Goal: Task Accomplishment & Management: Complete application form

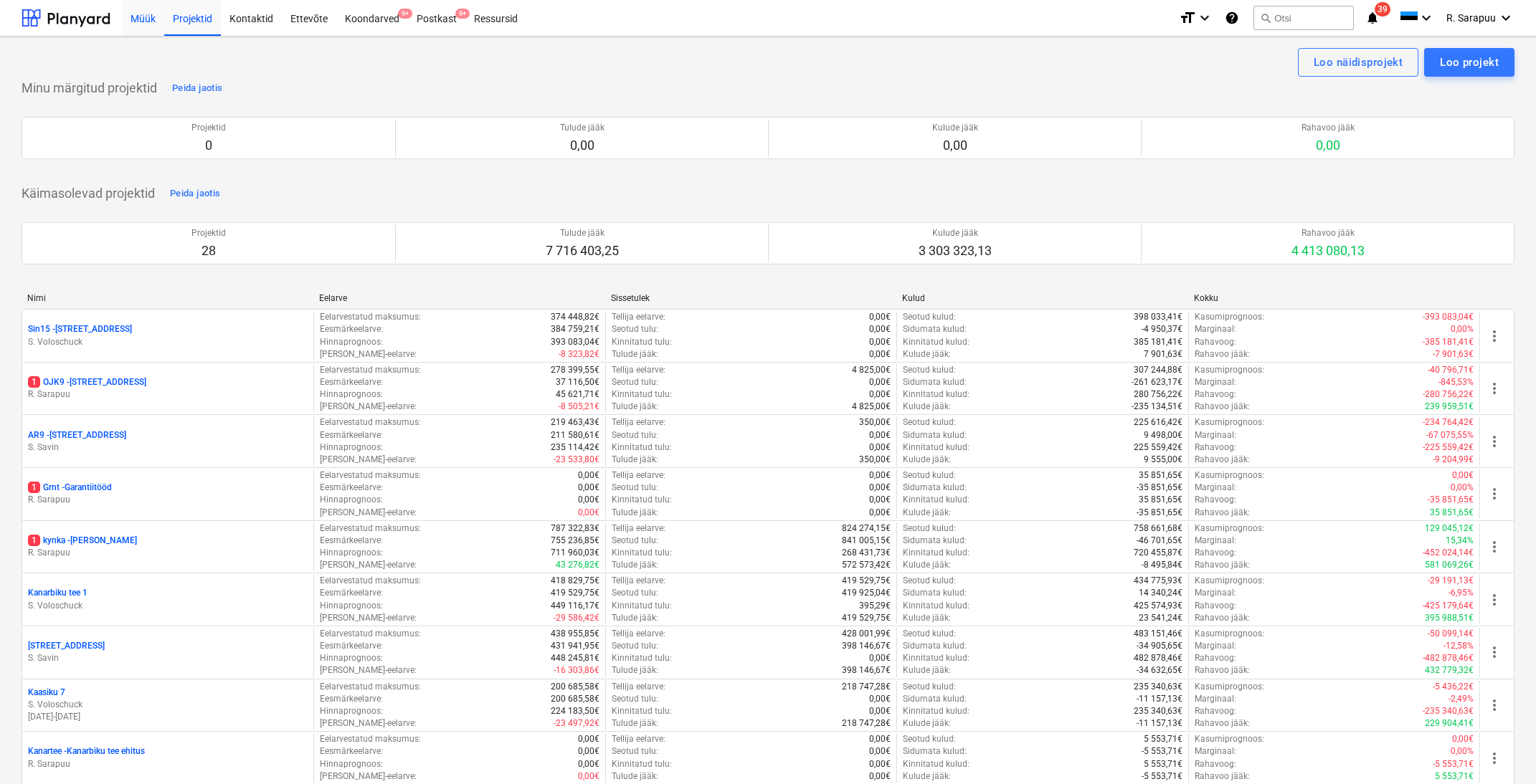
click at [136, 24] on div "Müük" at bounding box center [143, 17] width 43 height 36
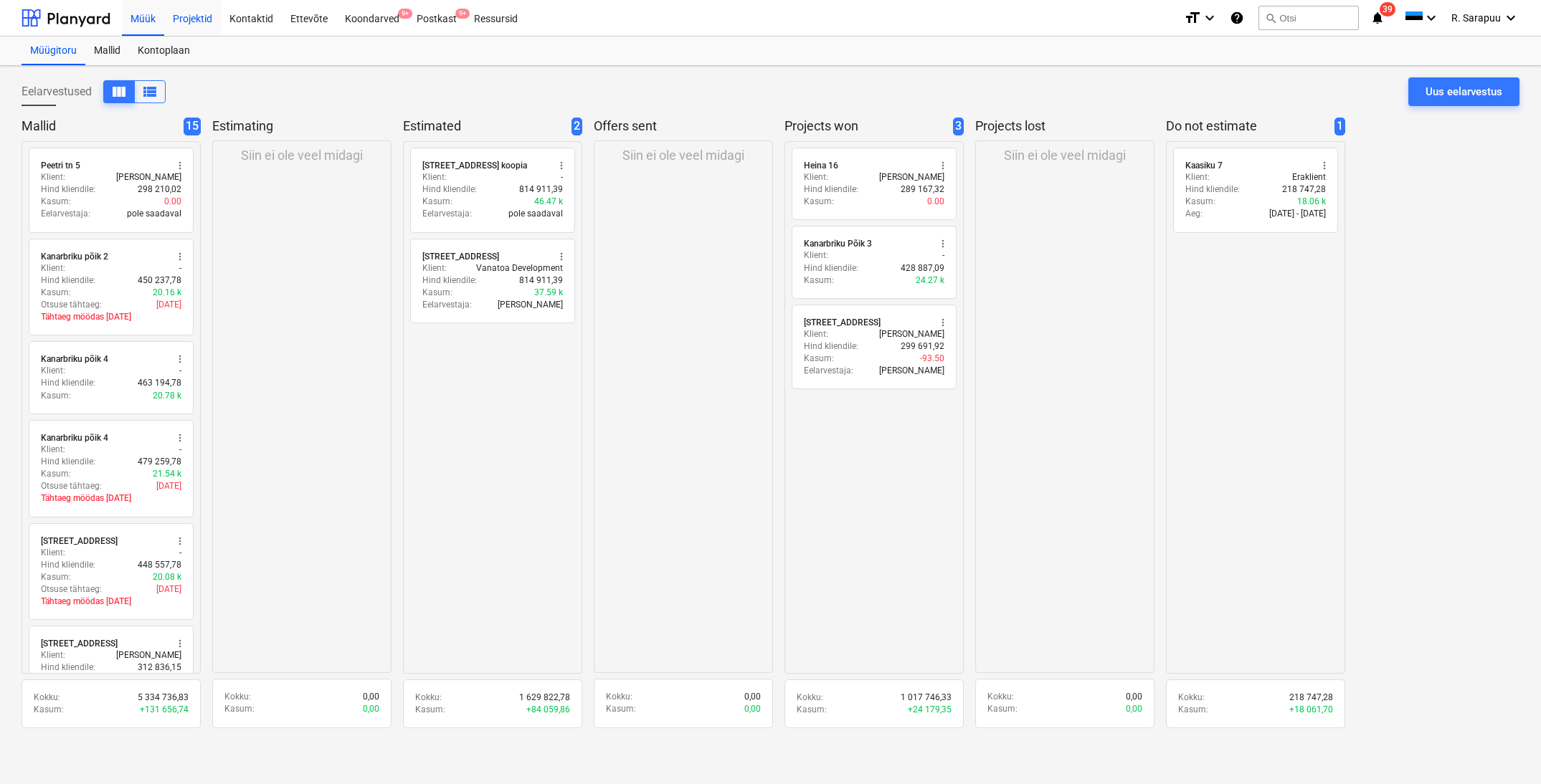
click at [165, 10] on div "Projektid" at bounding box center [192, 17] width 57 height 36
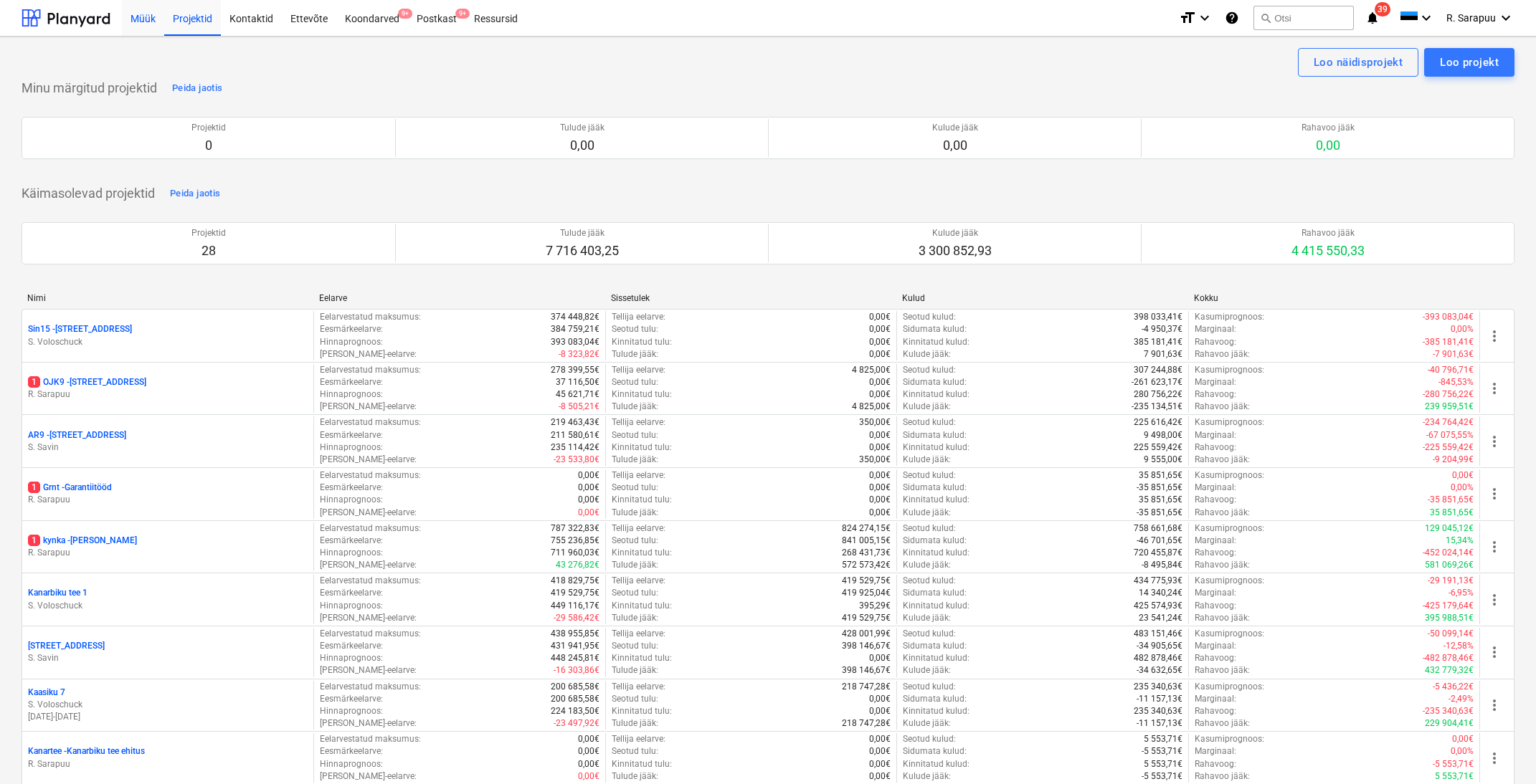
click at [141, 21] on div "Müük" at bounding box center [143, 17] width 43 height 36
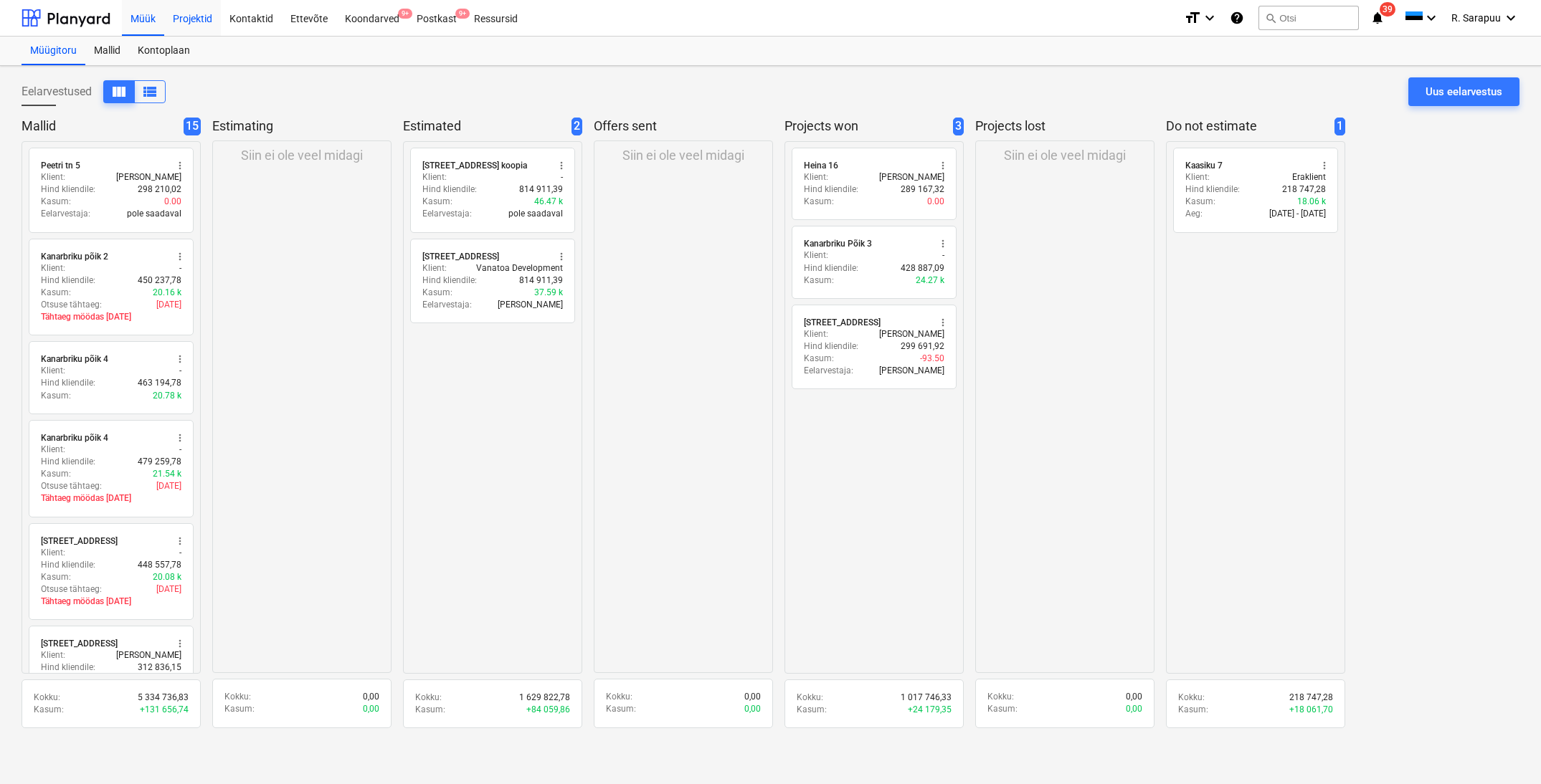
click at [188, 21] on div "Projektid" at bounding box center [192, 17] width 57 height 36
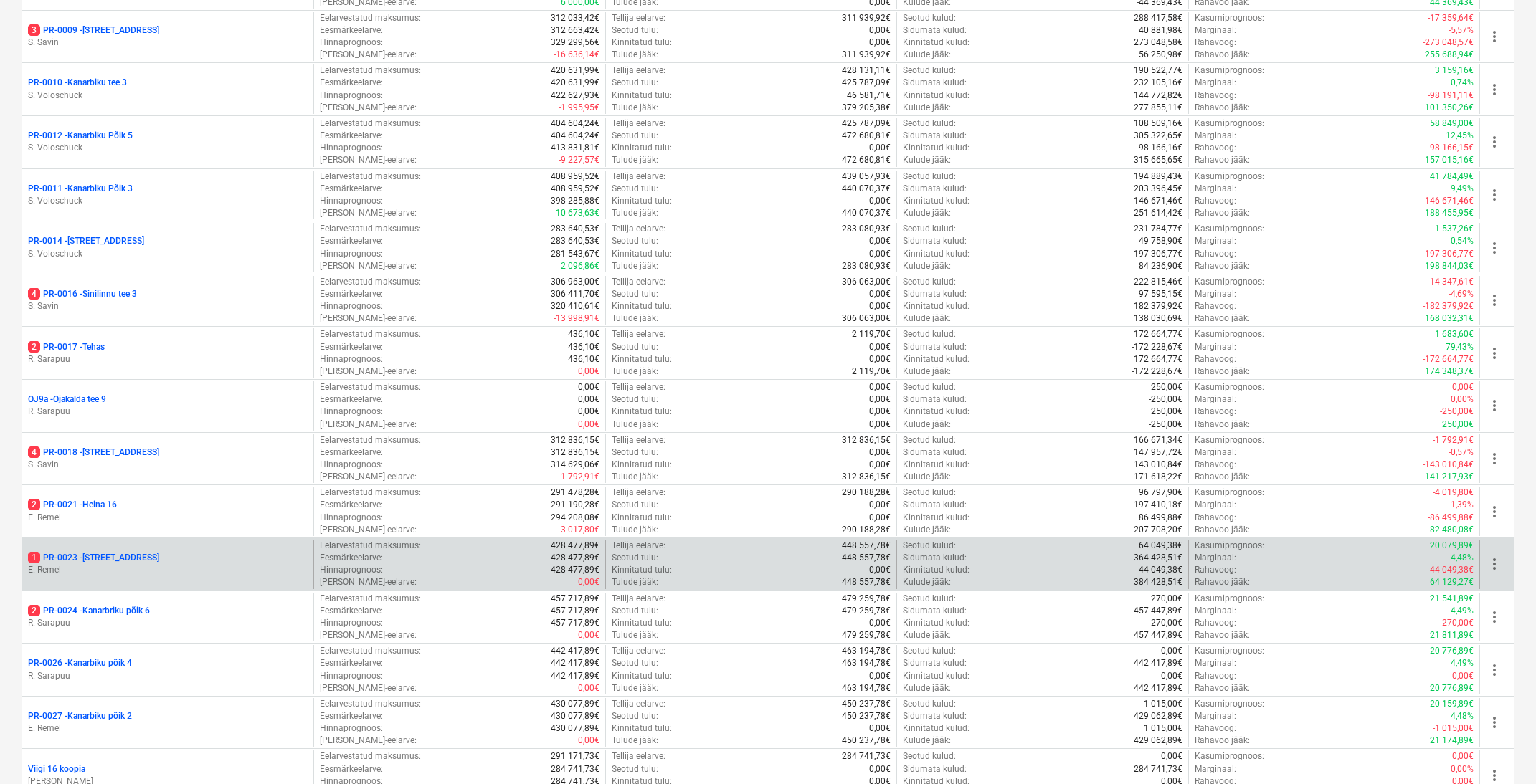
scroll to position [935, 0]
click at [141, 564] on p "E. Remel" at bounding box center [168, 569] width 280 height 12
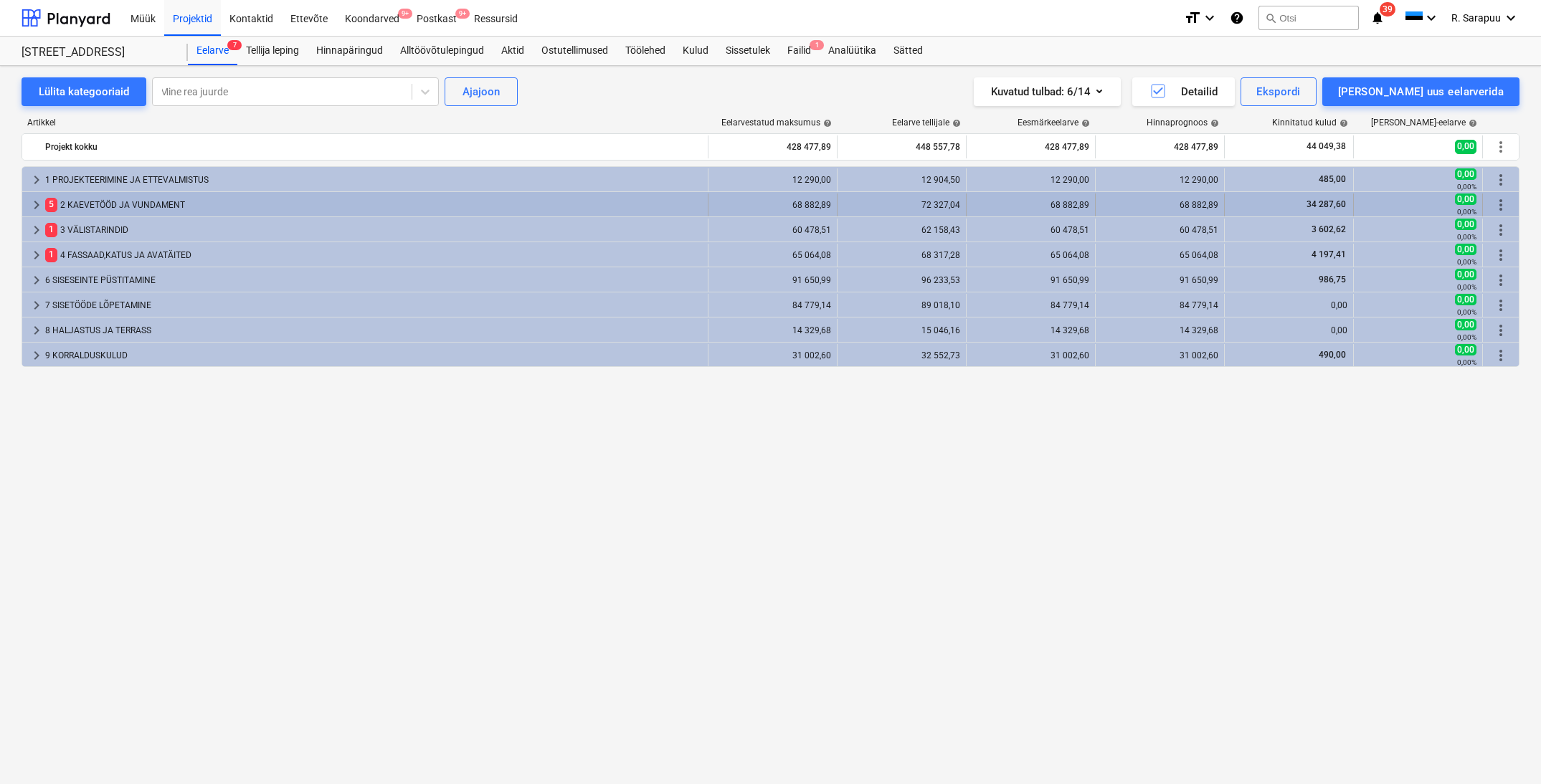
click at [35, 202] on span "keyboard_arrow_right" at bounding box center [36, 205] width 17 height 17
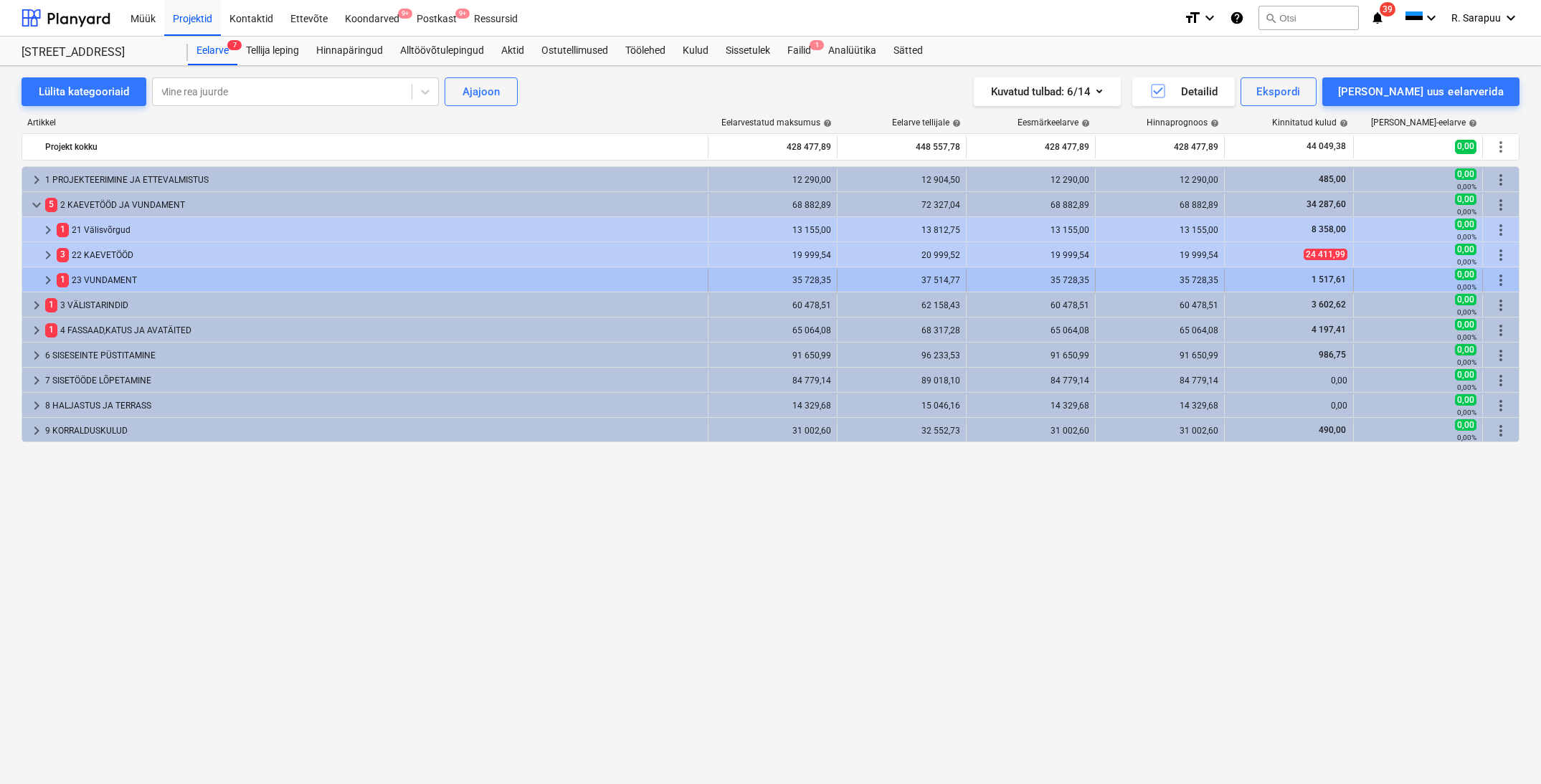
click at [1320, 282] on span "1 517,61" at bounding box center [1328, 279] width 37 height 10
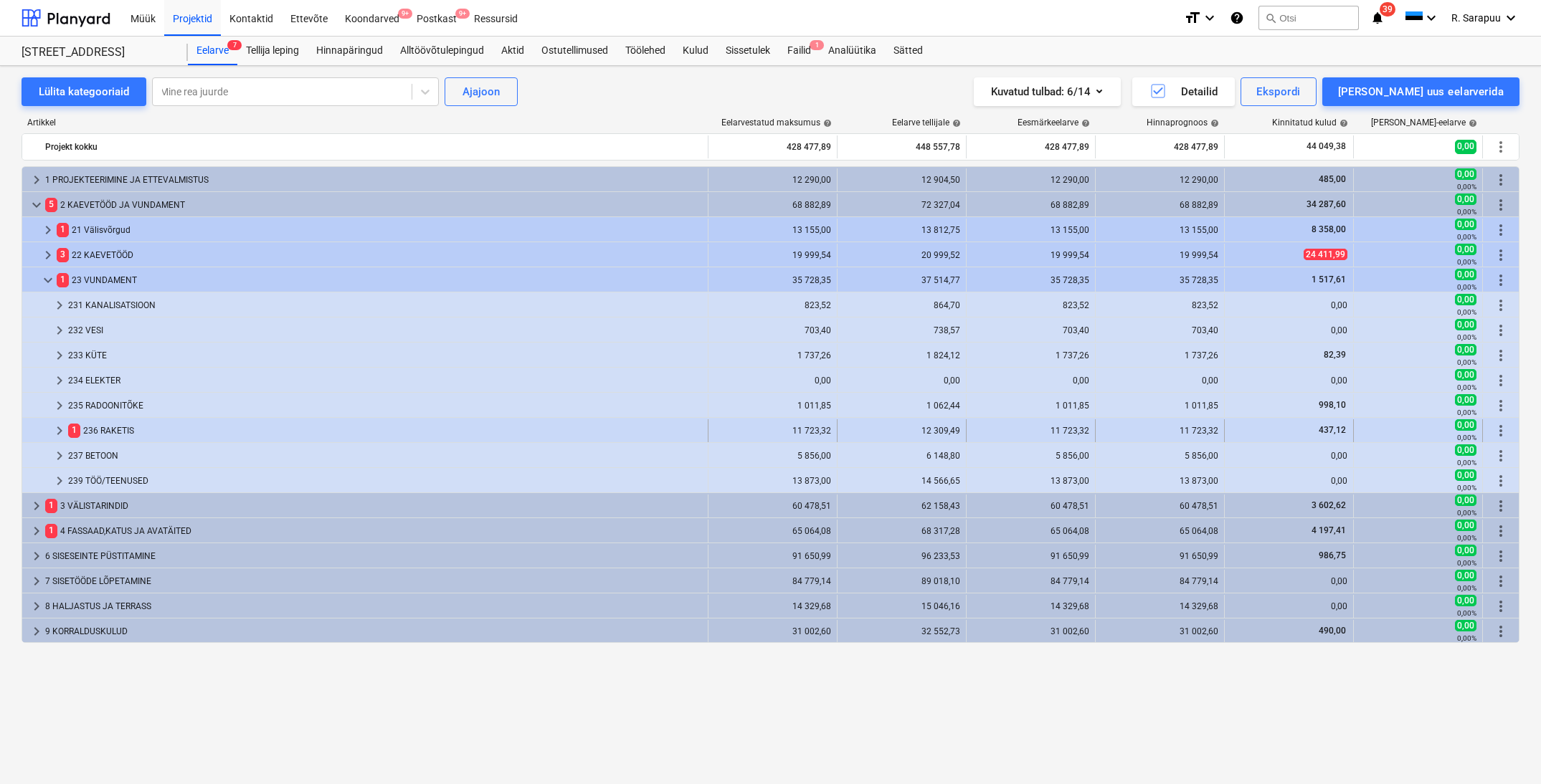
click at [1329, 424] on div "437,12" at bounding box center [1288, 430] width 117 height 23
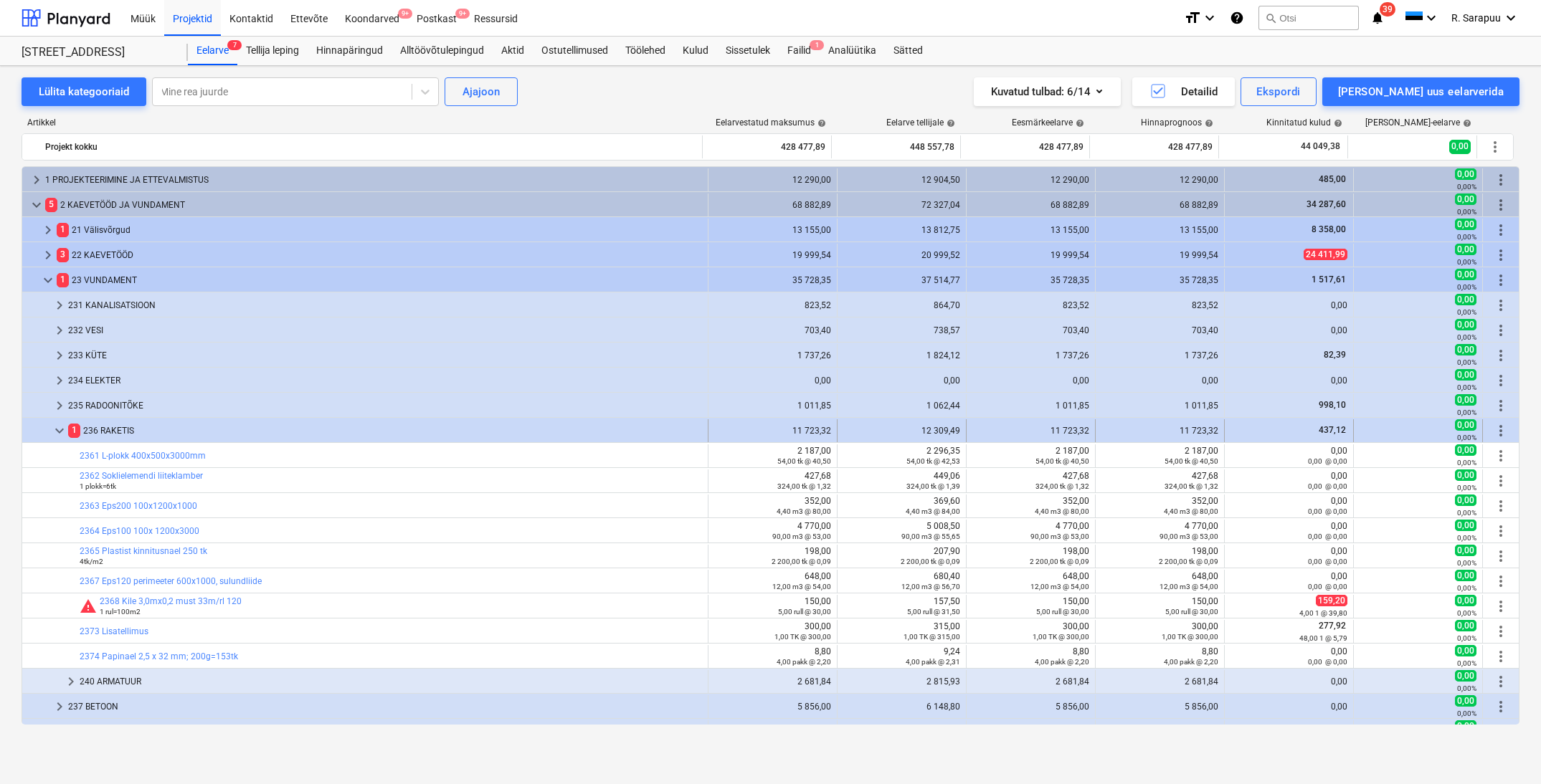
click at [1326, 429] on span "437,12" at bounding box center [1332, 430] width 30 height 10
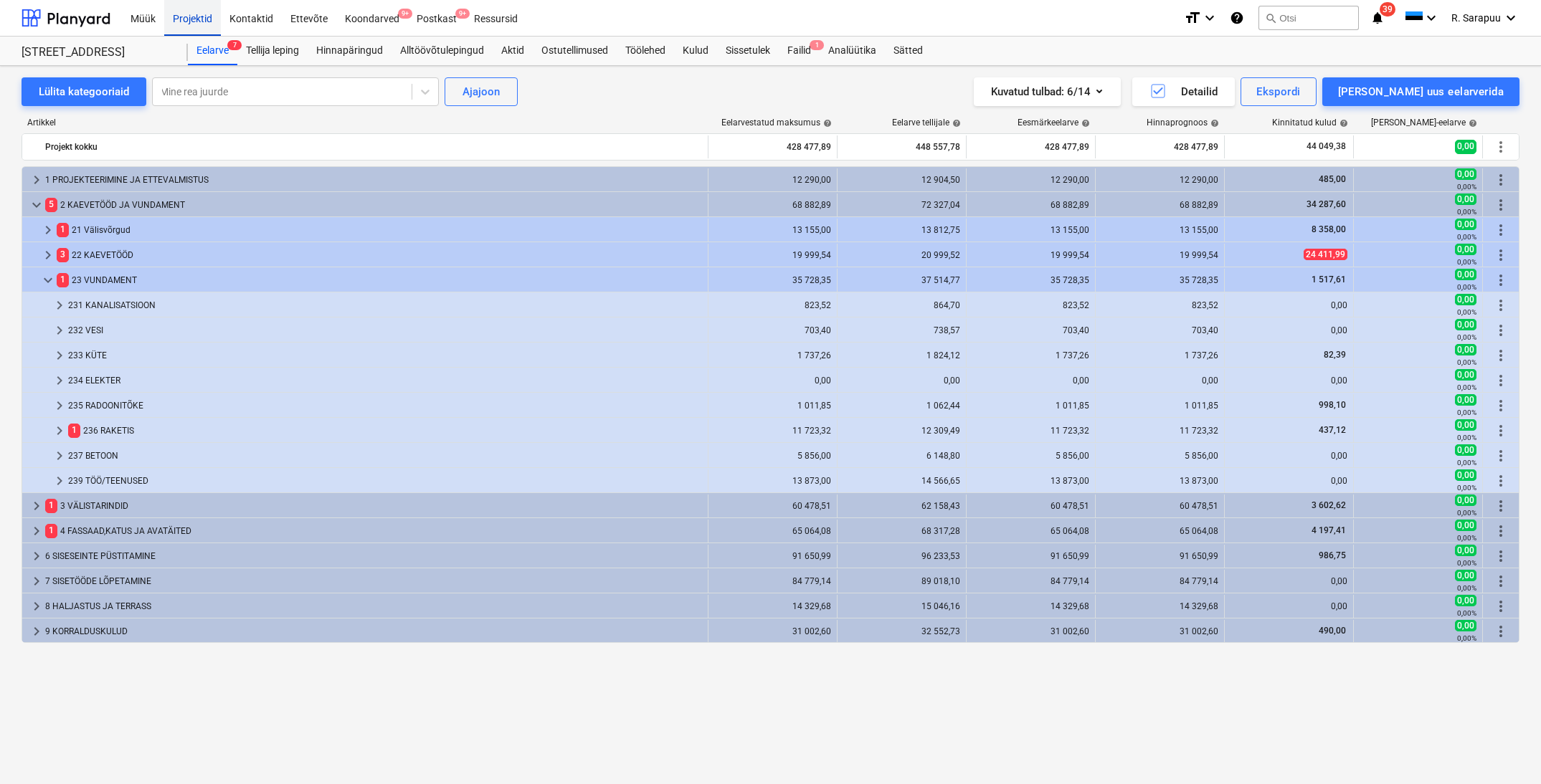
click at [196, 20] on div "Projektid" at bounding box center [192, 17] width 57 height 36
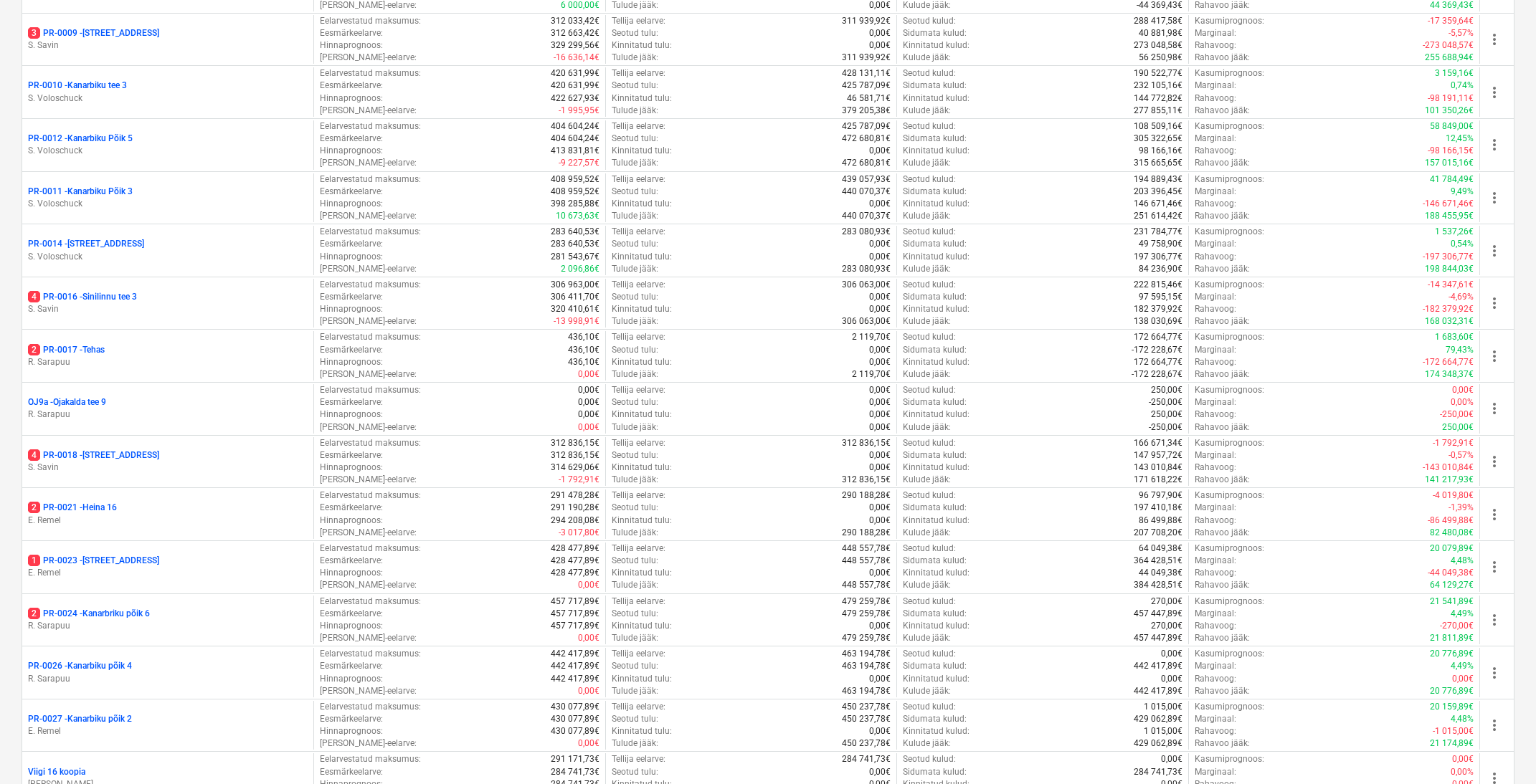
scroll to position [1074, 0]
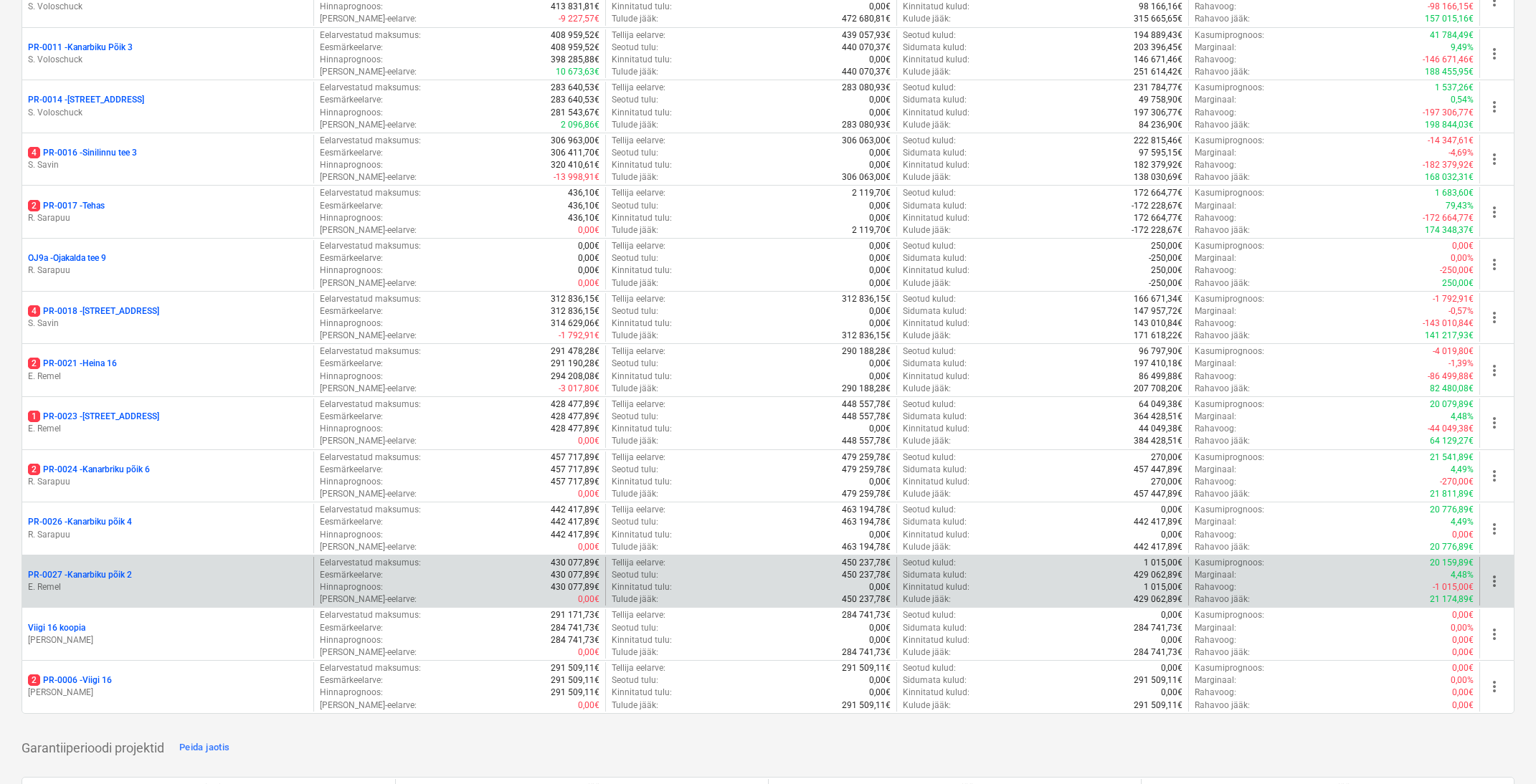
click at [104, 569] on p "PR-0027 - Kanarbiku põik 2" at bounding box center [80, 575] width 104 height 12
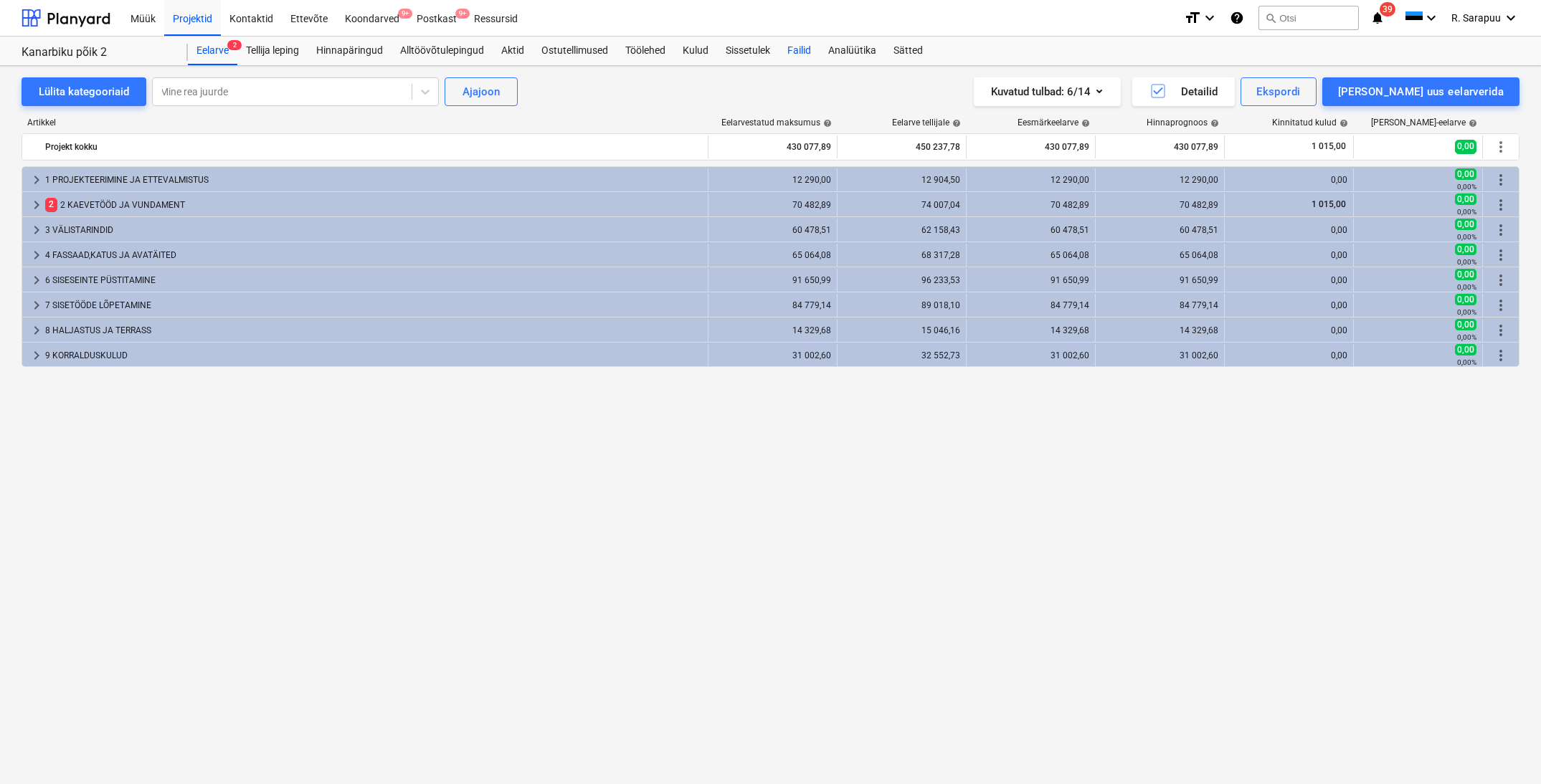
click at [813, 50] on div "Failid" at bounding box center [799, 51] width 41 height 29
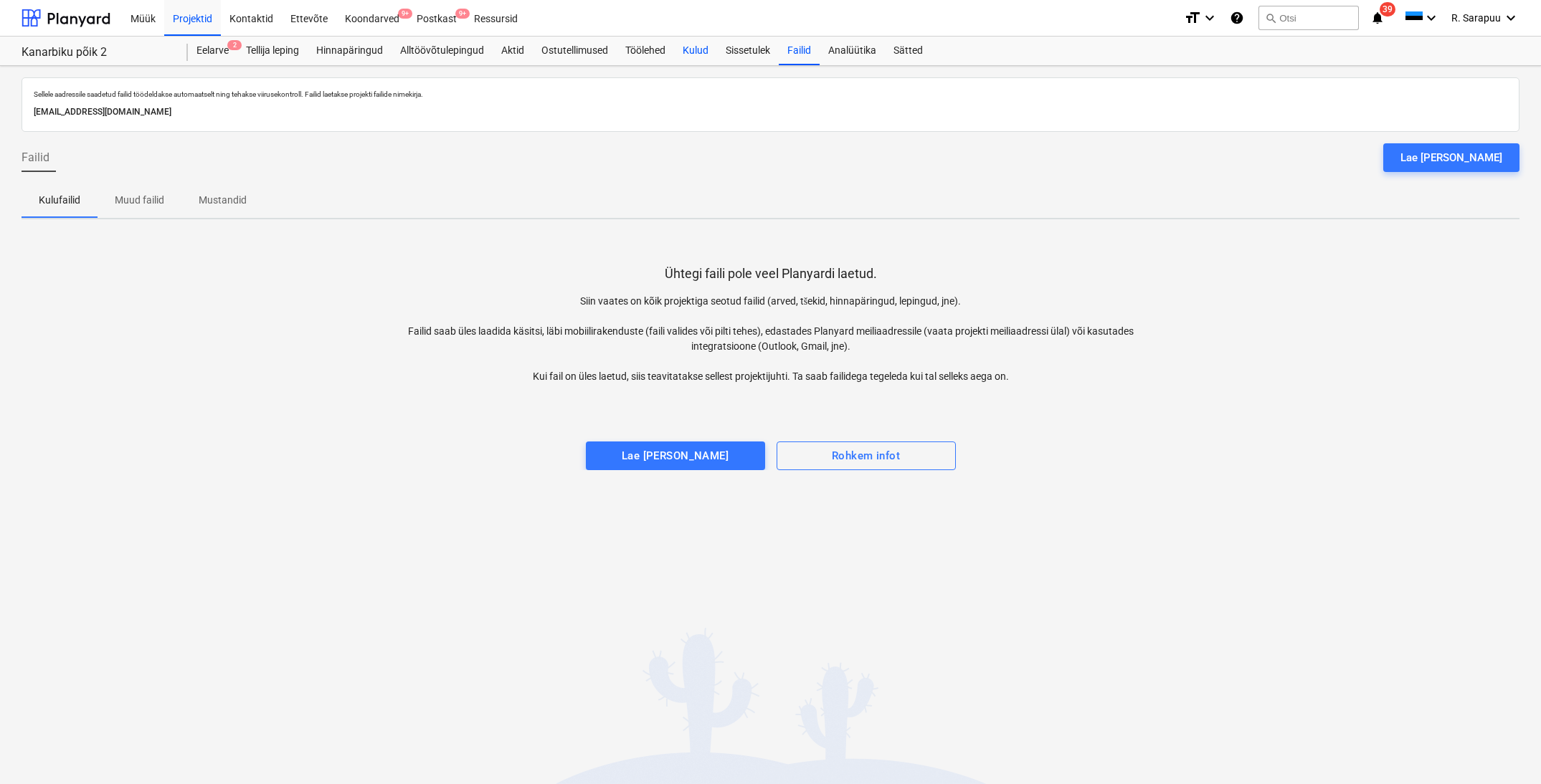
click at [702, 51] on div "Kulud" at bounding box center [695, 51] width 43 height 29
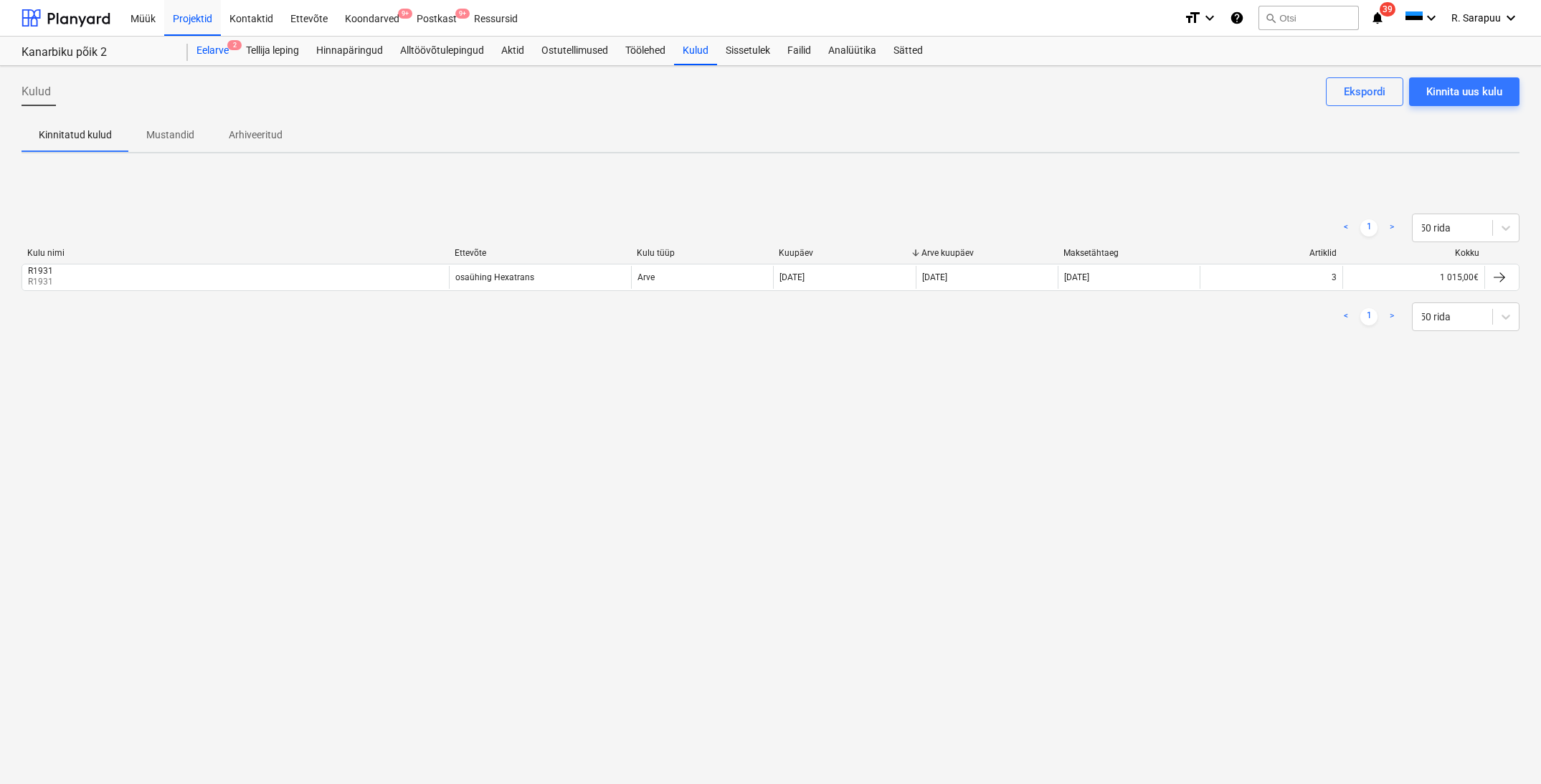
click at [192, 48] on div "Eelarve 2" at bounding box center [212, 51] width 50 height 29
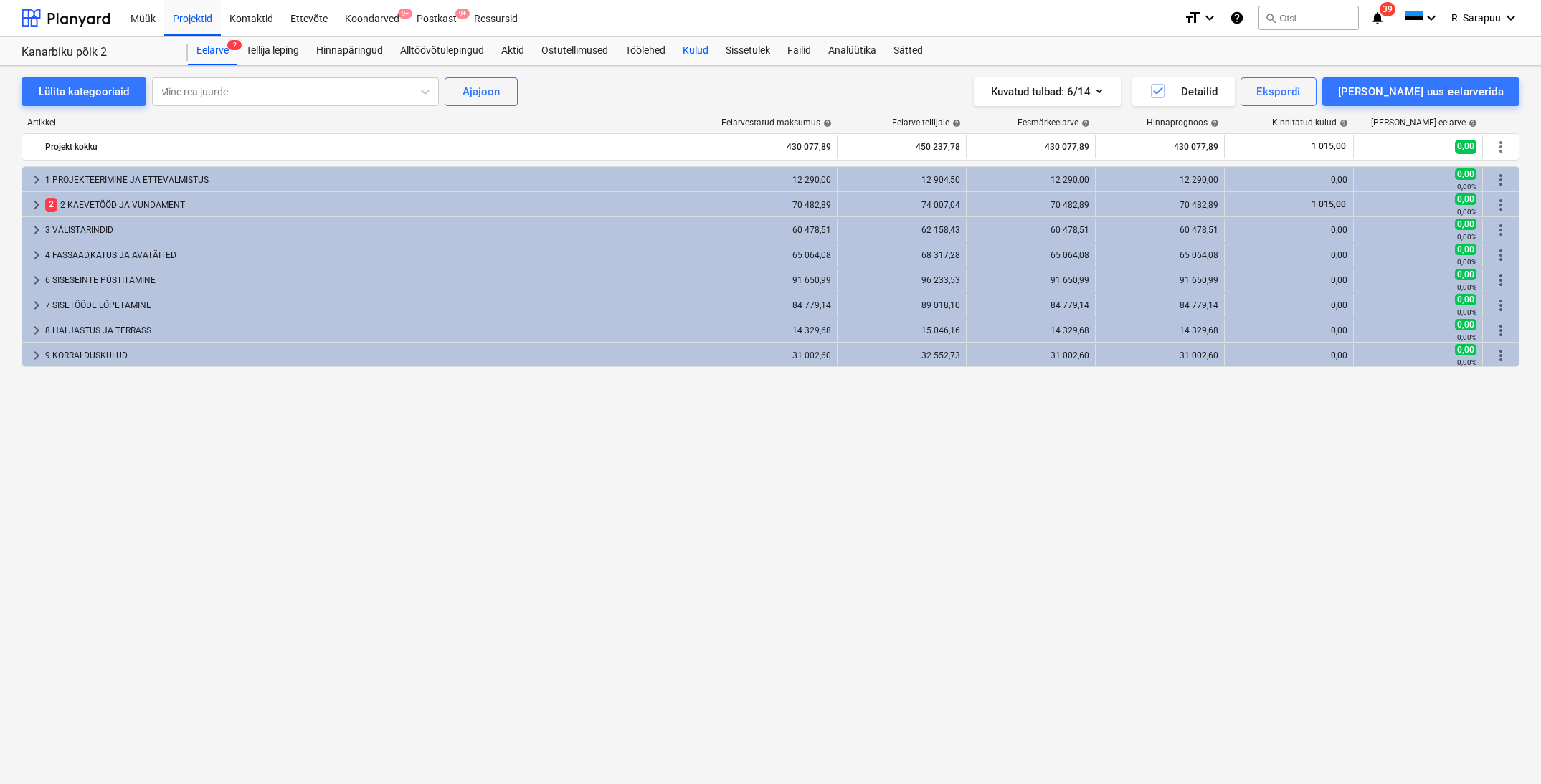
click at [695, 50] on div "Kulud" at bounding box center [695, 51] width 43 height 29
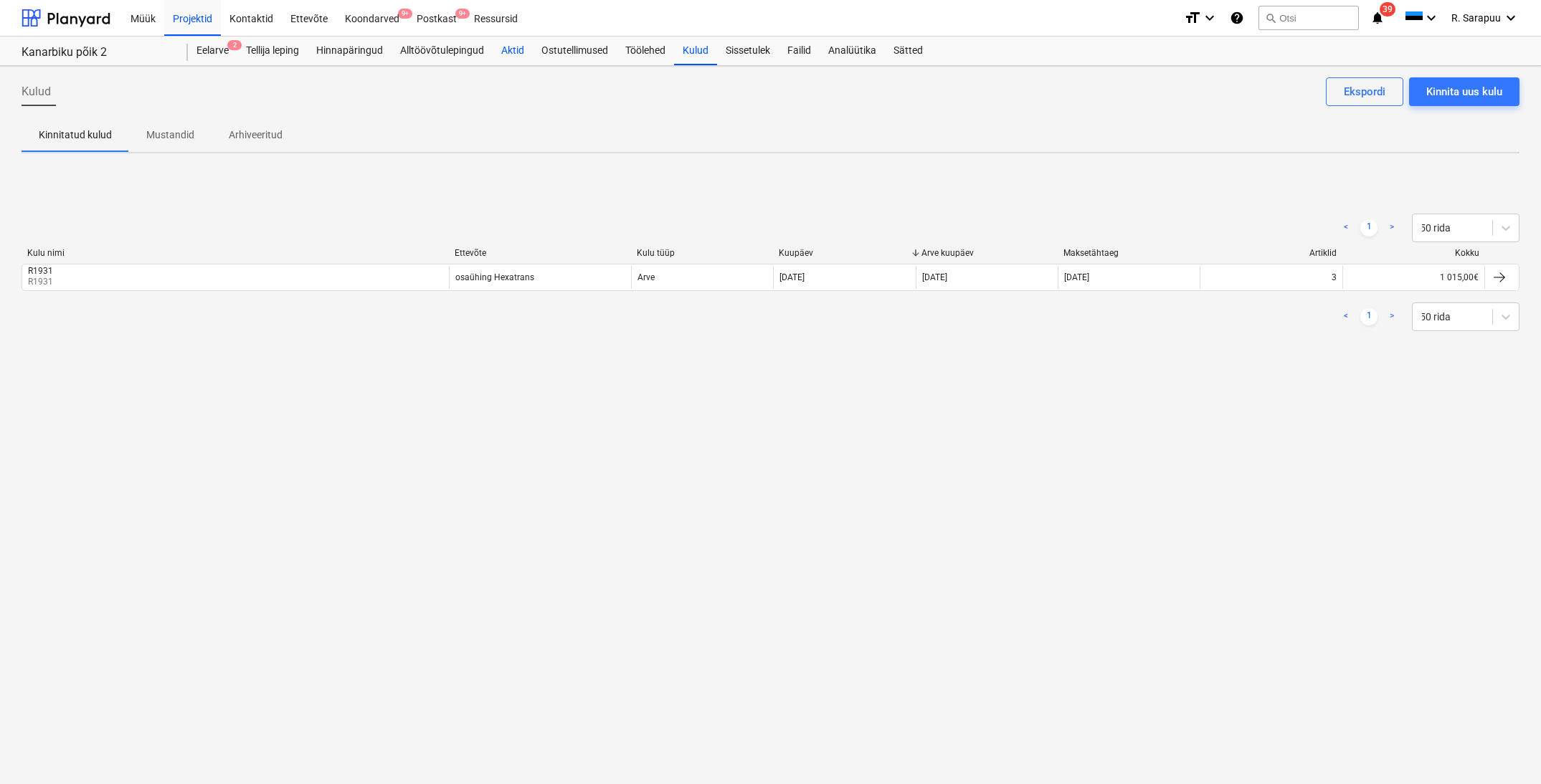
click at [529, 58] on div "Aktid" at bounding box center [512, 51] width 40 height 29
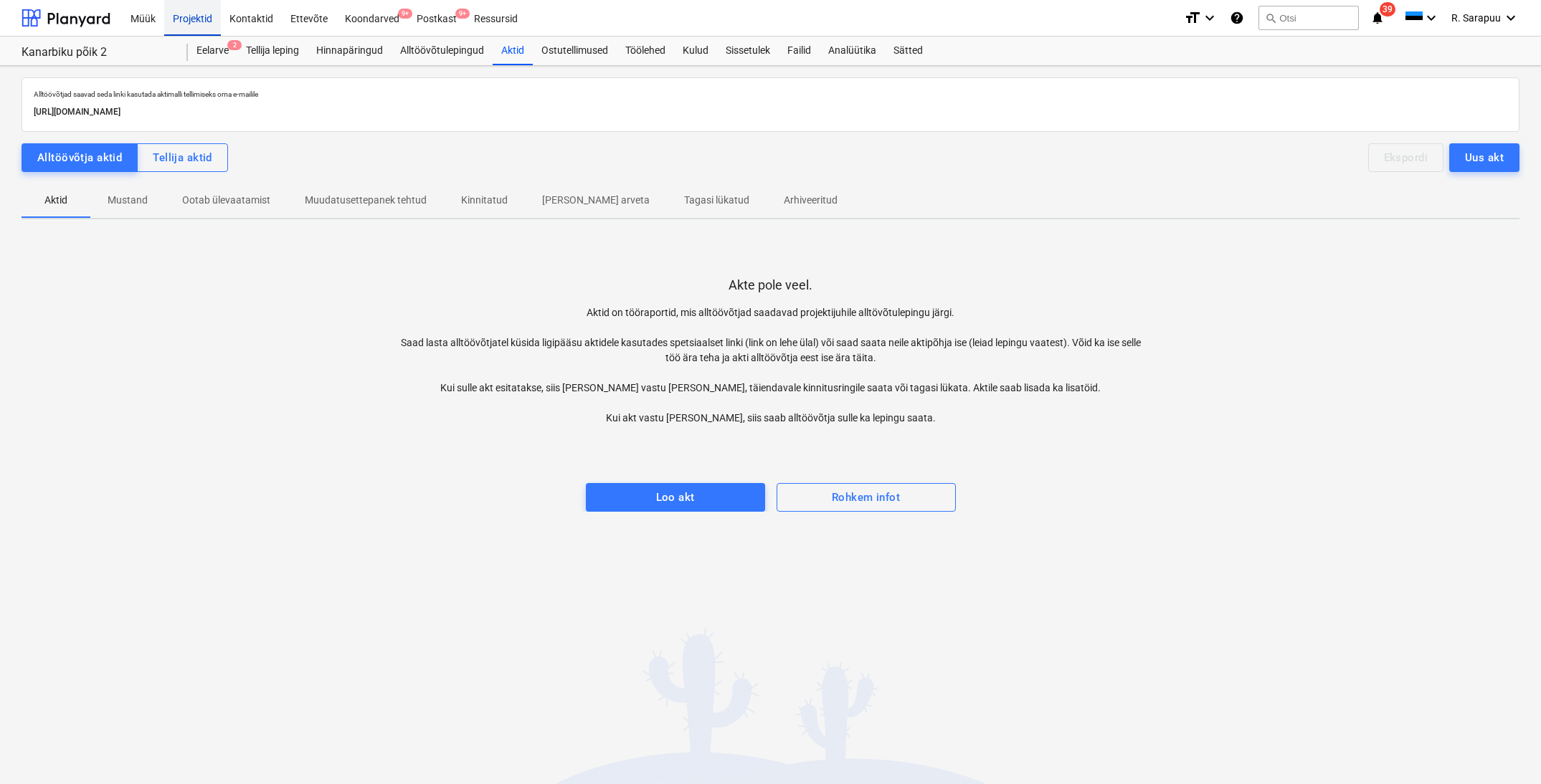
click at [202, 22] on div "Projektid" at bounding box center [192, 17] width 57 height 36
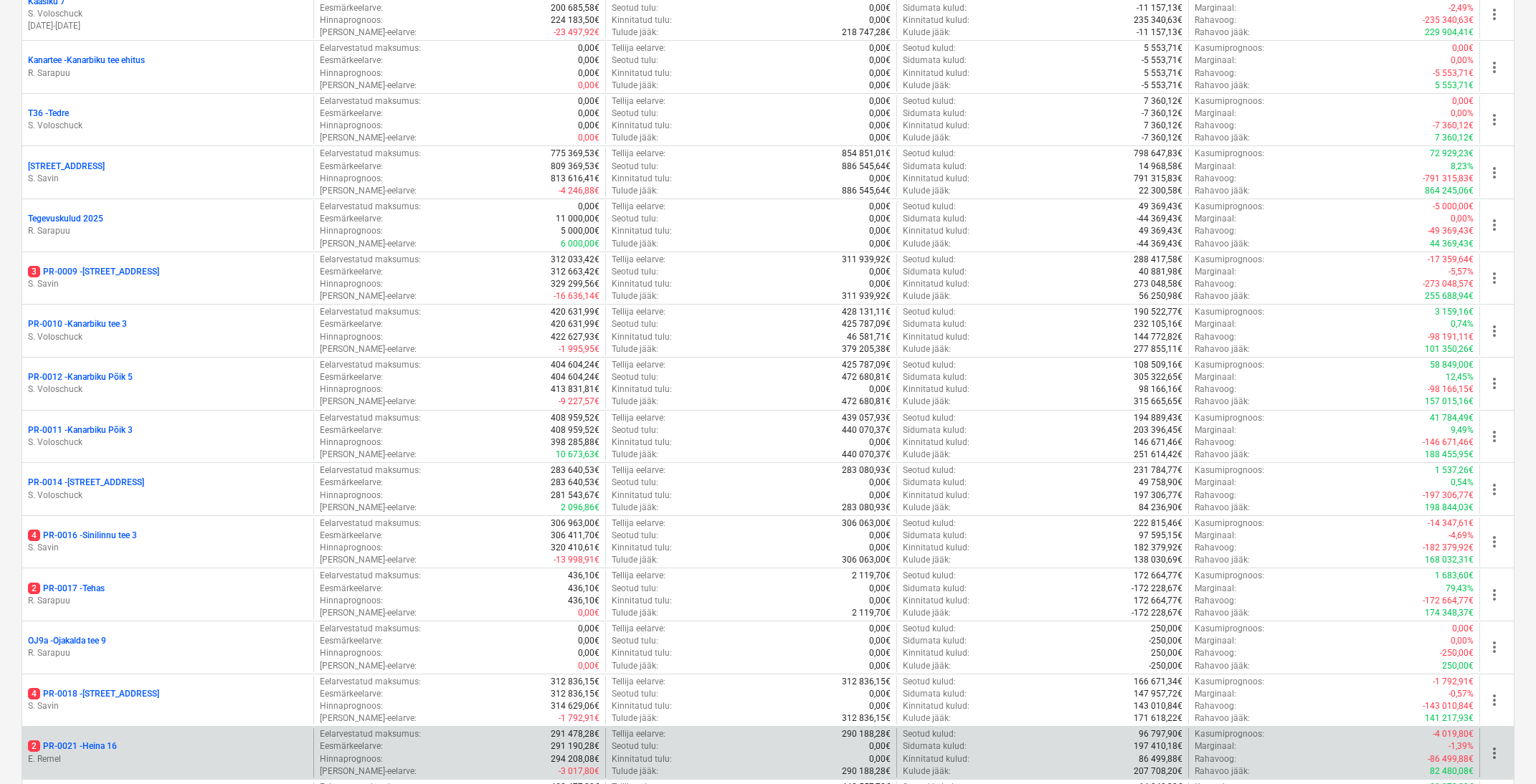
scroll to position [942, 0]
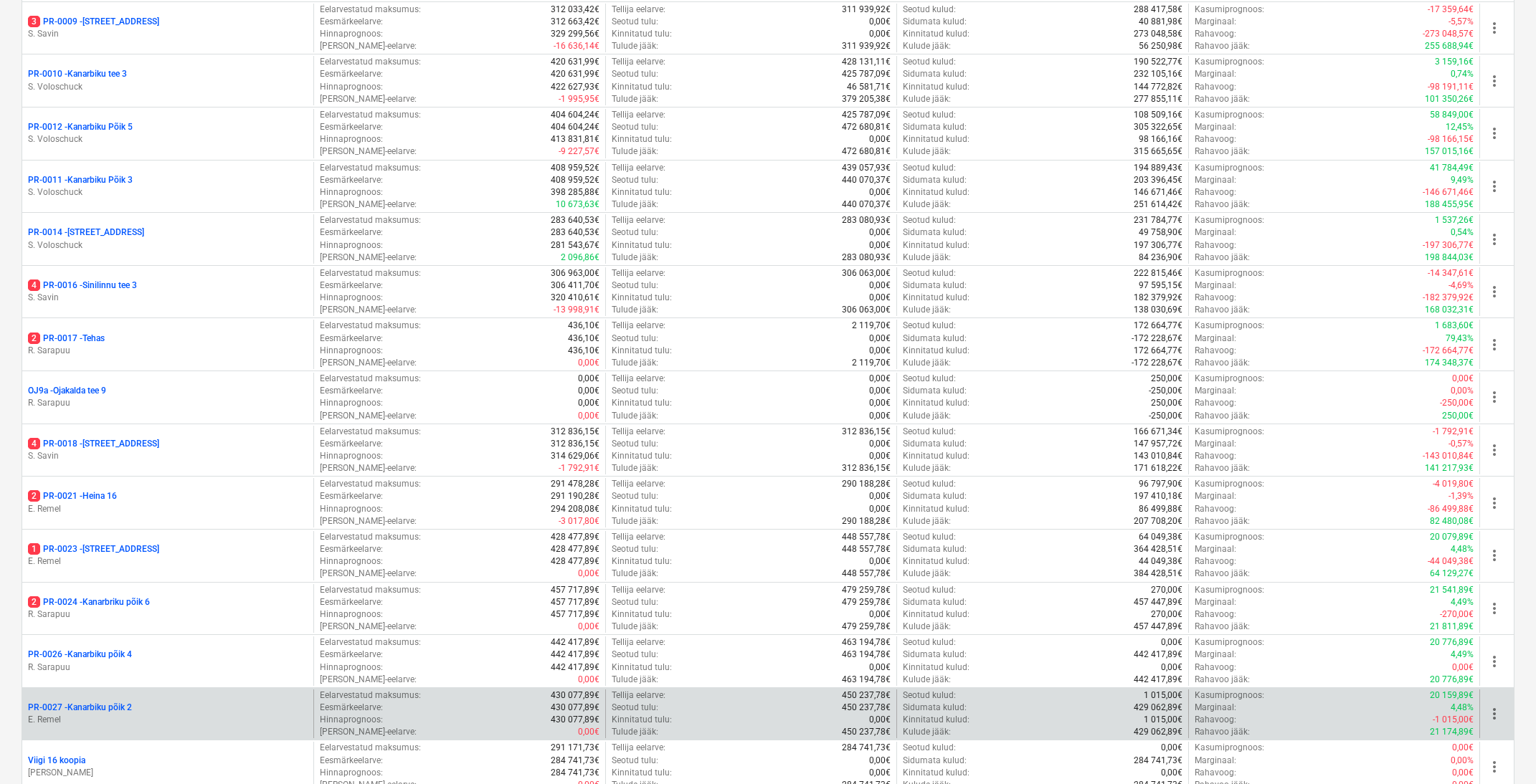
click at [106, 702] on p "PR-0027 - Kanarbiku põik 2" at bounding box center [80, 707] width 104 height 12
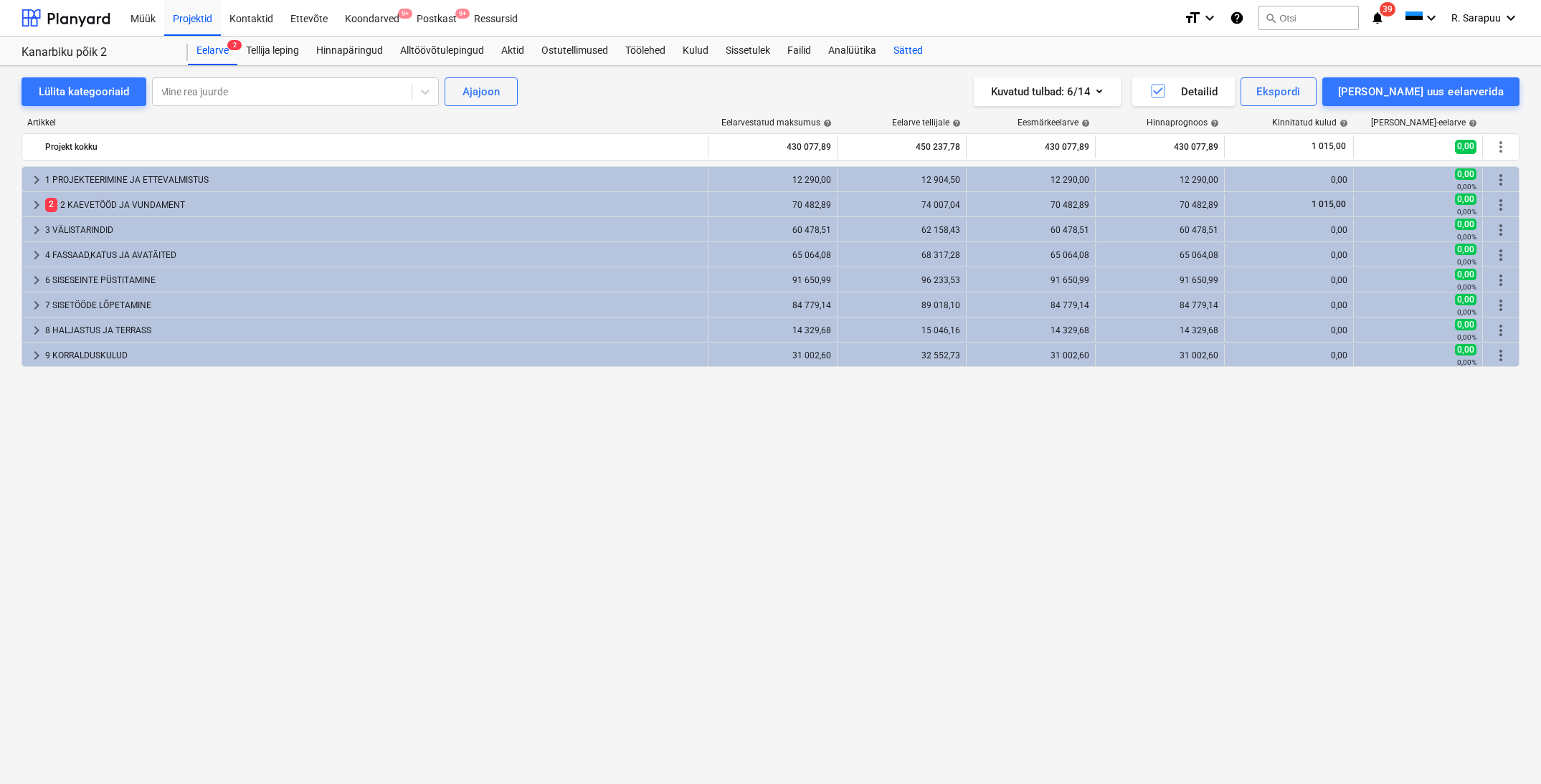
click at [905, 49] on div "Sätted" at bounding box center [907, 51] width 46 height 29
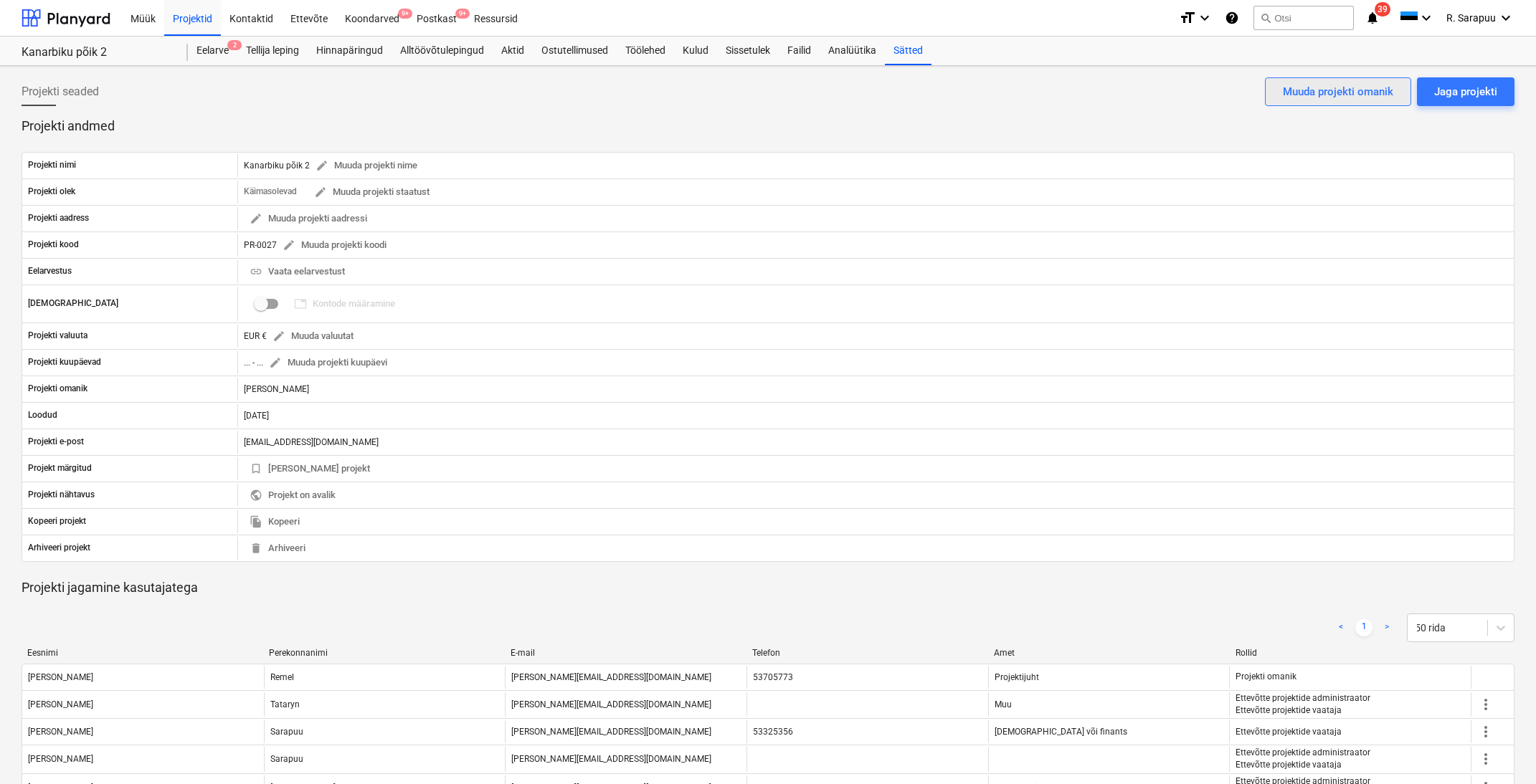
click at [1315, 91] on div "Muuda projekti omanik" at bounding box center [1339, 91] width 110 height 19
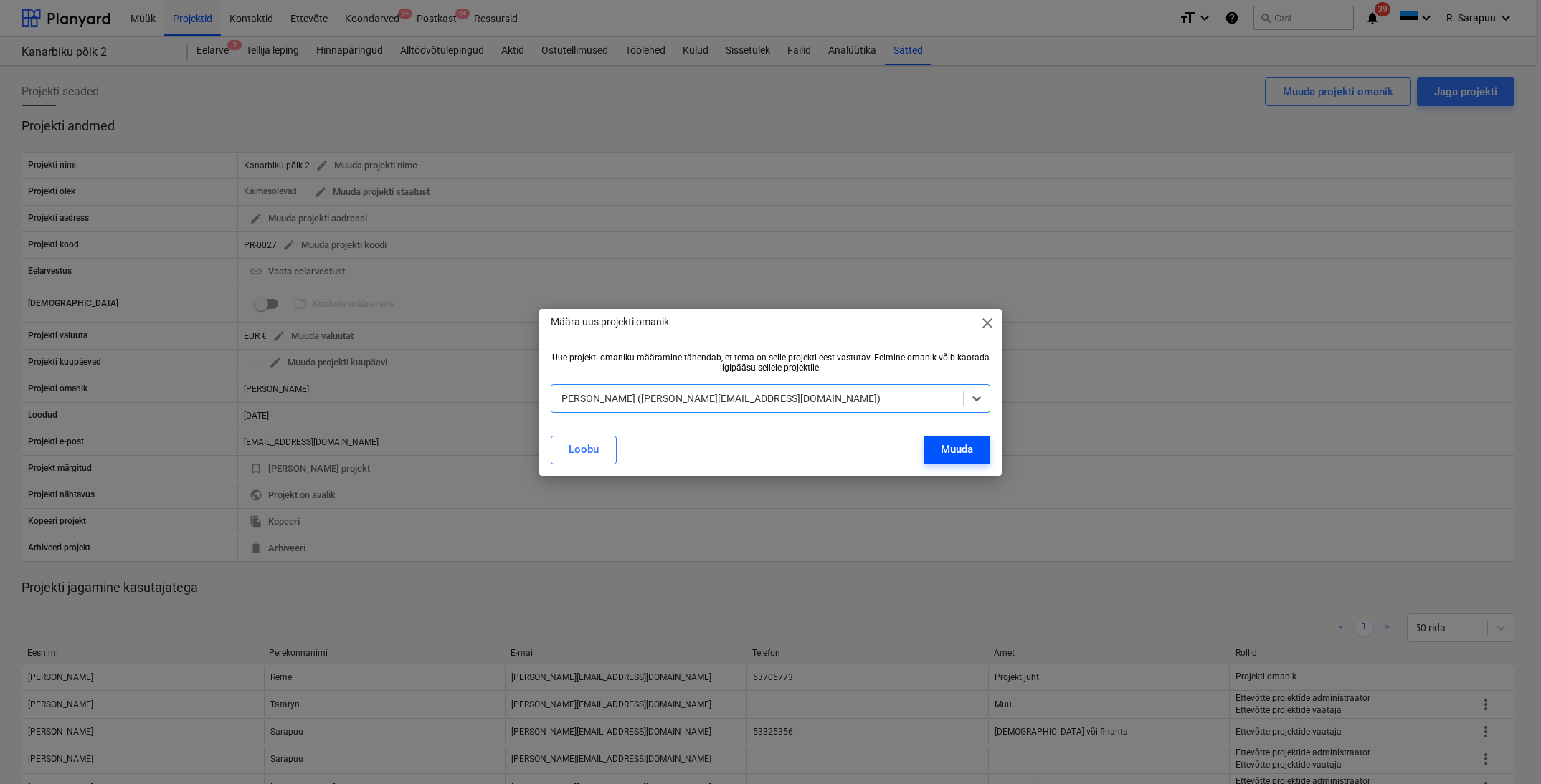
click at [971, 453] on div "Muuda" at bounding box center [957, 449] width 33 height 19
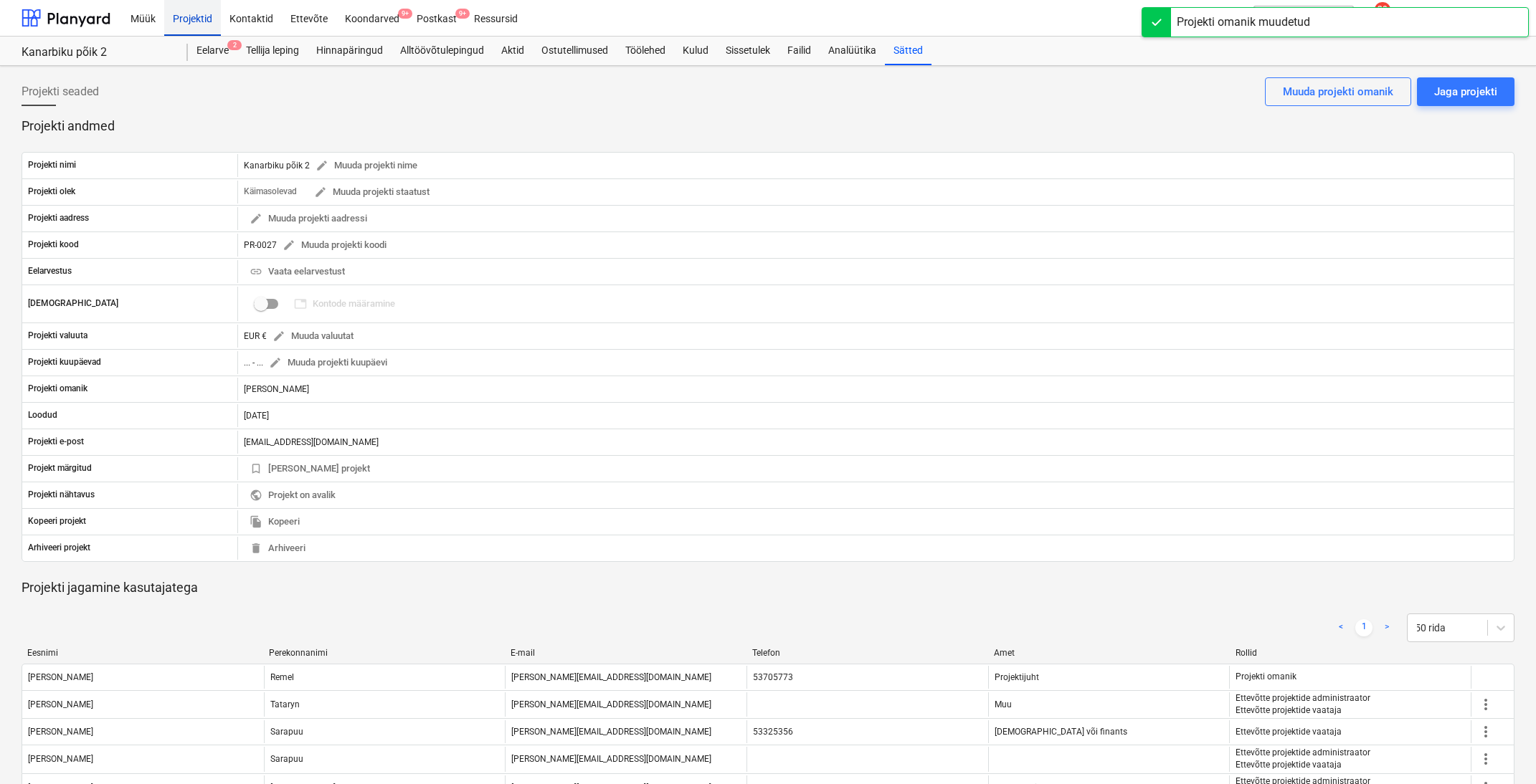
click at [205, 23] on div "Projektid" at bounding box center [192, 17] width 57 height 36
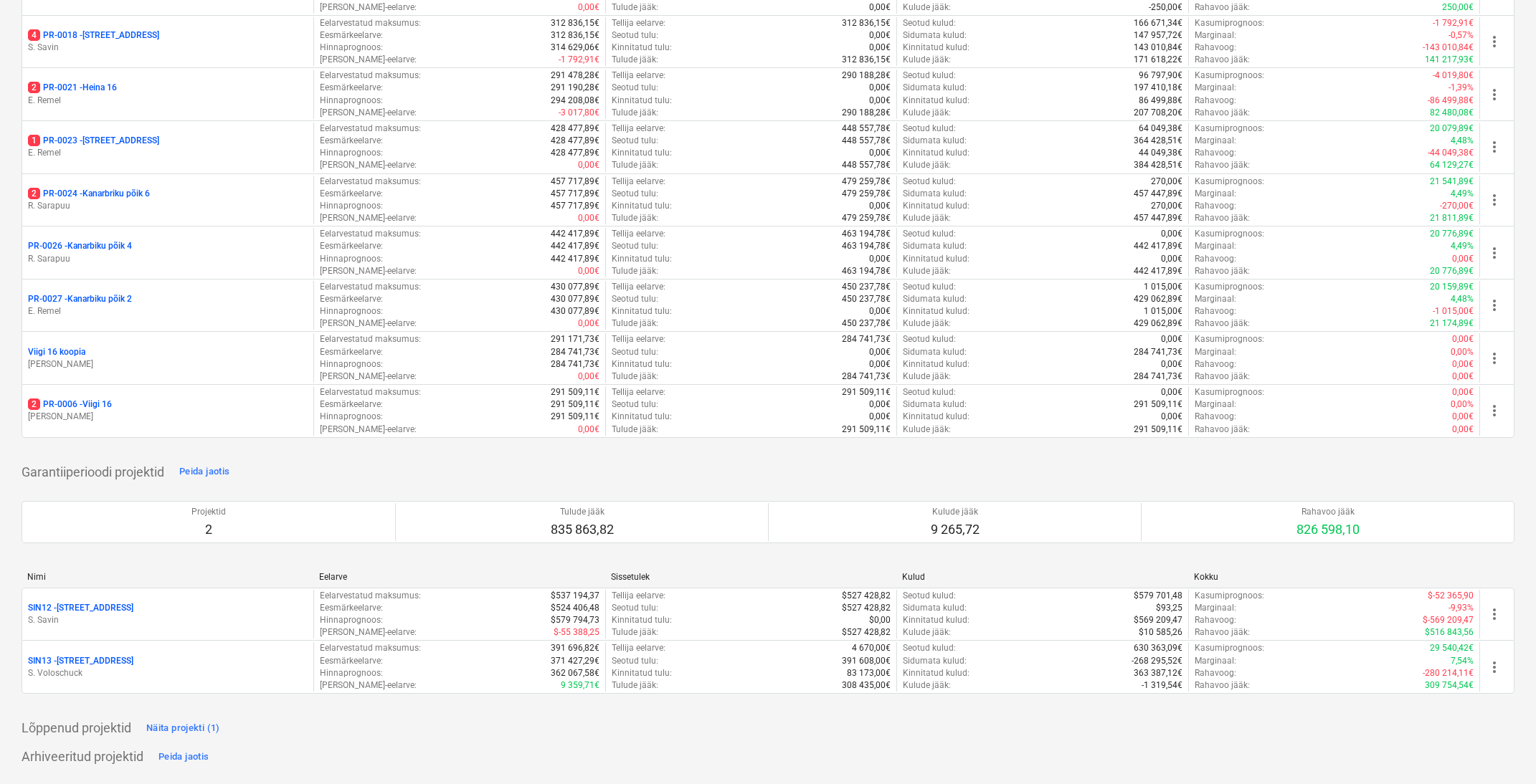
scroll to position [1353, 0]
click at [119, 397] on div "2 PR-0006 - Viigi 16 [PERSON_NAME]" at bounding box center [168, 408] width 280 height 24
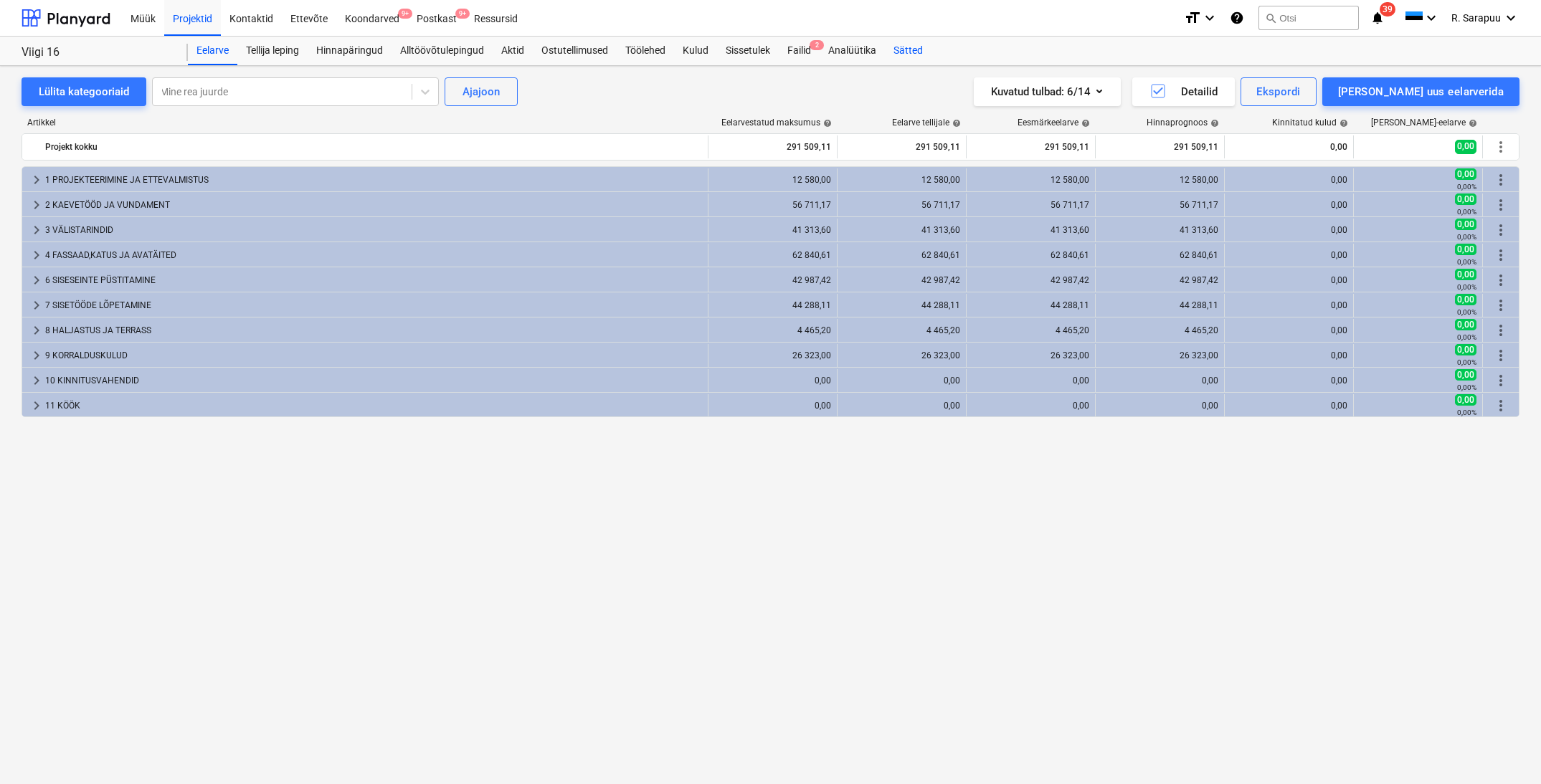
click at [904, 49] on div "Sätted" at bounding box center [907, 51] width 46 height 29
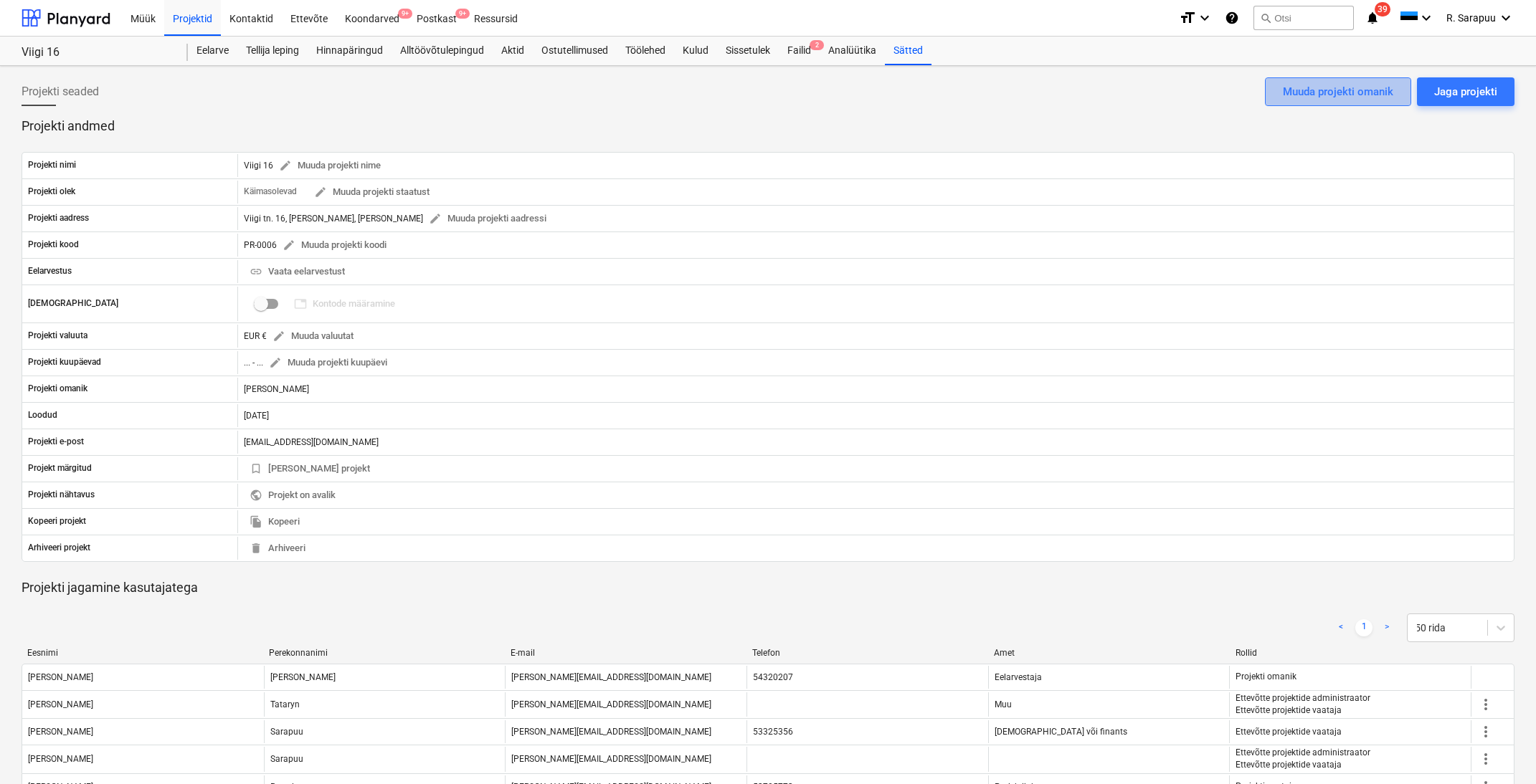
click at [1366, 89] on div "Muuda projekti omanik" at bounding box center [1339, 91] width 110 height 19
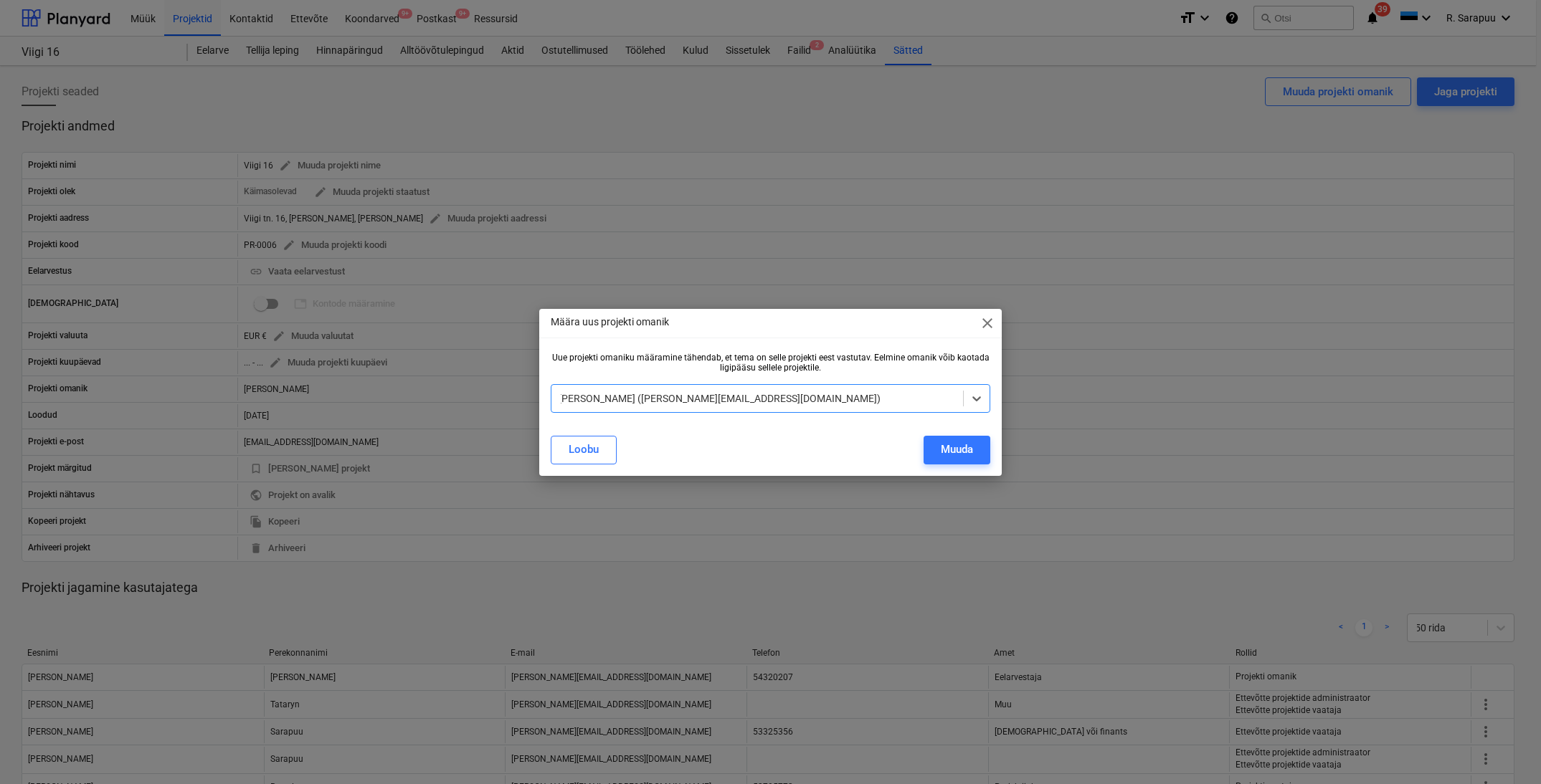
click at [728, 398] on div "[PERSON_NAME] ([PERSON_NAME][EMAIL_ADDRESS][DOMAIN_NAME])" at bounding box center [757, 398] width 397 height 12
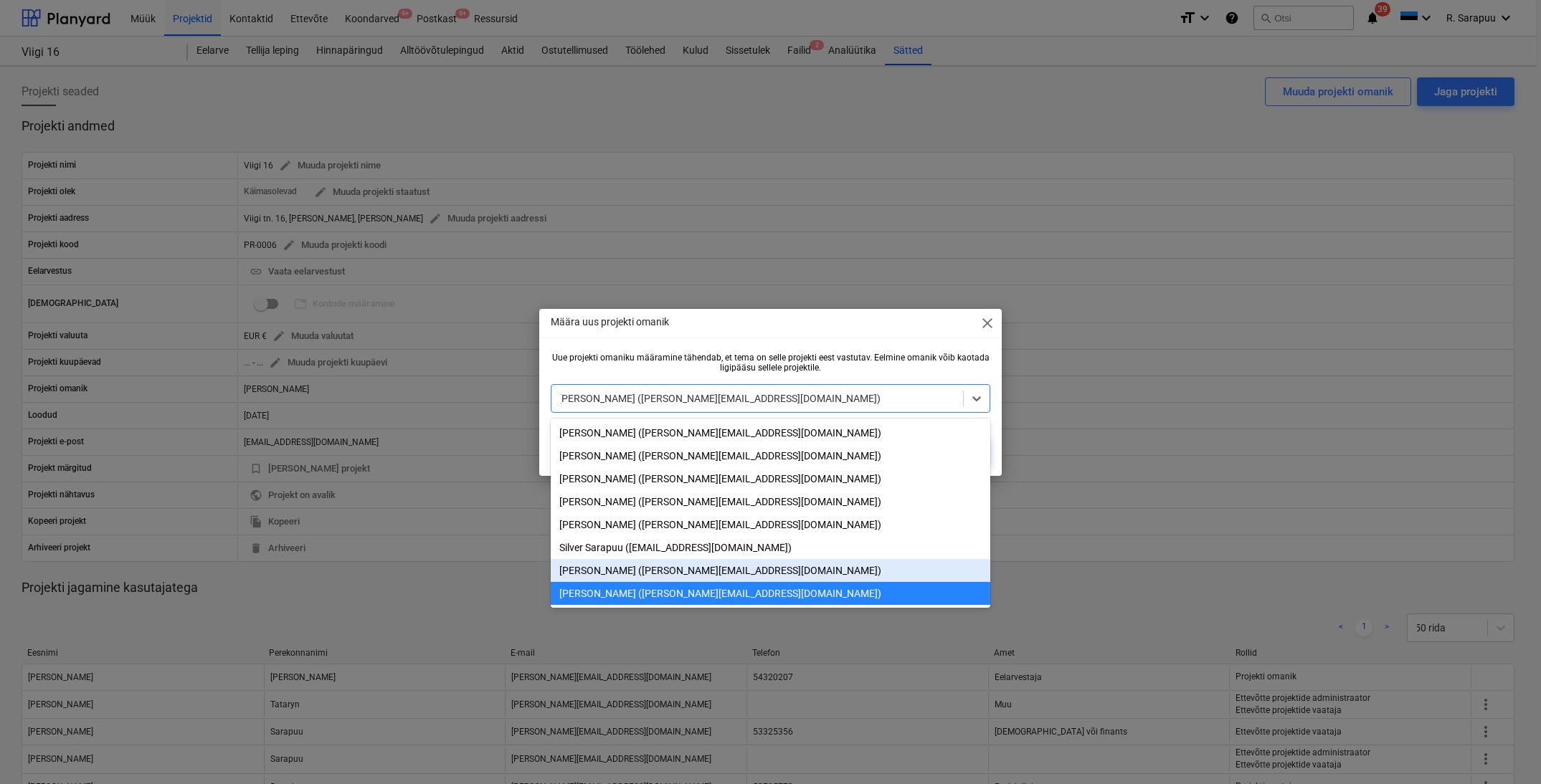
click at [670, 568] on div "[PERSON_NAME] ([PERSON_NAME][EMAIL_ADDRESS][DOMAIN_NAME])" at bounding box center [770, 570] width 439 height 23
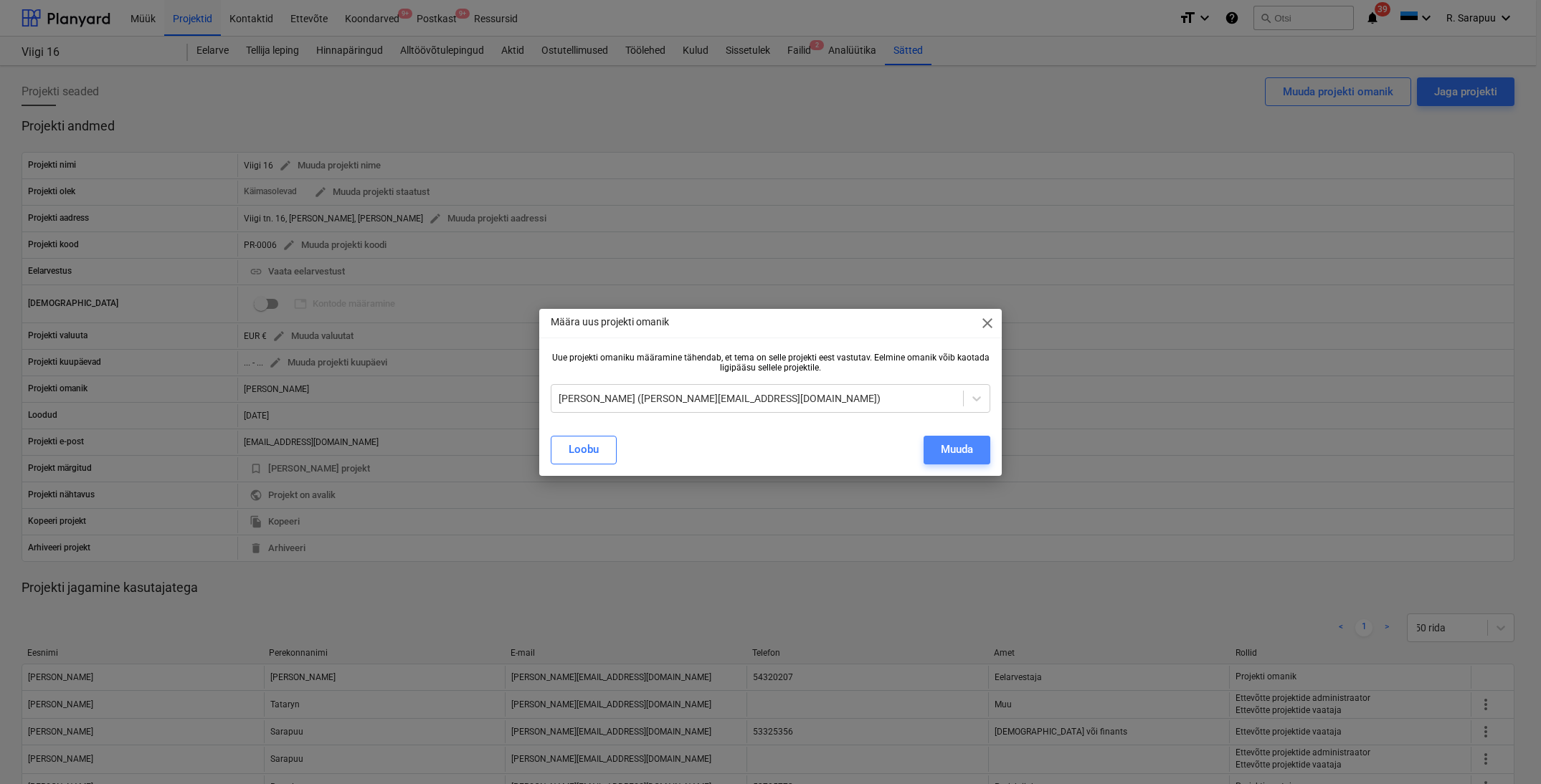
click at [959, 453] on div "Muuda" at bounding box center [957, 449] width 33 height 19
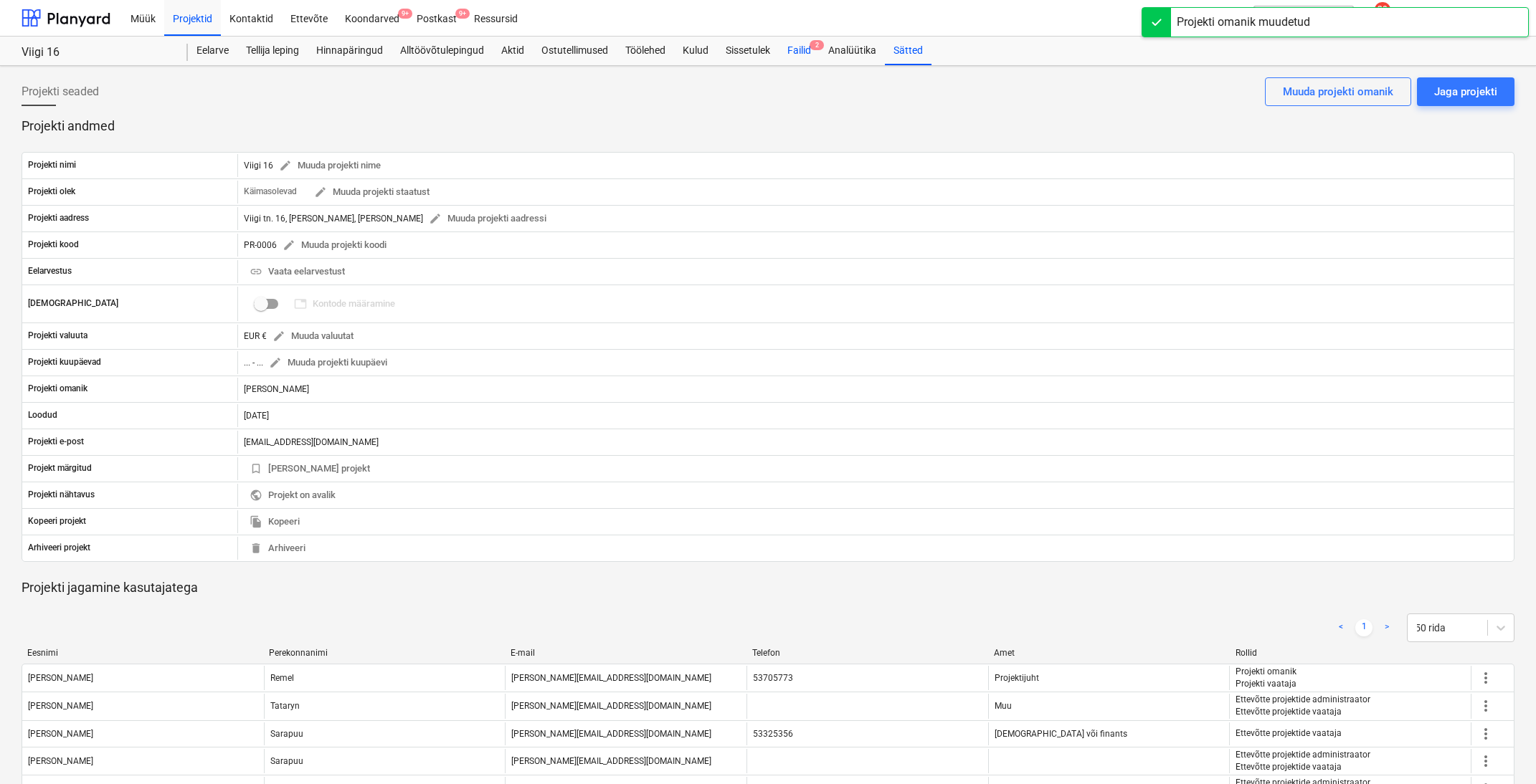
click at [795, 51] on div "Failid 2" at bounding box center [799, 51] width 41 height 29
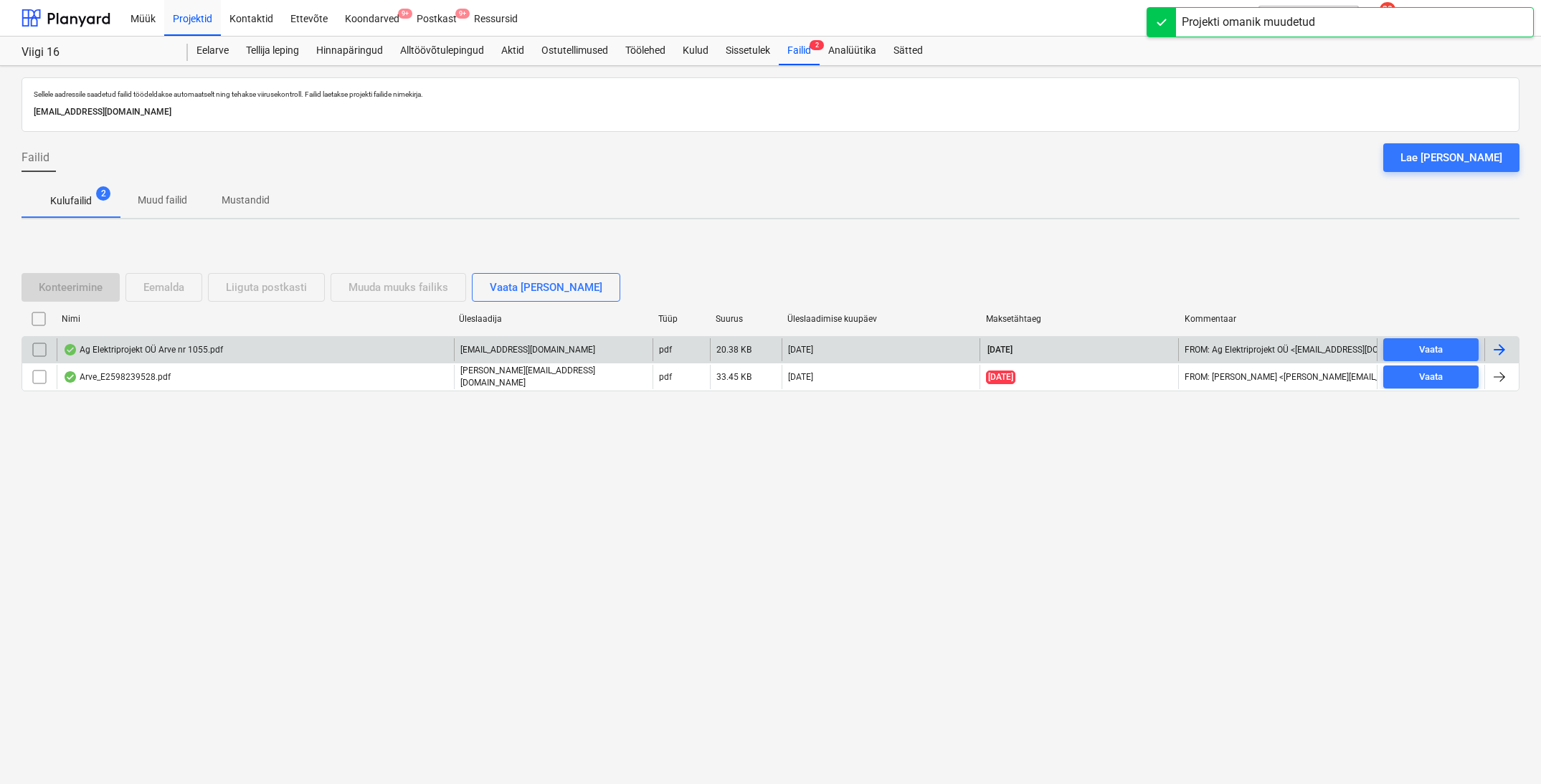
scroll to position [1, 0]
click at [160, 344] on div "Ag Elektriprojekt OÜ Arve nr 1055.pdf" at bounding box center [143, 349] width 160 height 12
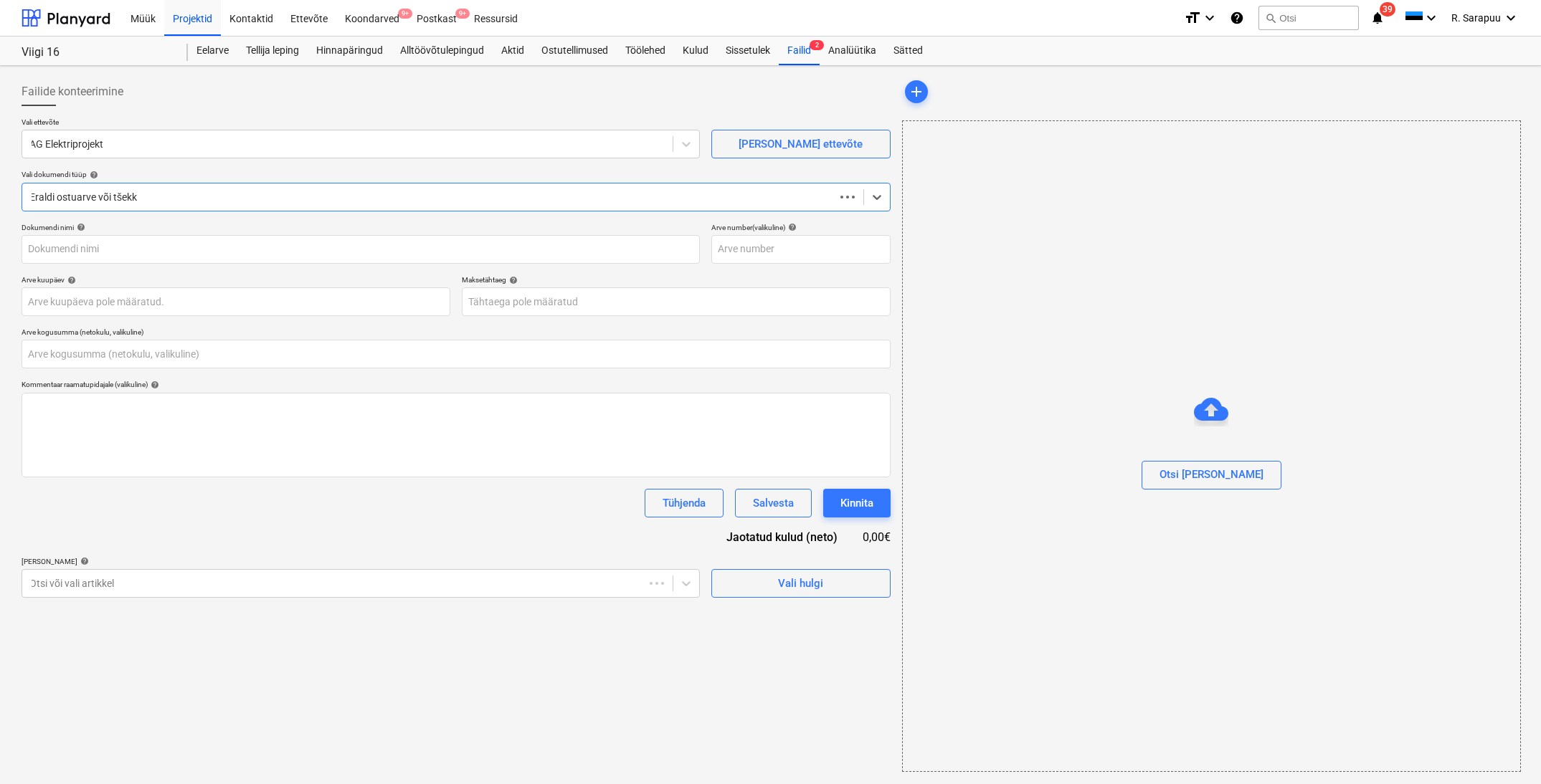
type input "0,00"
type input "1055"
type input "[DATE]"
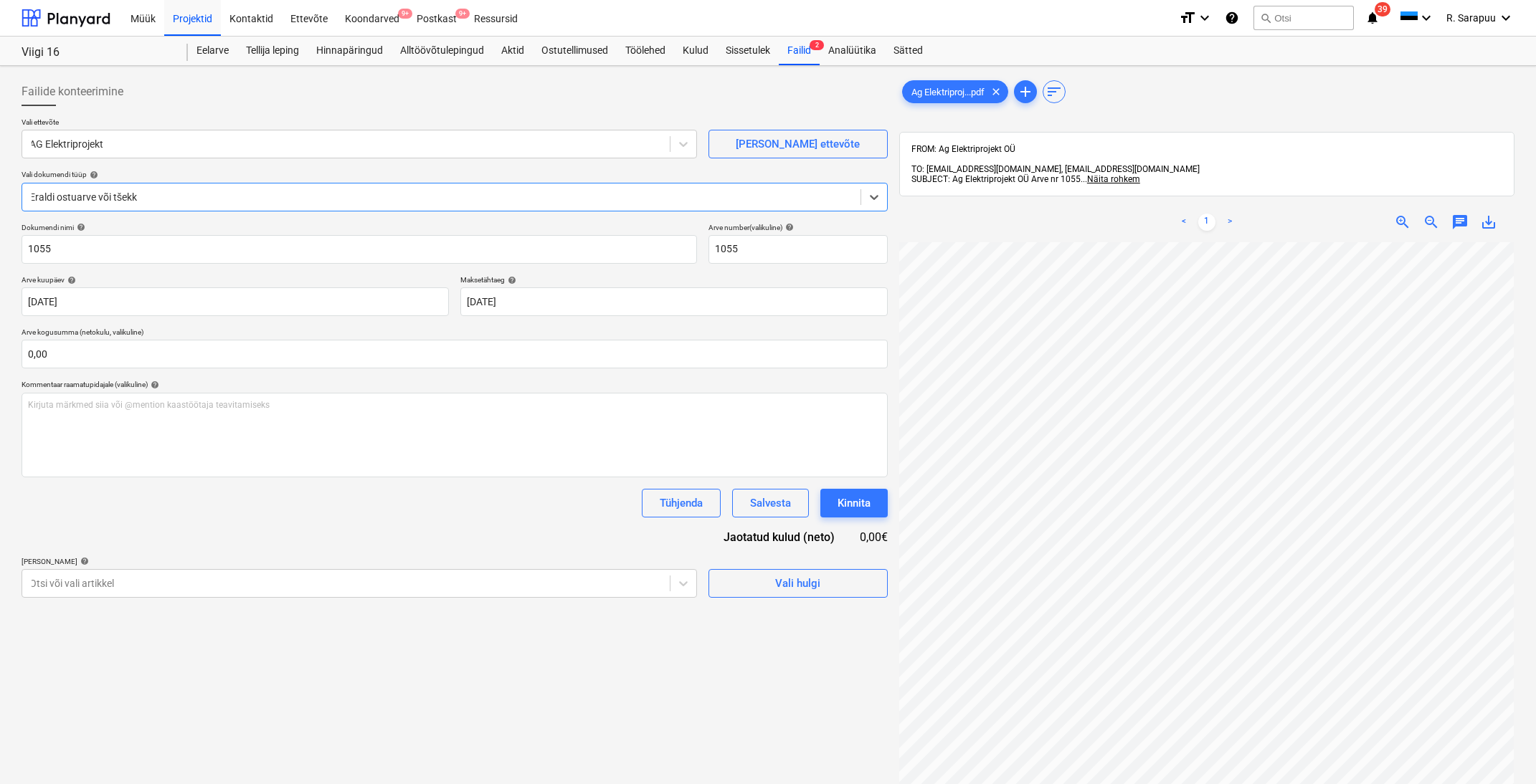
scroll to position [4, 30]
click at [686, 588] on body "Müük Projektid Kontaktid Ettevõte Koondarved 9+ Postkast 9+ Ressursid format_si…" at bounding box center [768, 392] width 1536 height 784
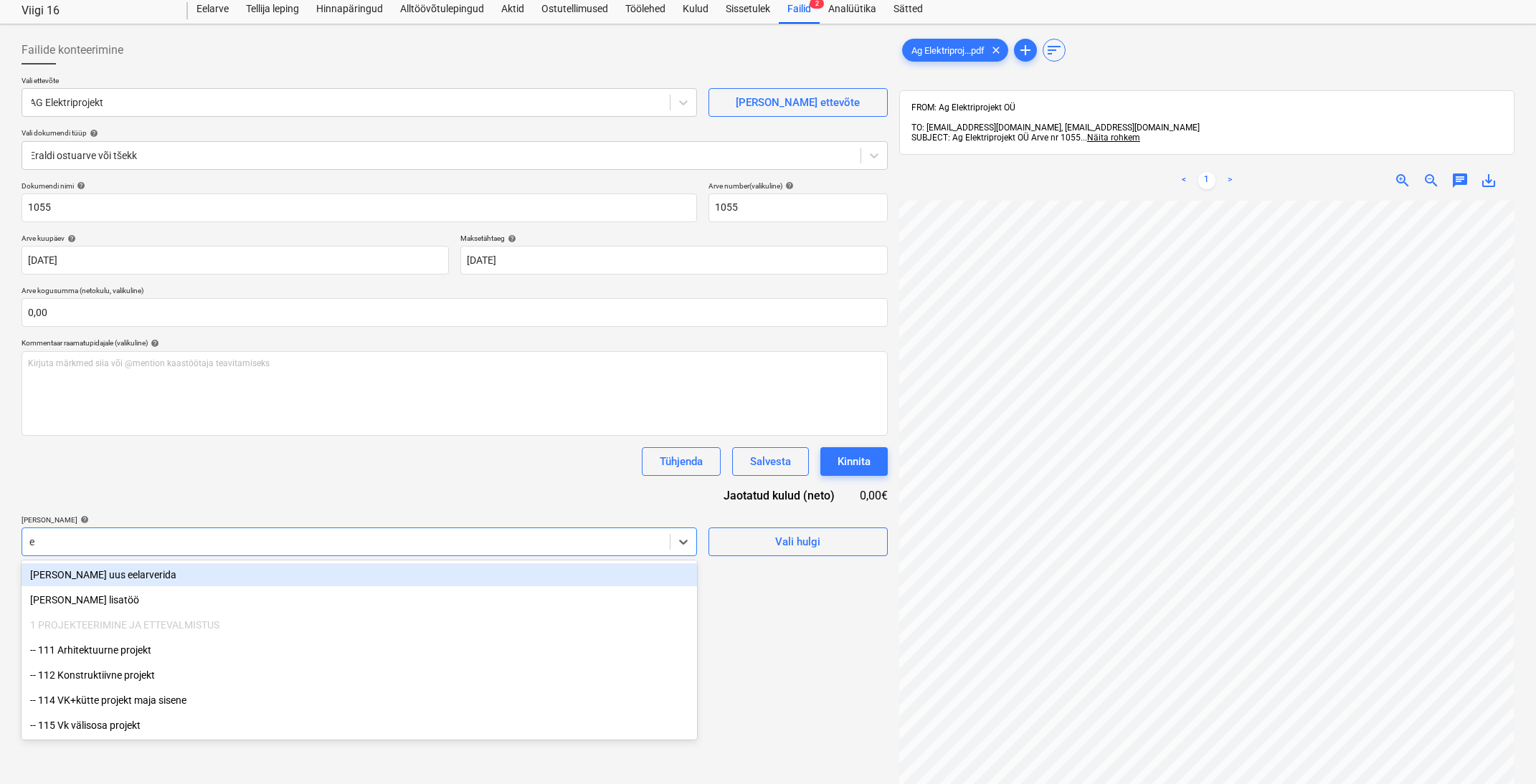
type input "el"
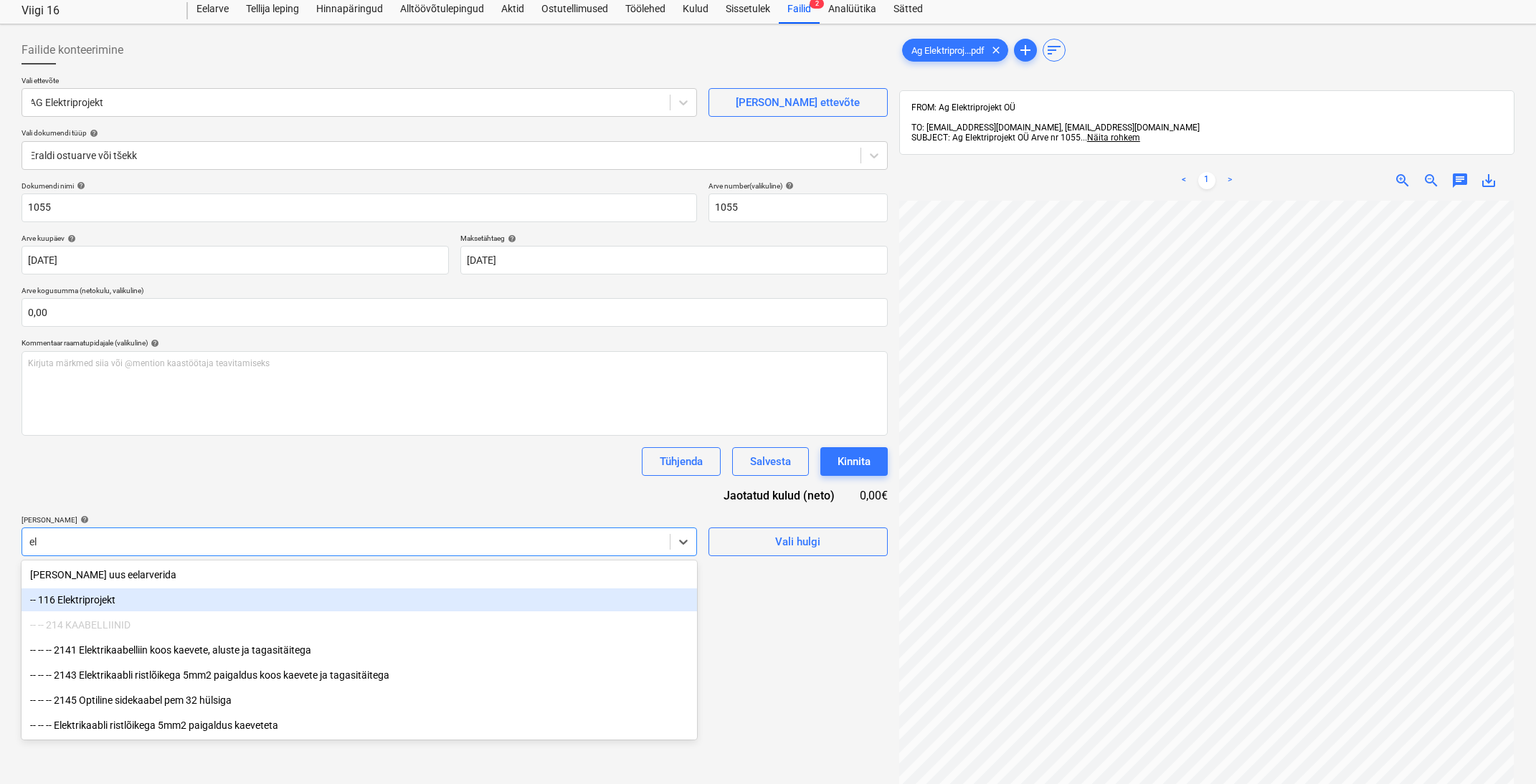
click at [325, 602] on div "-- 116 Elektriprojekt" at bounding box center [360, 599] width 676 height 23
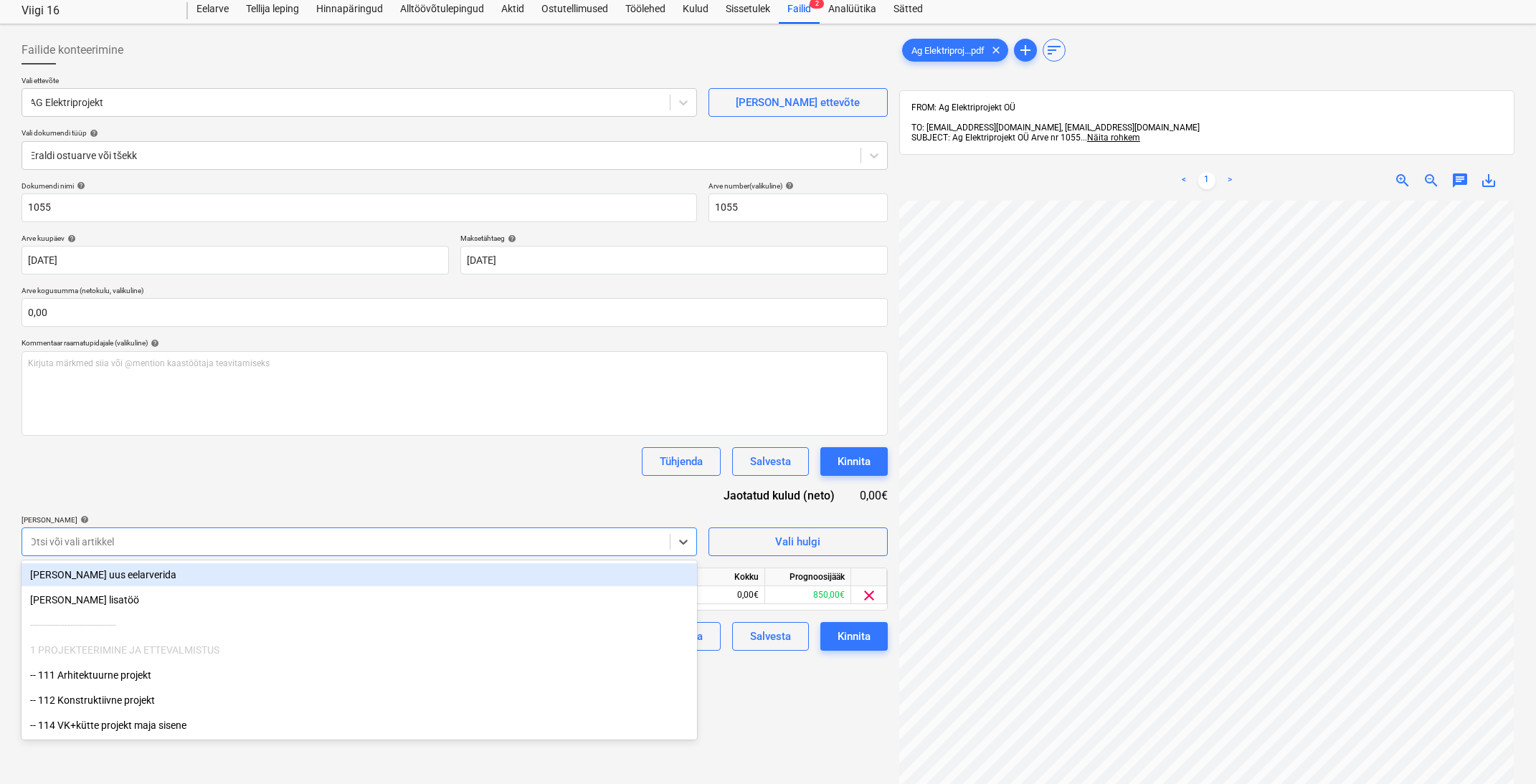
click at [381, 494] on div "Dokumendi nimi help 1055 Arve number (valikuline) help 1055 Arve kuupäev help […" at bounding box center [455, 416] width 867 height 470
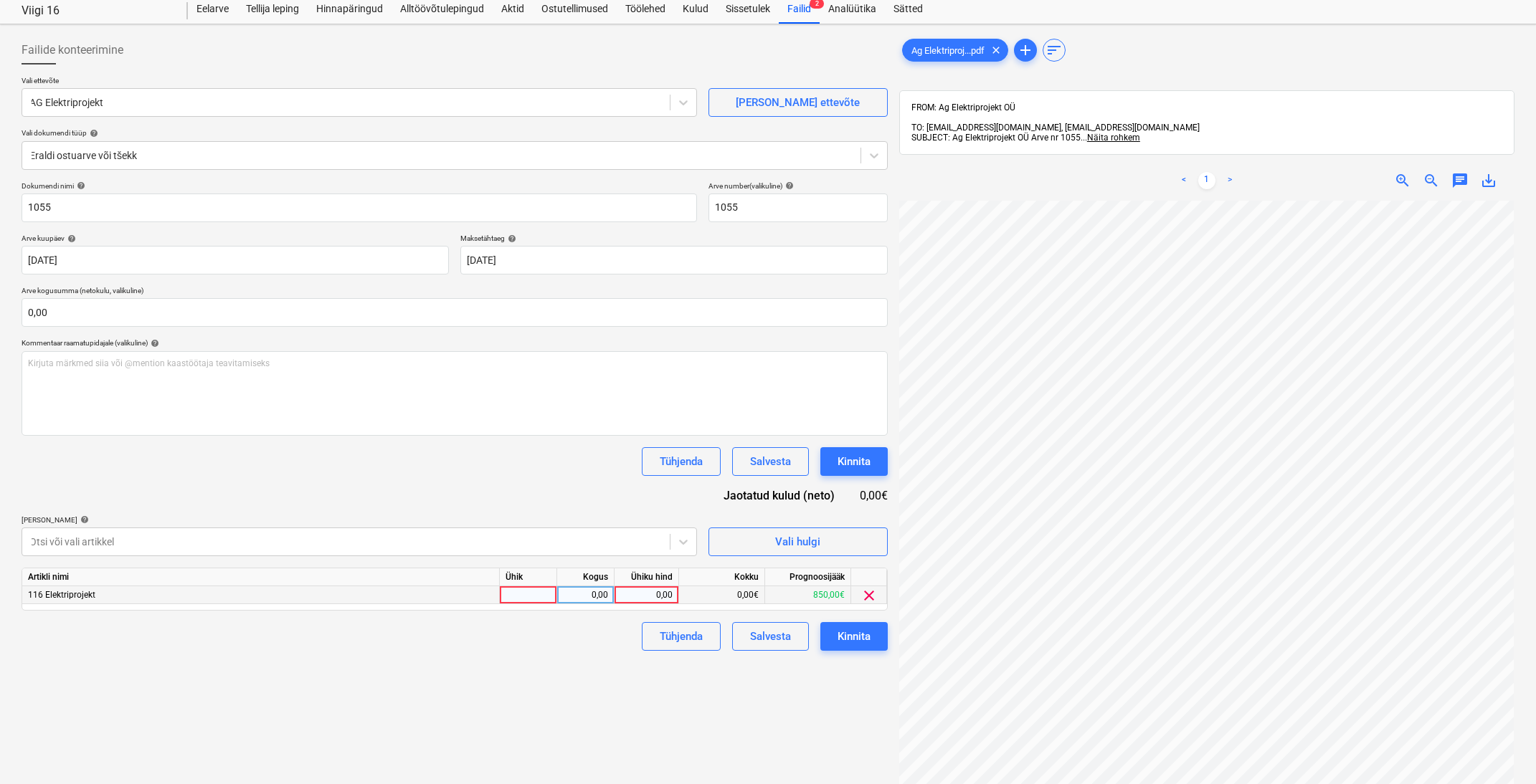
click at [660, 591] on div "0,00" at bounding box center [647, 596] width 53 height 18
type input "750"
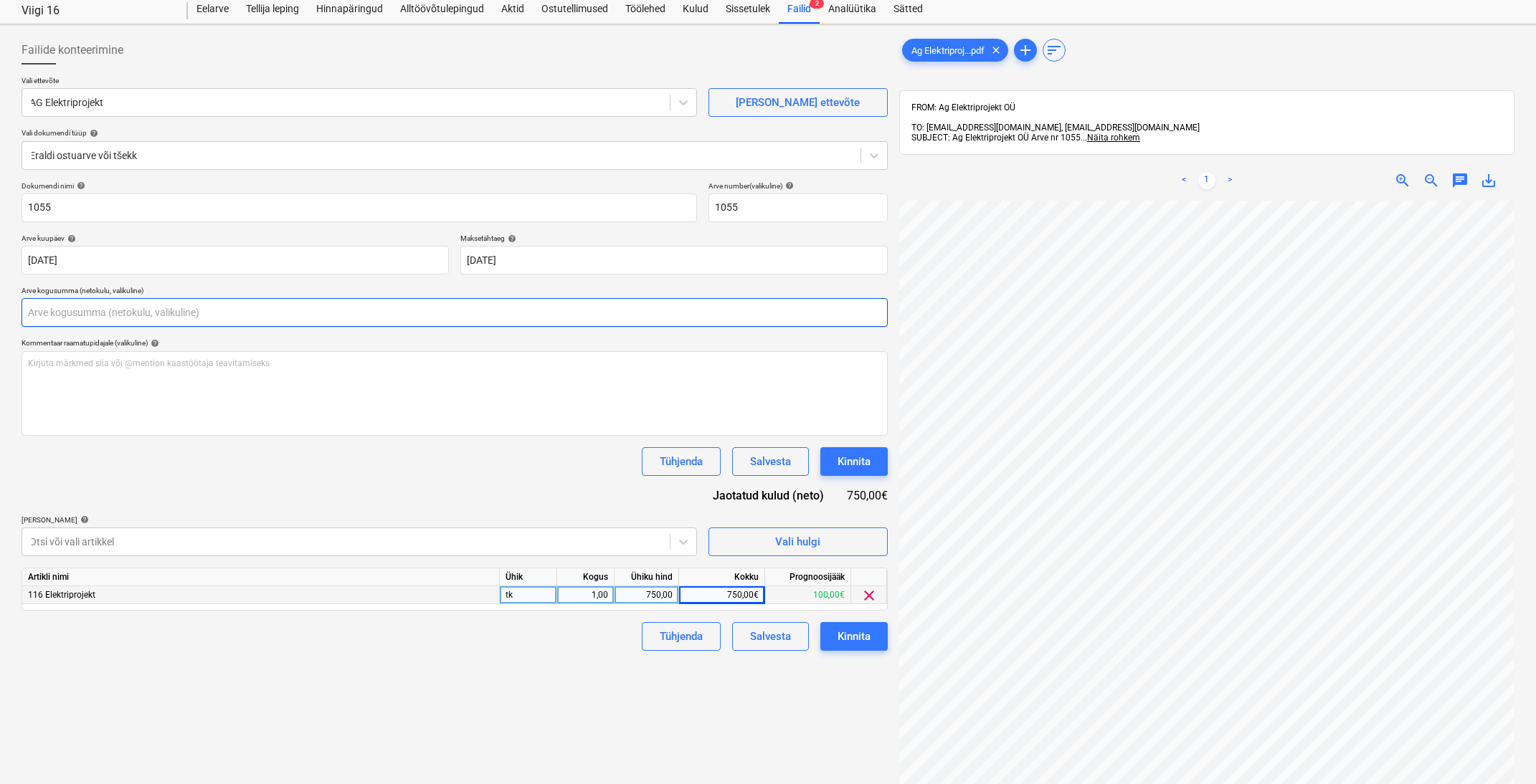
click at [283, 310] on input "text" at bounding box center [455, 312] width 867 height 29
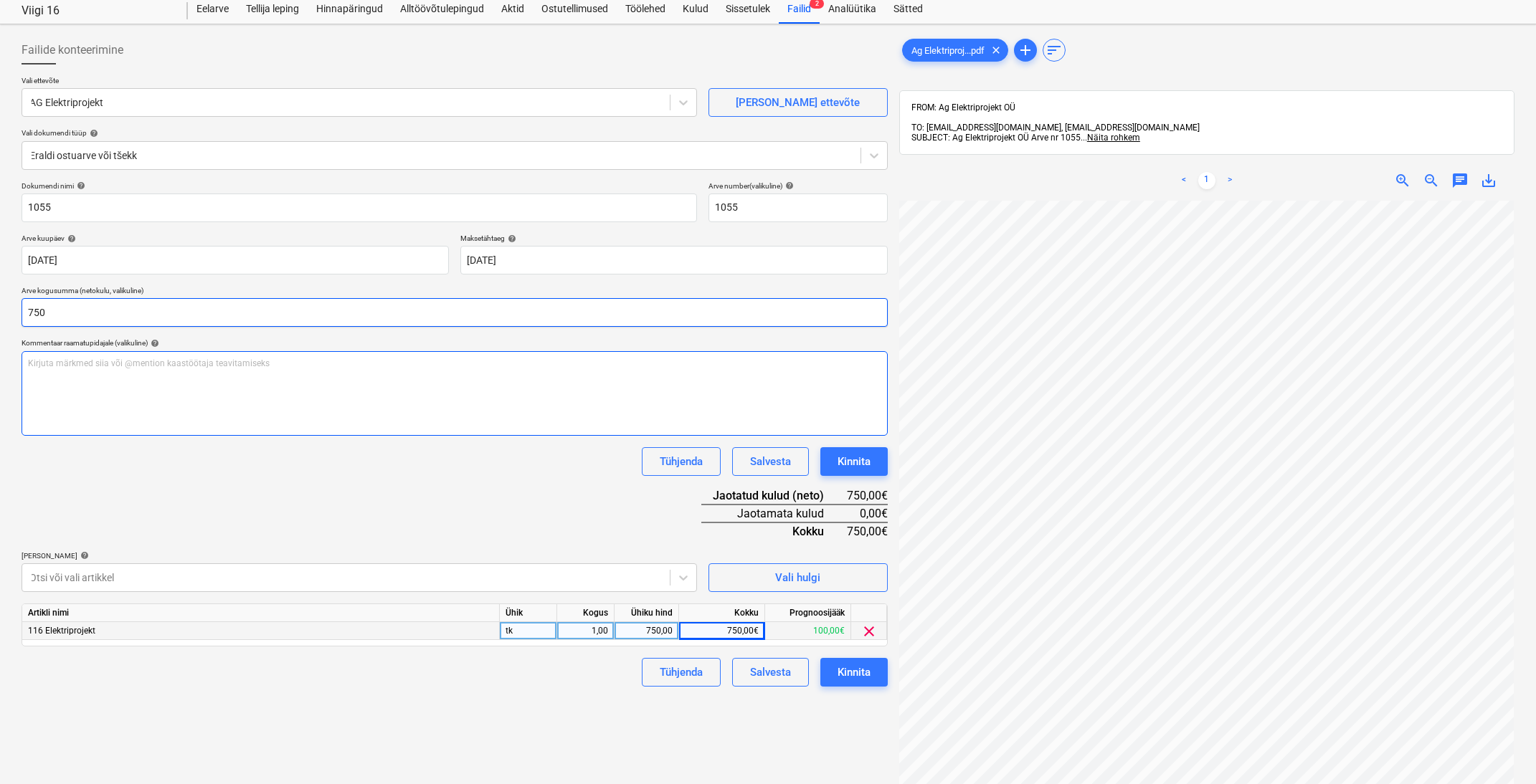
type input "750,00"
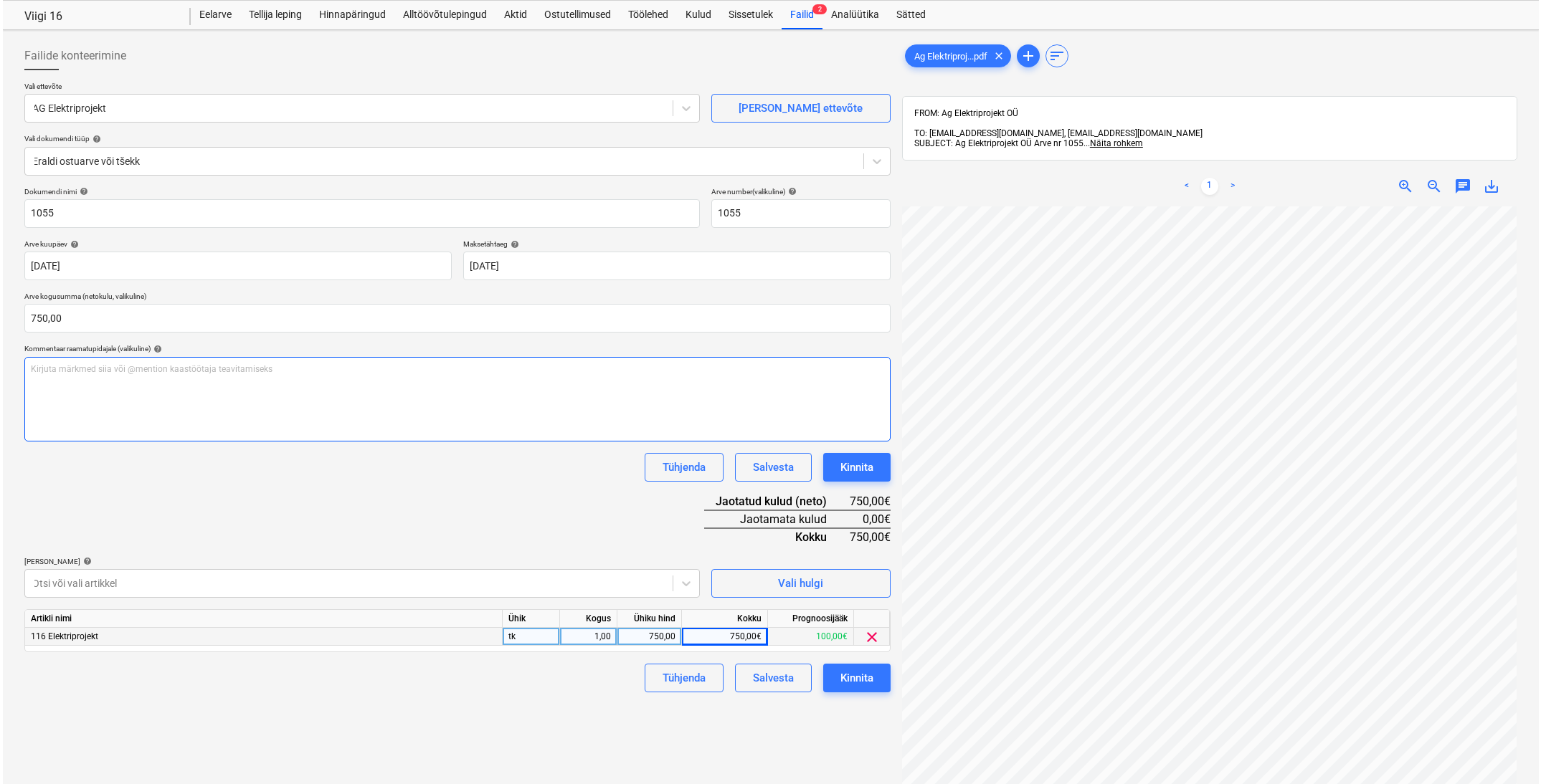
scroll to position [40, 0]
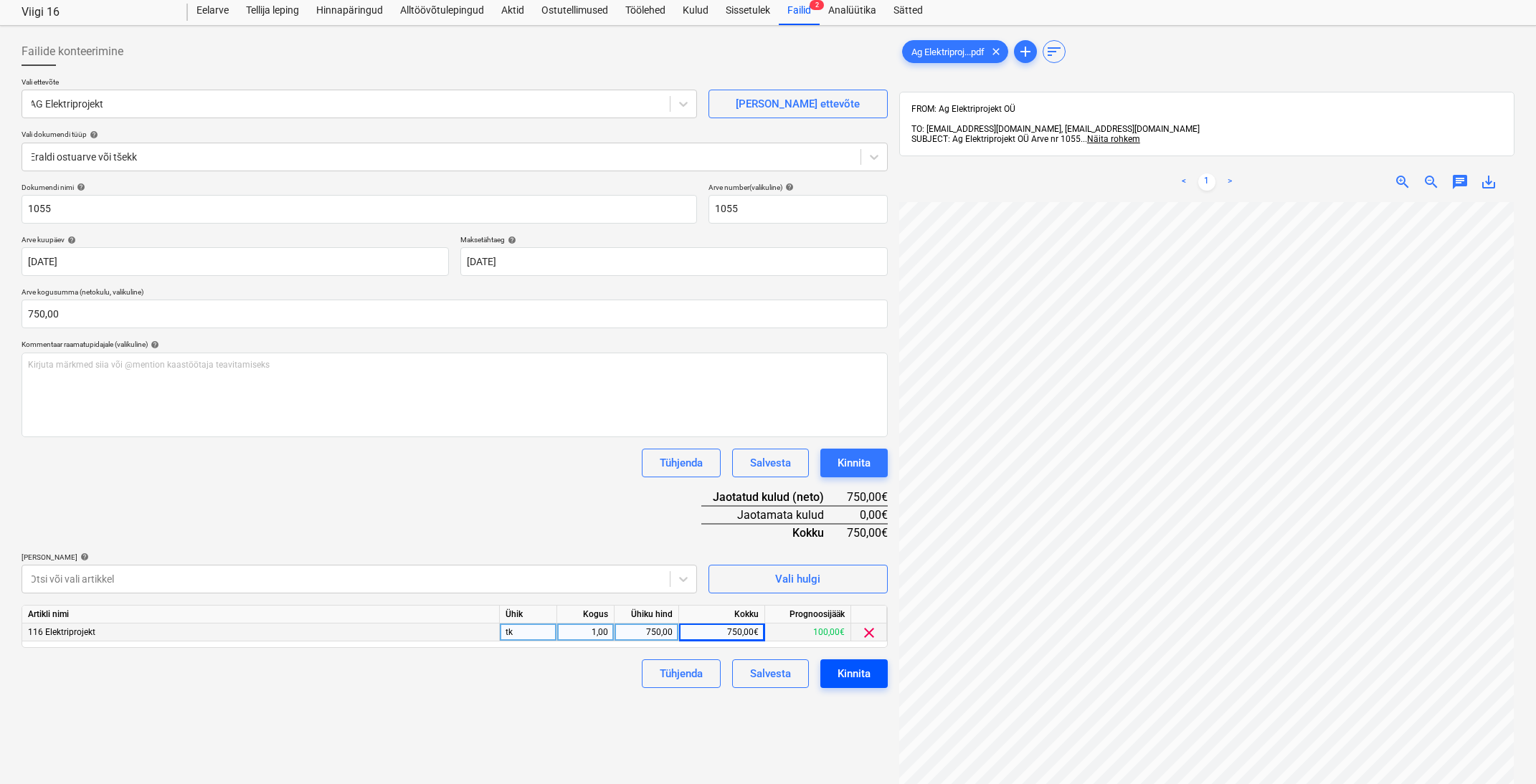
click at [866, 673] on div "Kinnita" at bounding box center [854, 674] width 33 height 19
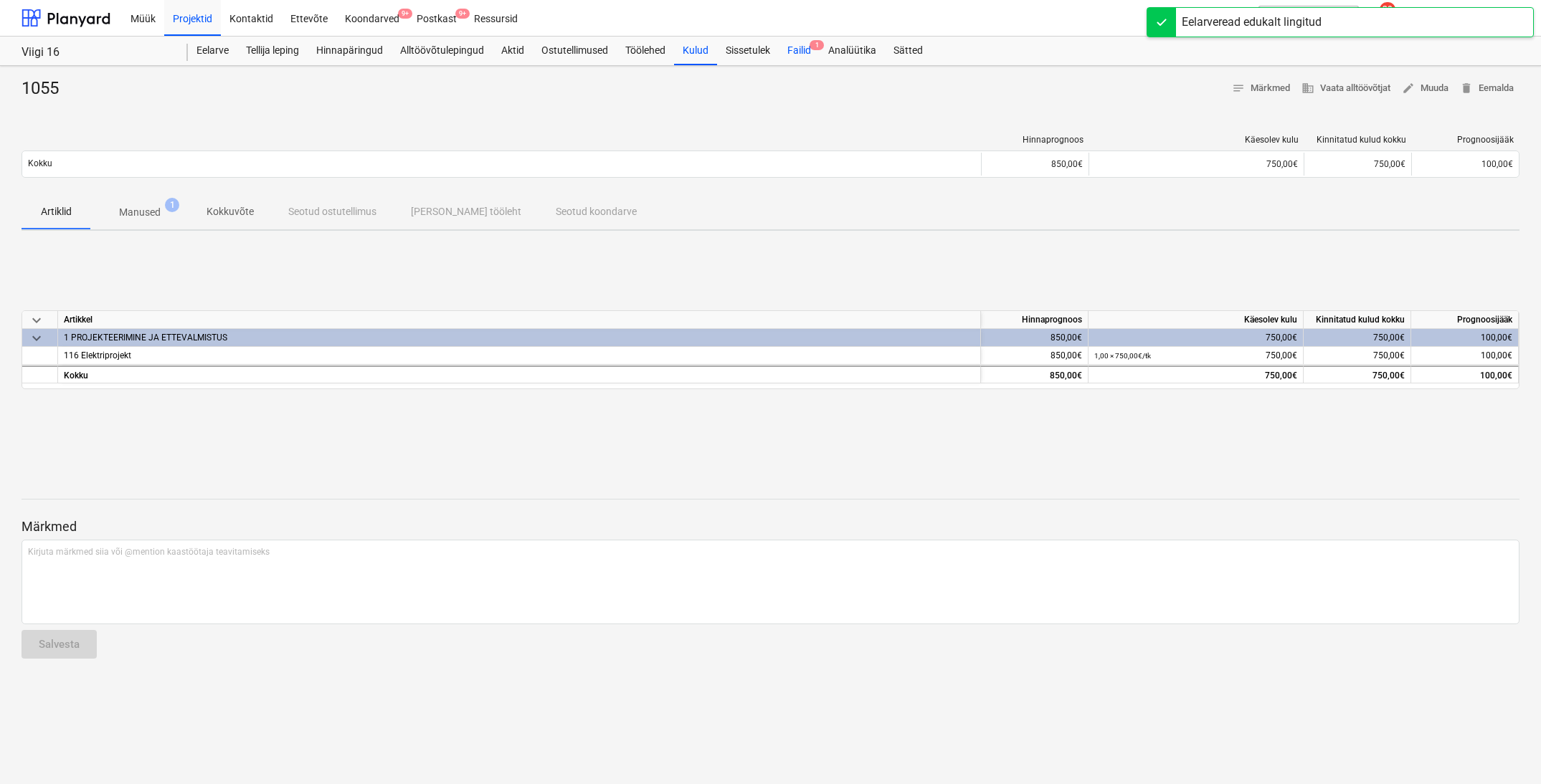
click at [799, 51] on div "Failid 1" at bounding box center [799, 51] width 41 height 29
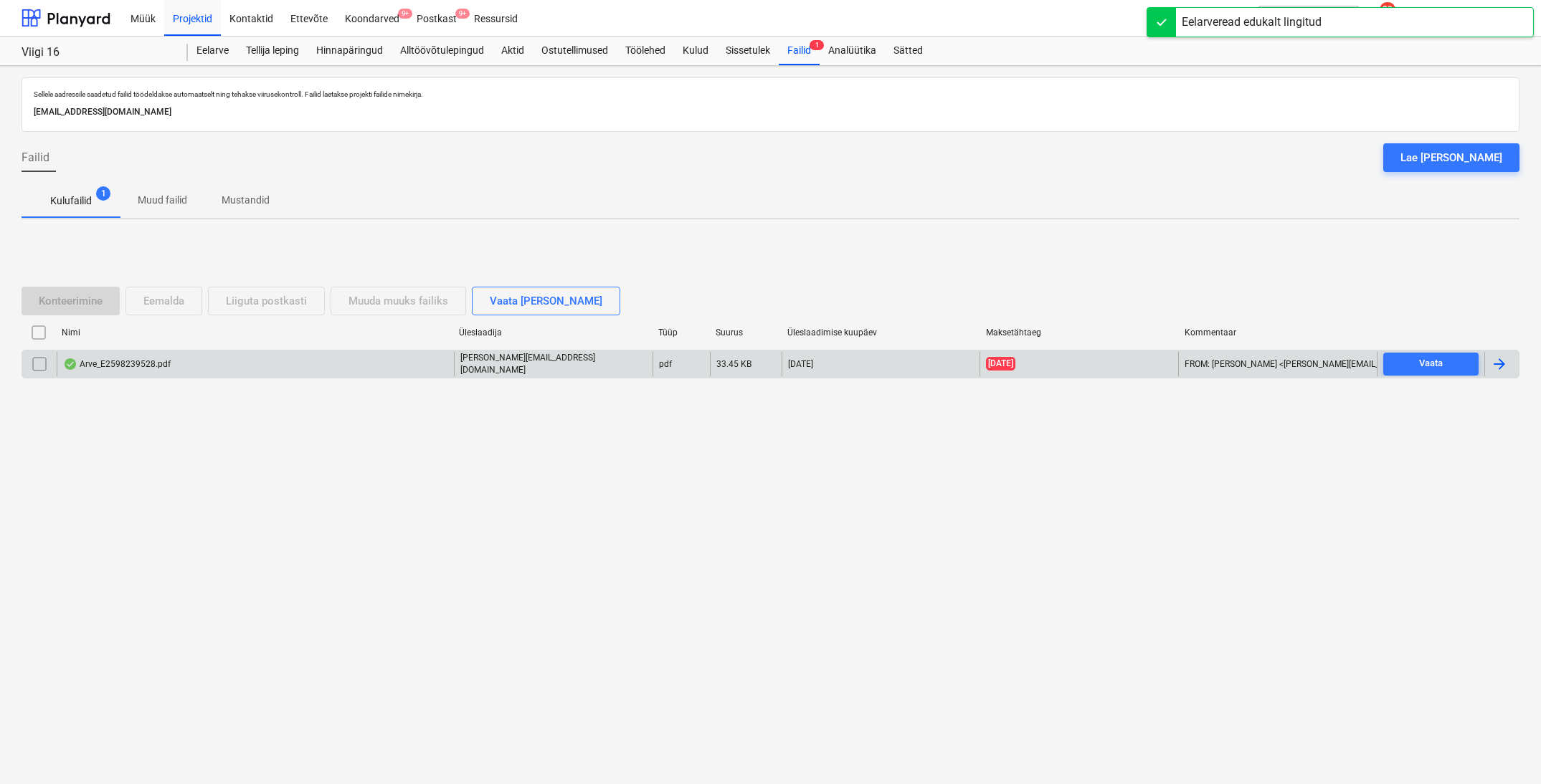
click at [139, 362] on div "Arve_E2598239528.pdf" at bounding box center [117, 364] width 108 height 12
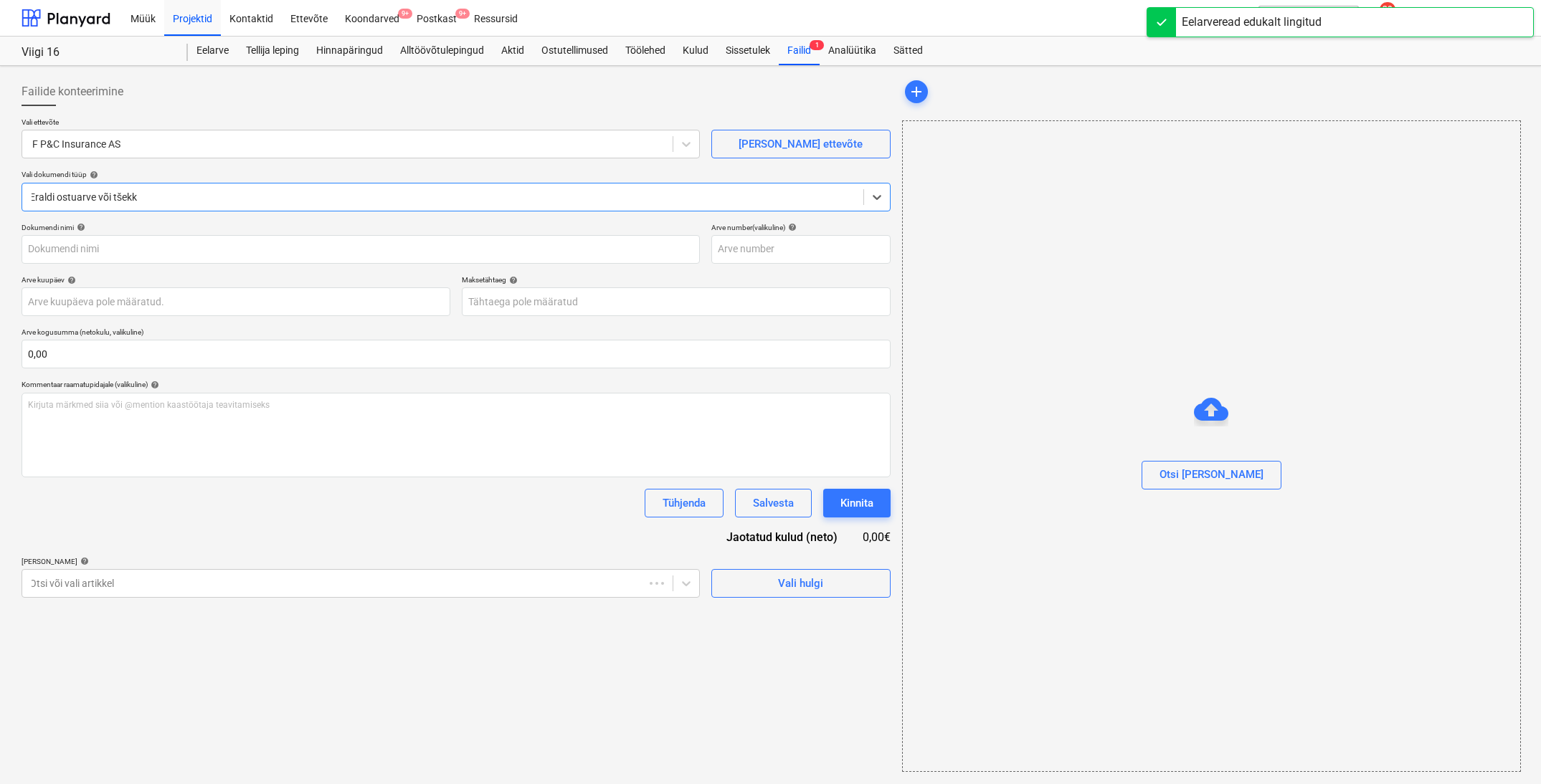
type input "E2598239528"
type input "[DATE]"
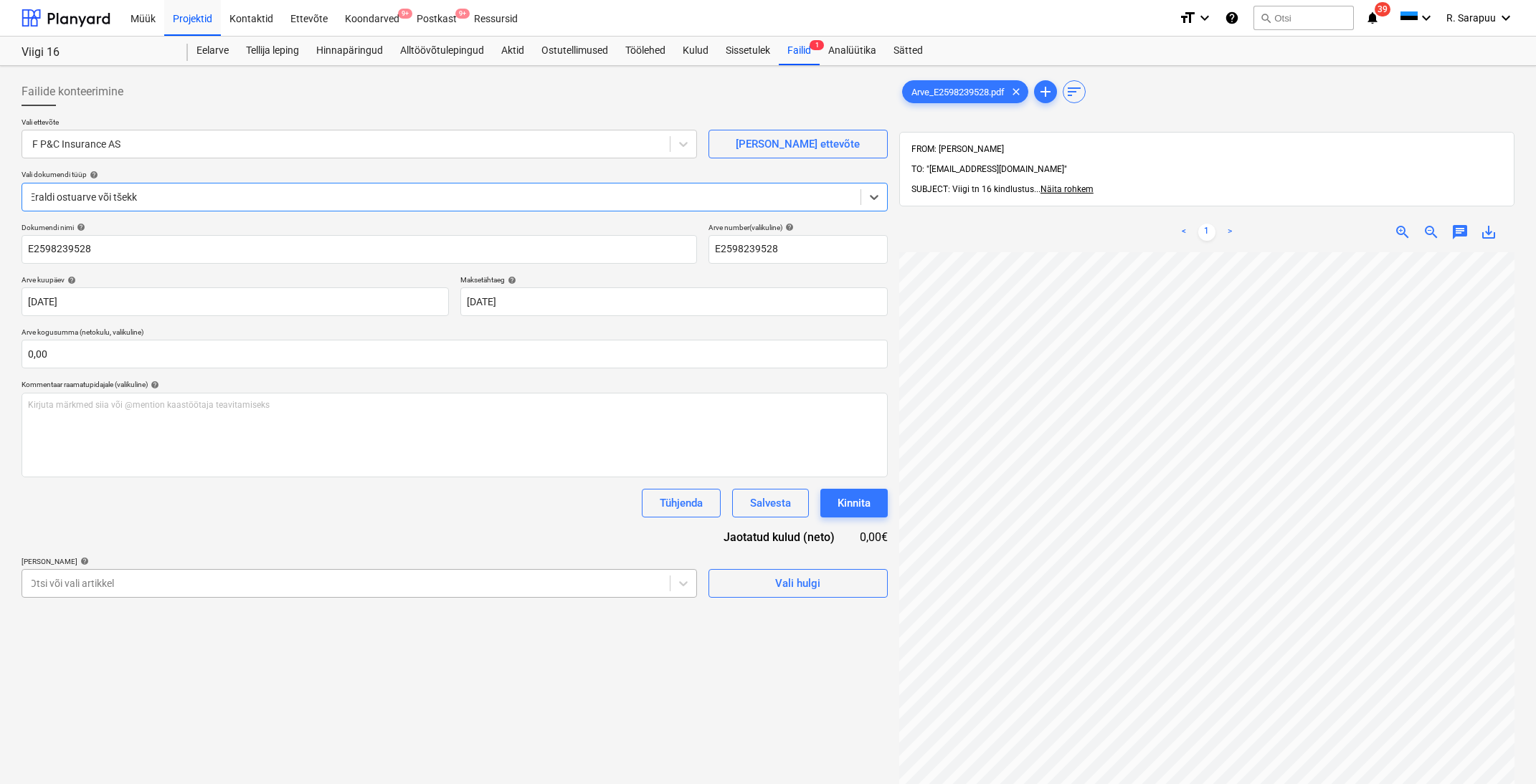
scroll to position [0, 2]
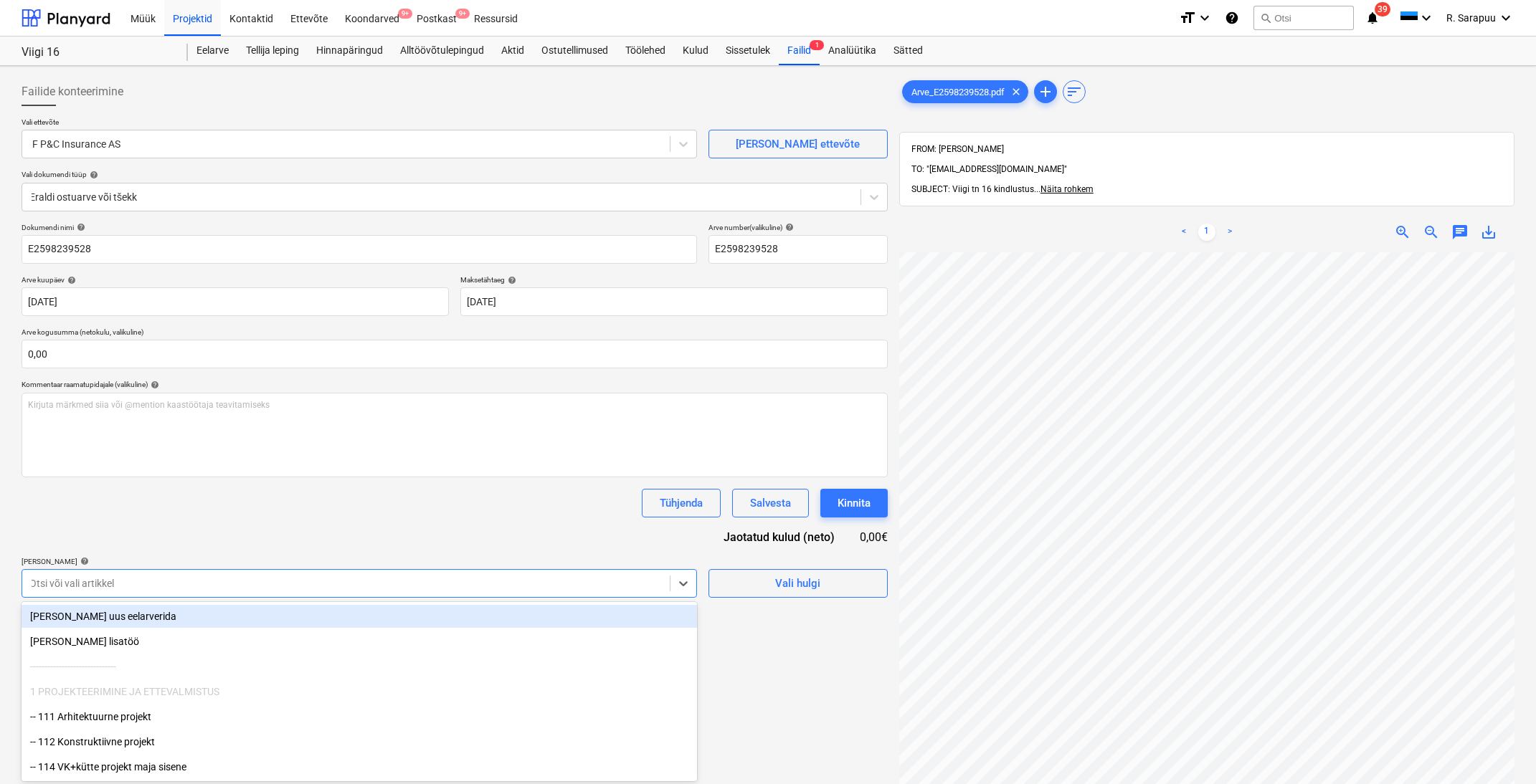
click at [539, 584] on body "Müük Projektid Kontaktid Ettevõte Koondarved 9+ Postkast 9+ Ressursid format_si…" at bounding box center [768, 392] width 1536 height 784
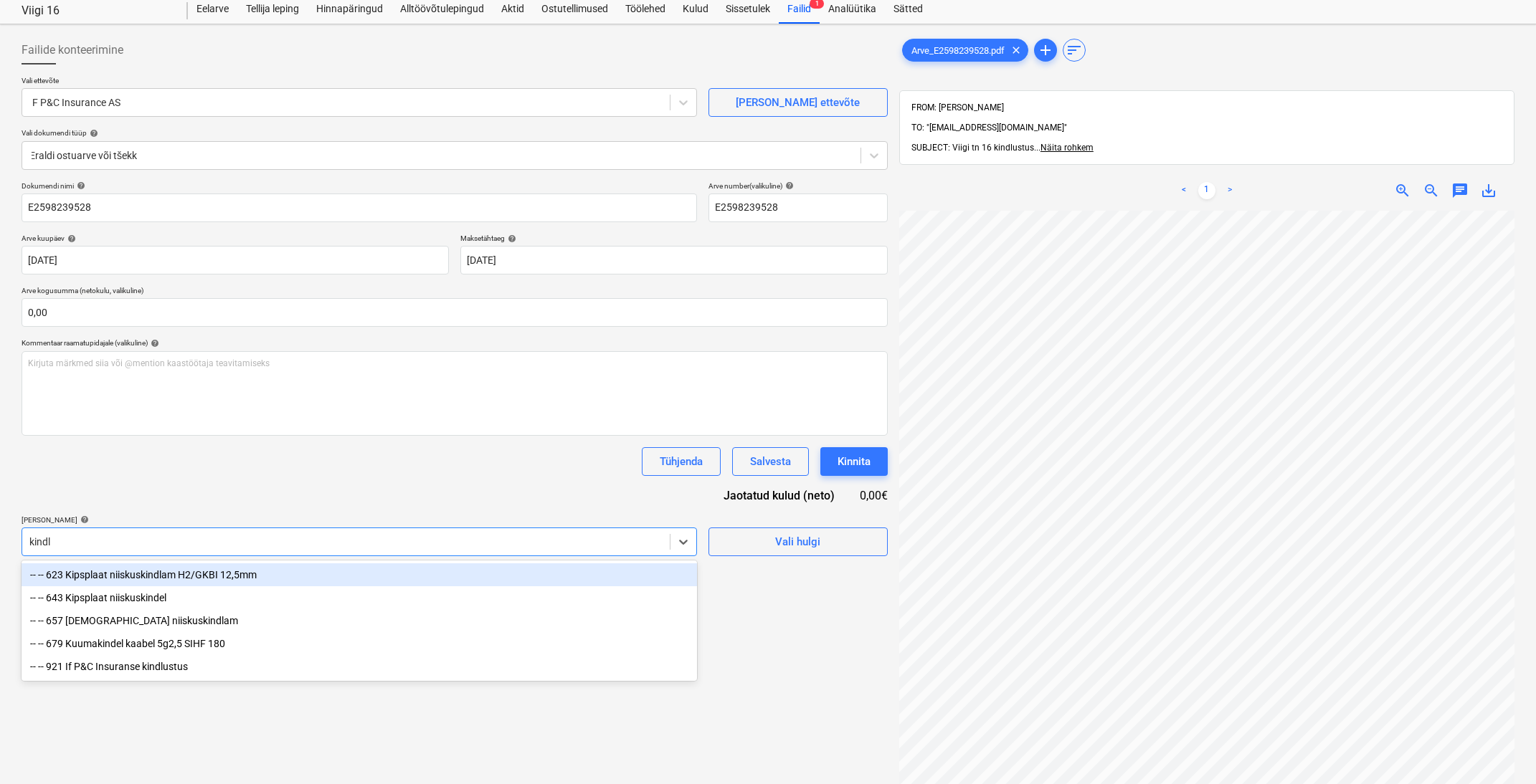
type input "kindlu"
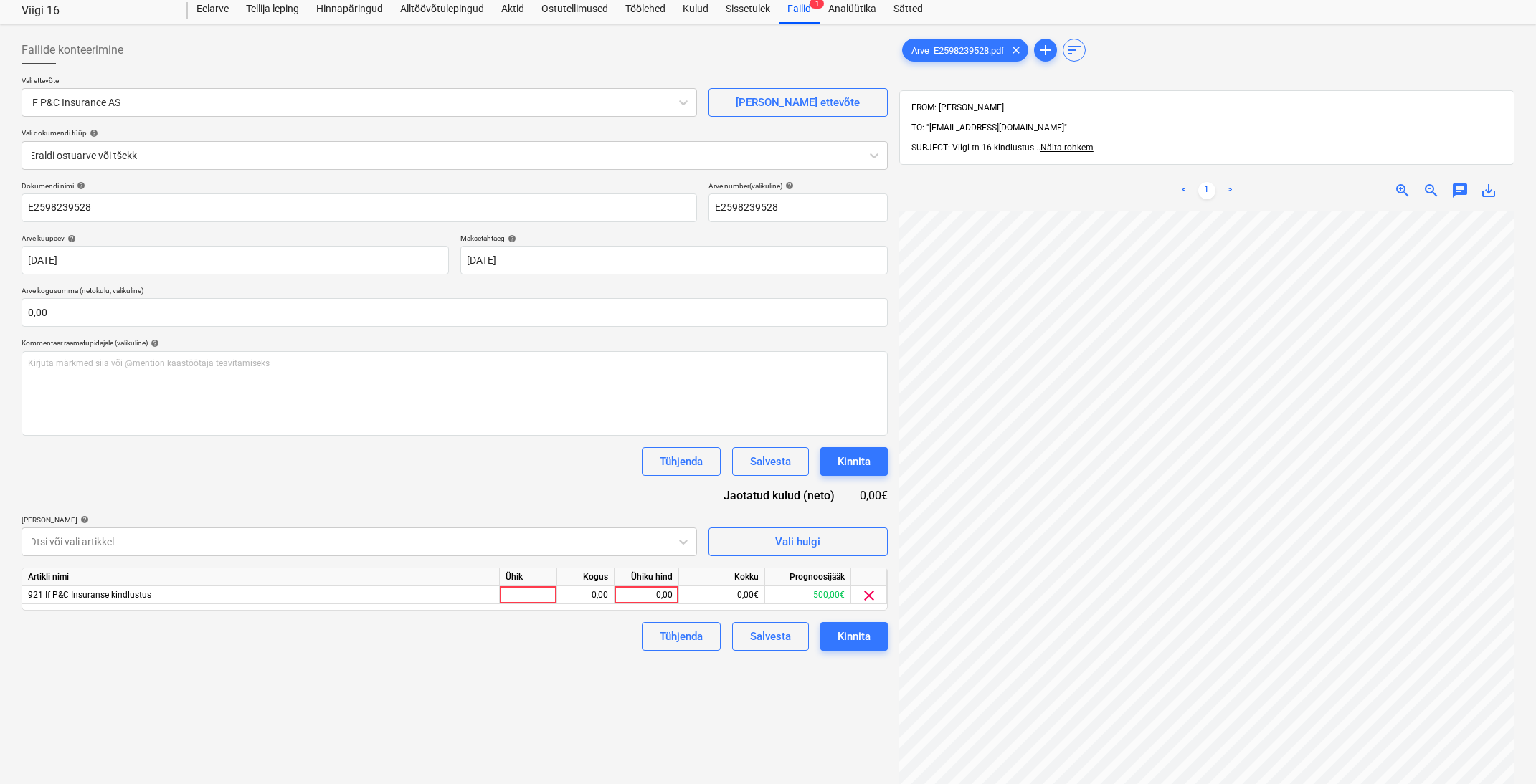
click at [571, 458] on div "Tühjenda Salvesta Kinnita" at bounding box center [455, 462] width 867 height 29
click at [656, 588] on div "0,00" at bounding box center [647, 596] width 53 height 18
type input "375"
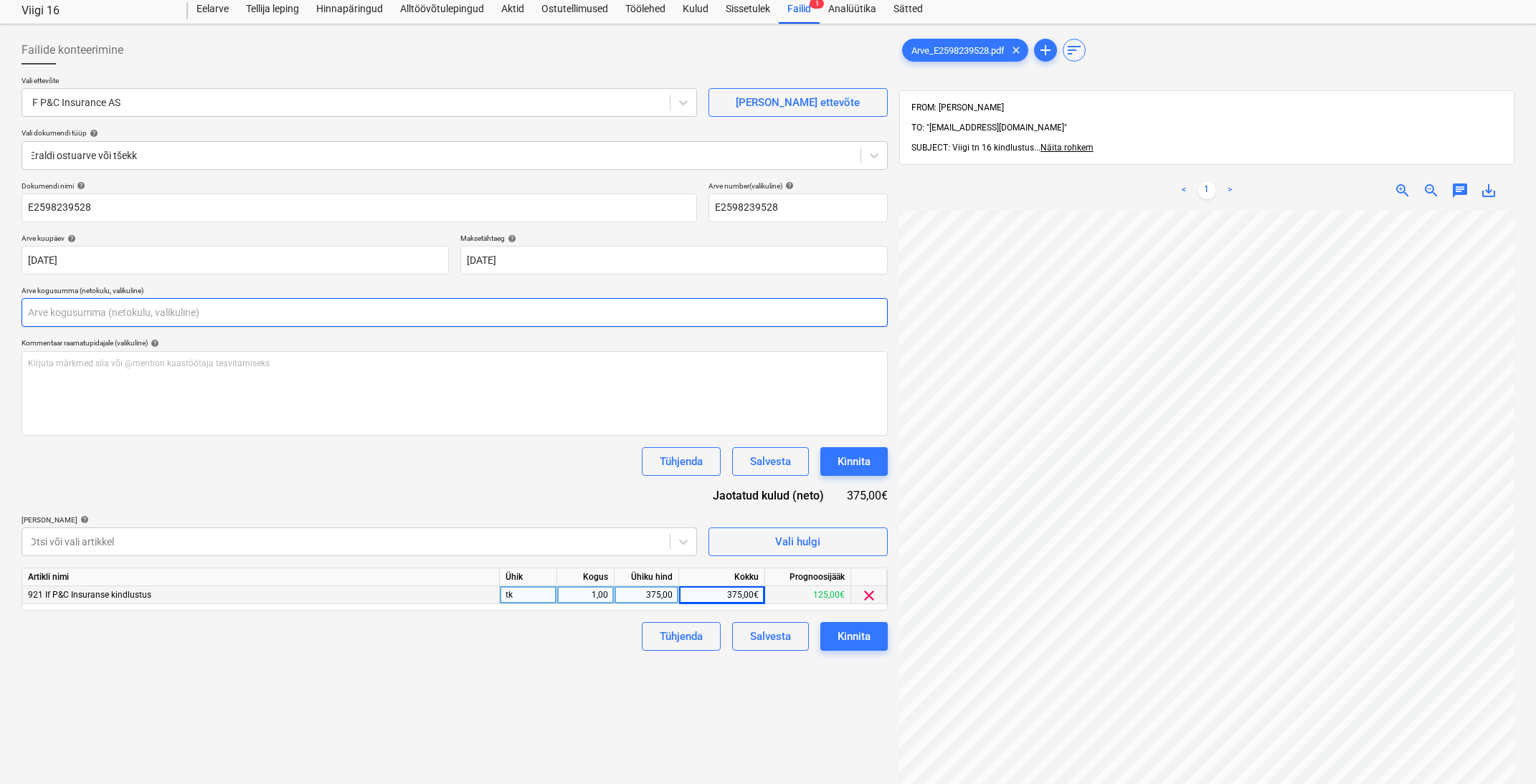
drag, startPoint x: 214, startPoint y: 314, endPoint x: 233, endPoint y: 315, distance: 19.0
click at [218, 315] on input "text" at bounding box center [455, 312] width 867 height 29
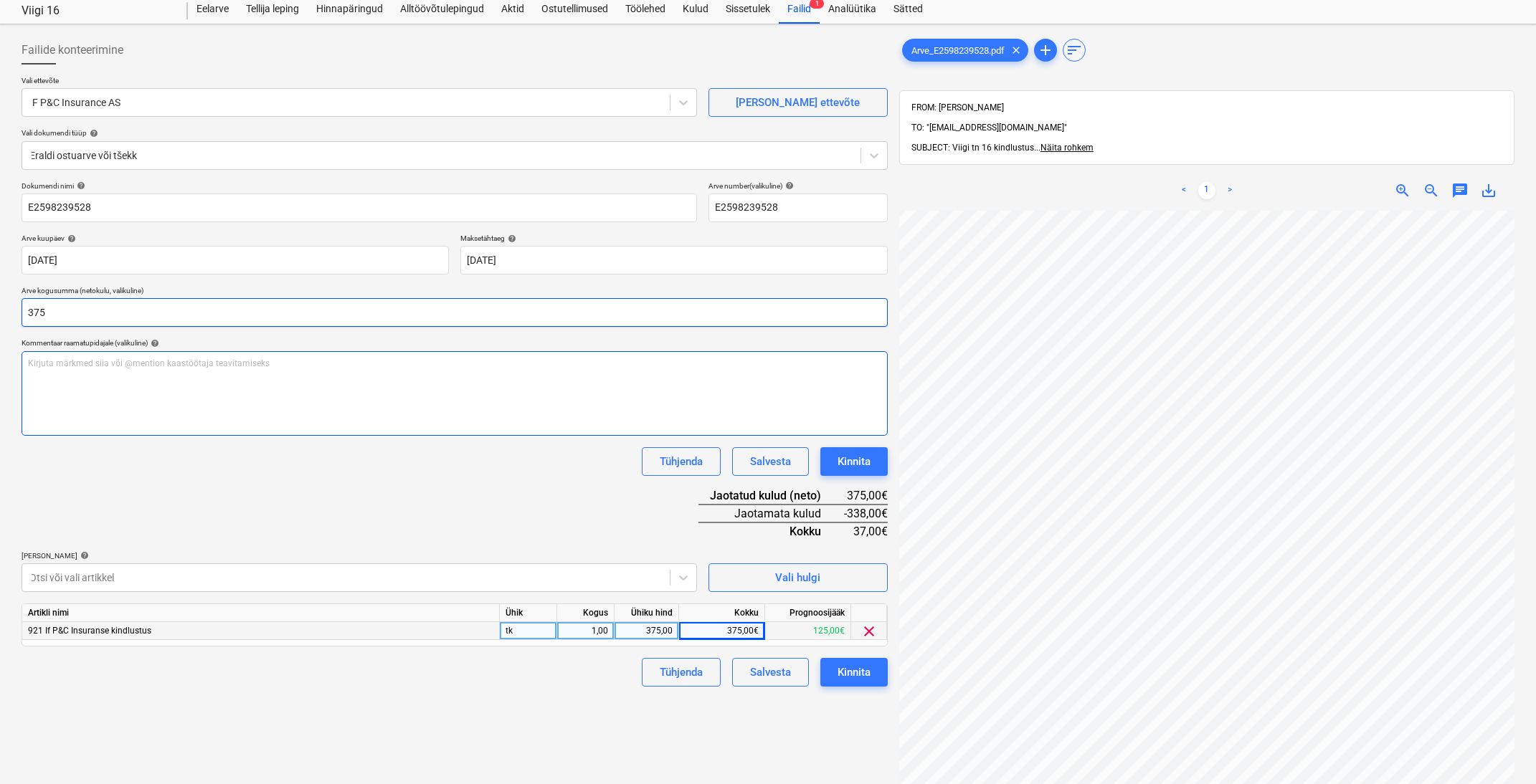
type input "375,00"
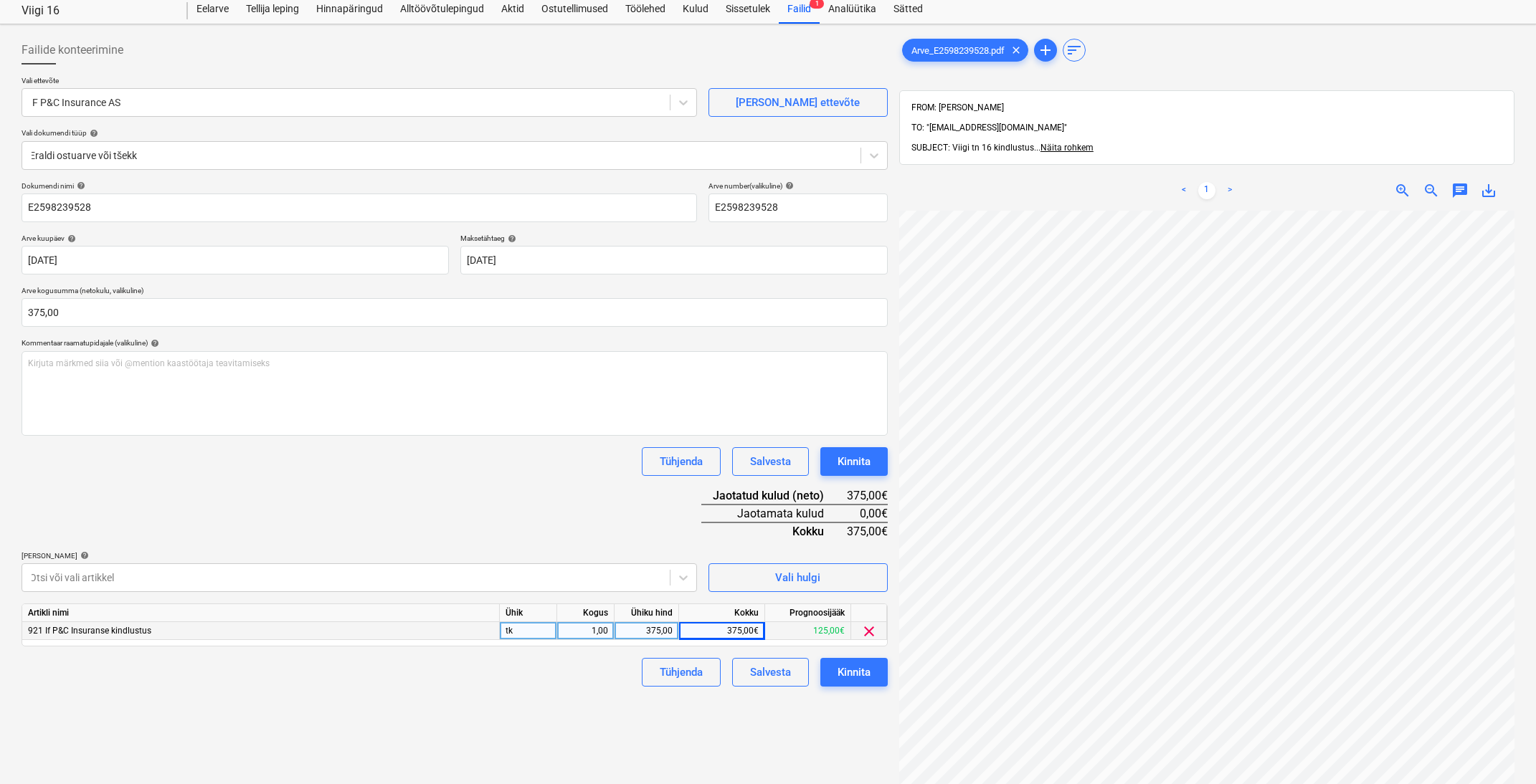
click at [301, 481] on div "Dokumendi nimi help E2598239528 Arve number (valikuline) help E2598239528 Arve …" at bounding box center [455, 434] width 867 height 505
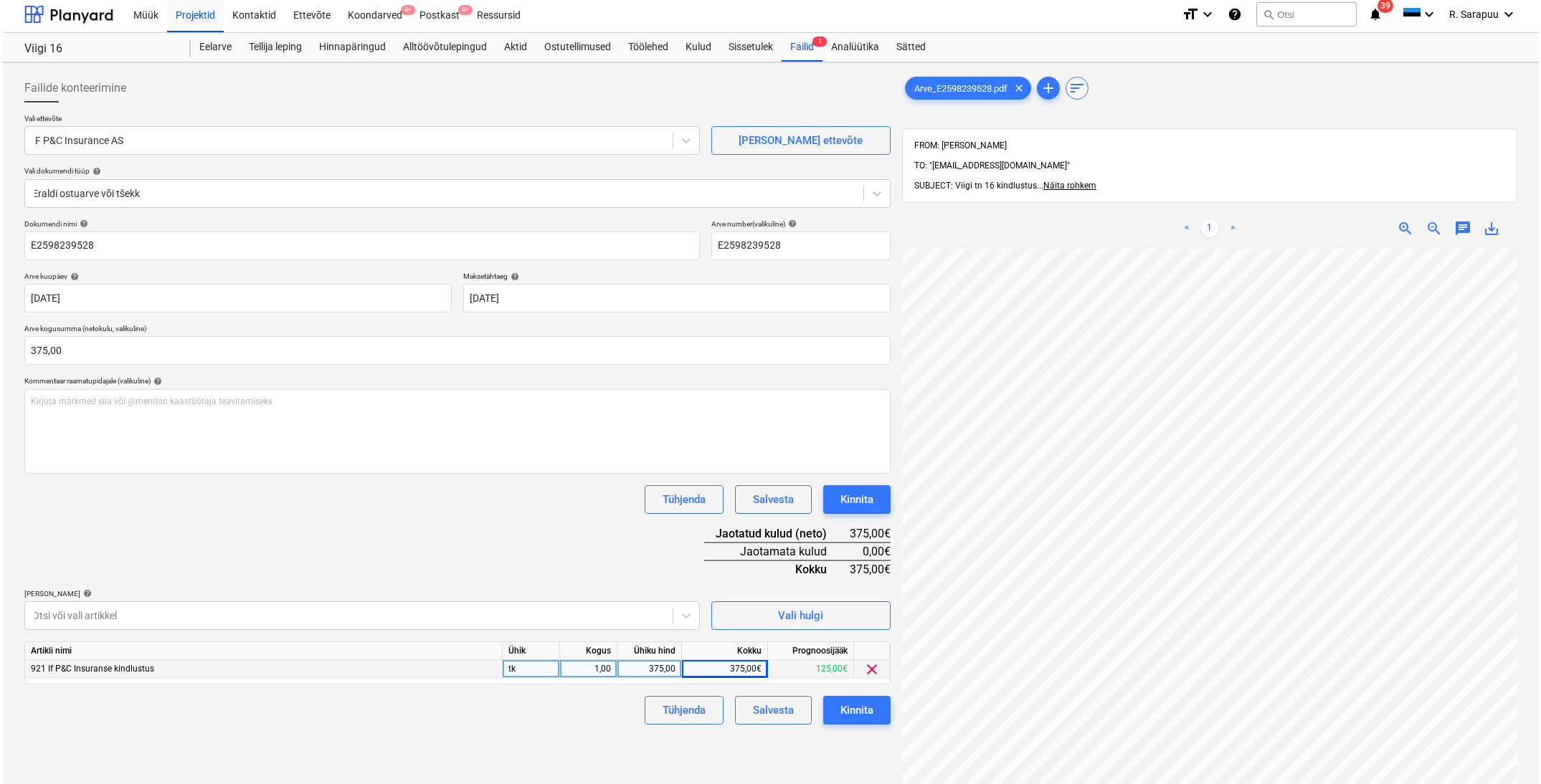
scroll to position [10, 0]
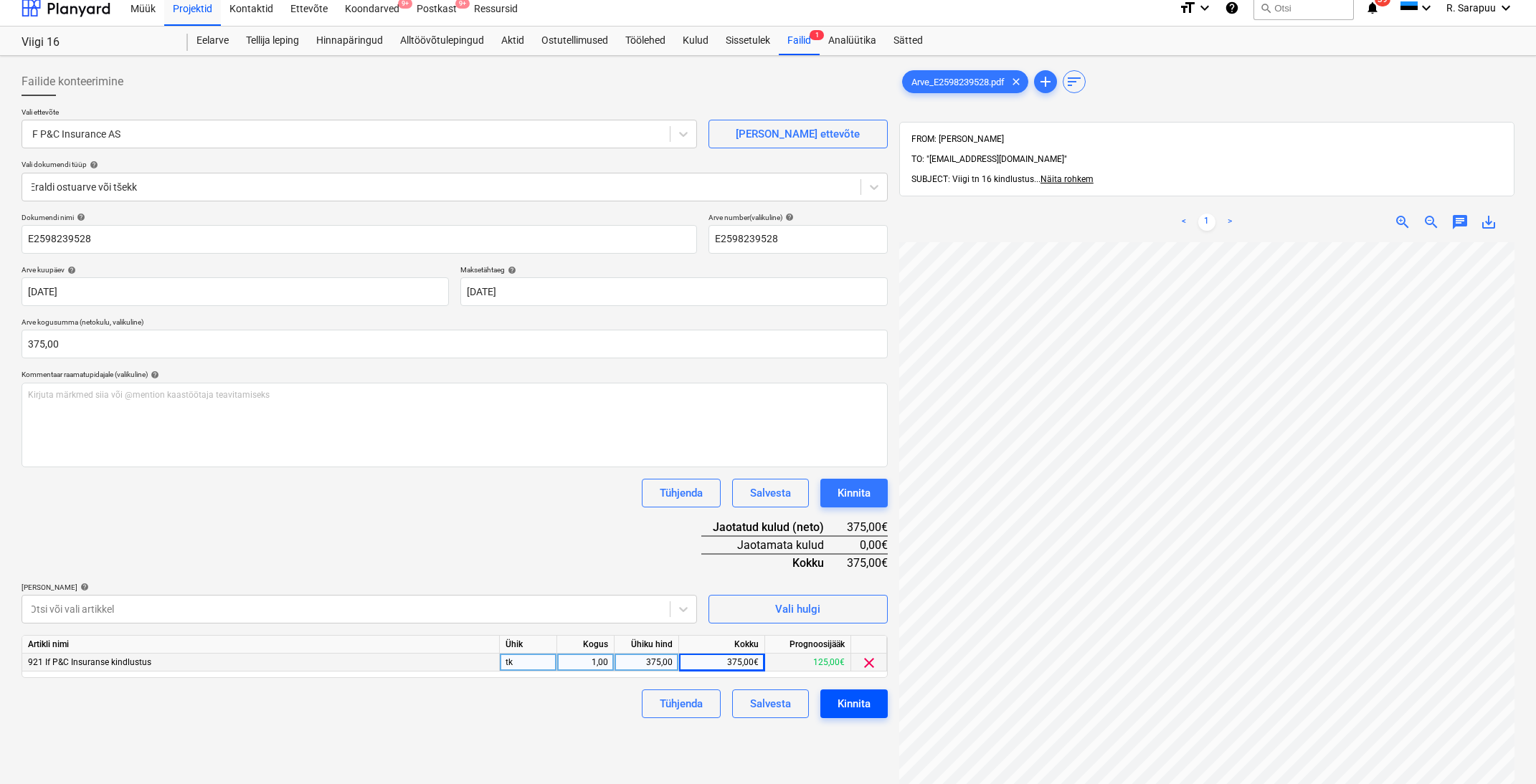
click at [851, 699] on div "Kinnita" at bounding box center [854, 703] width 33 height 19
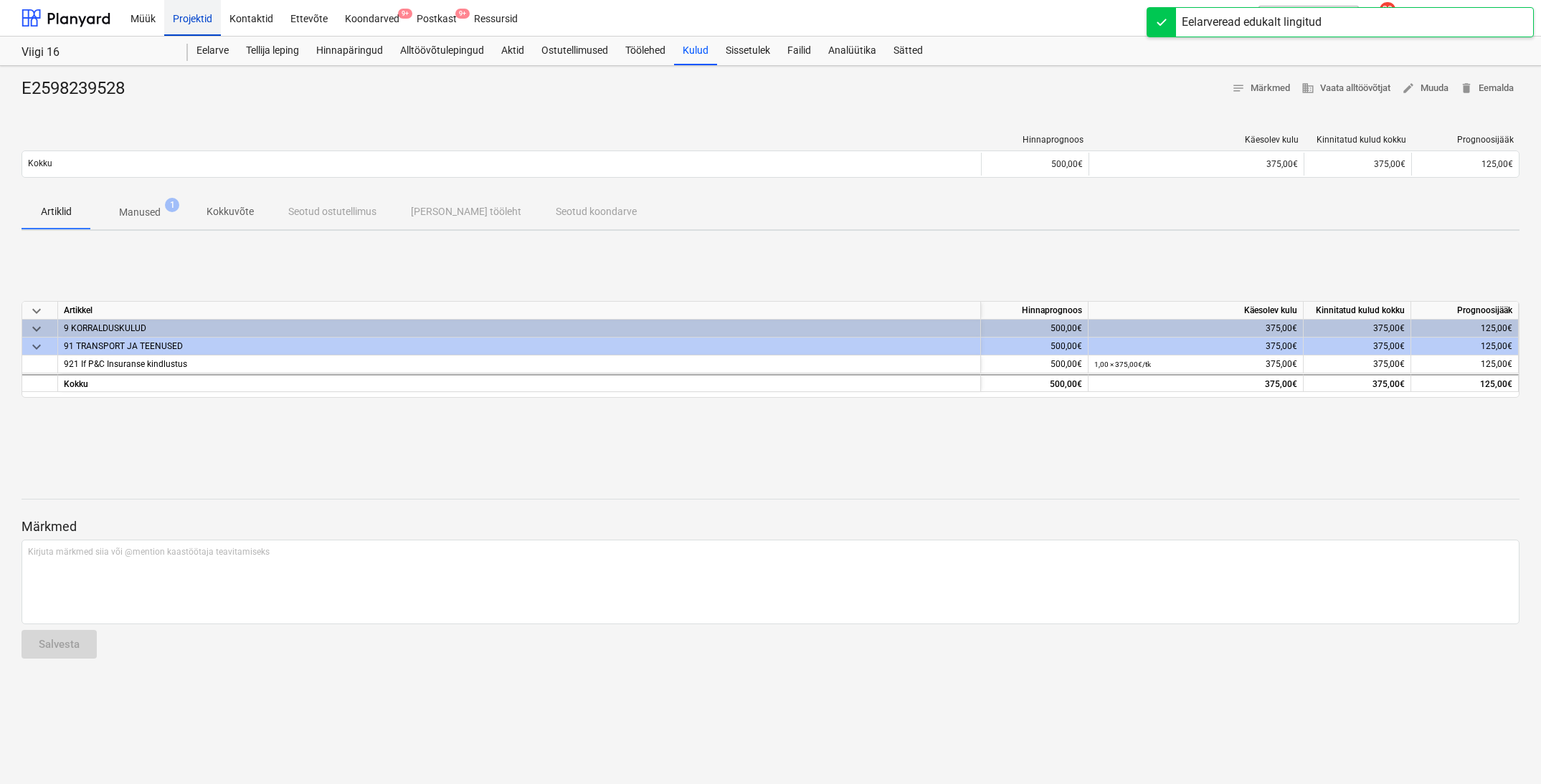
click at [178, 23] on div "Projektid" at bounding box center [192, 17] width 57 height 36
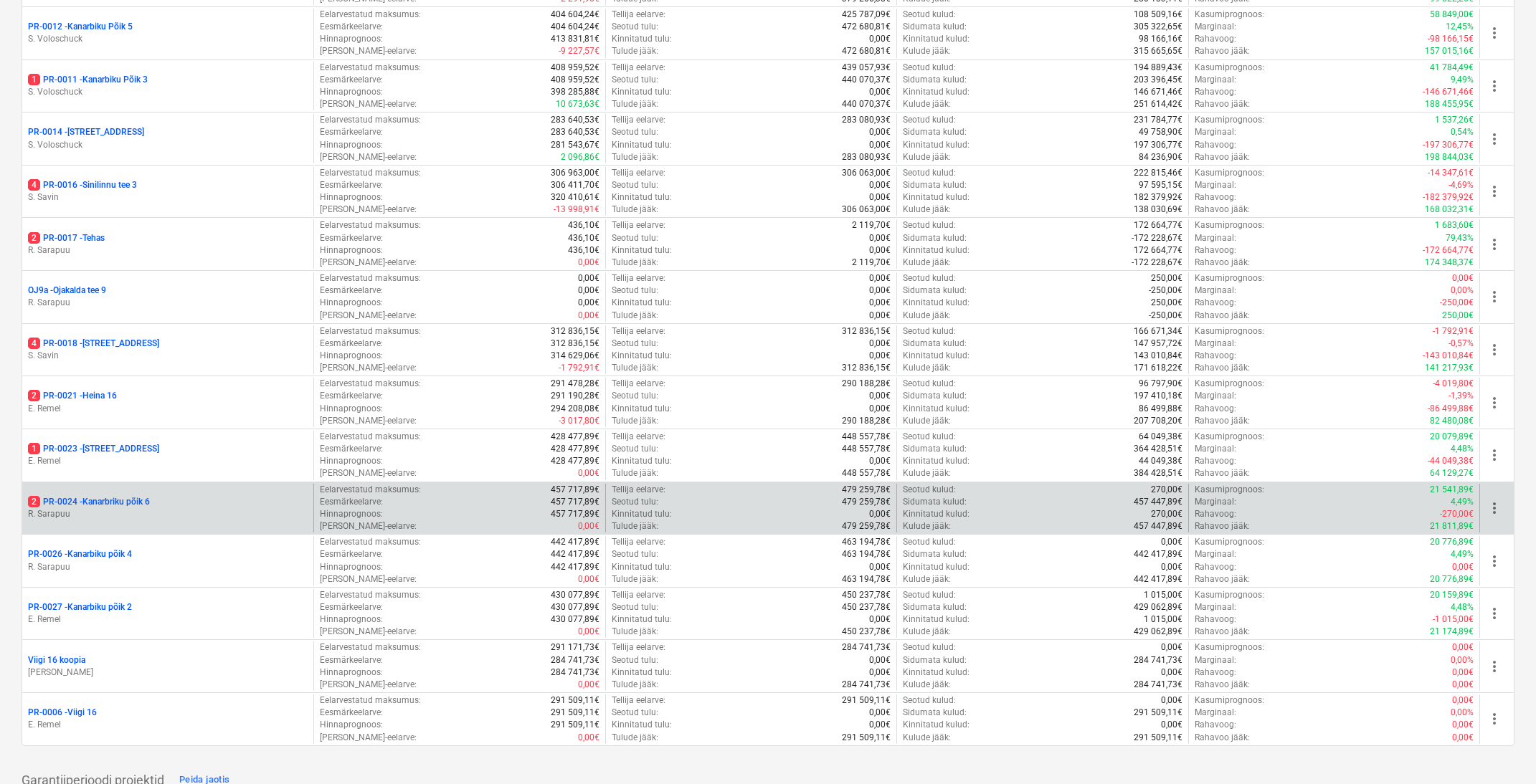
scroll to position [1112, 0]
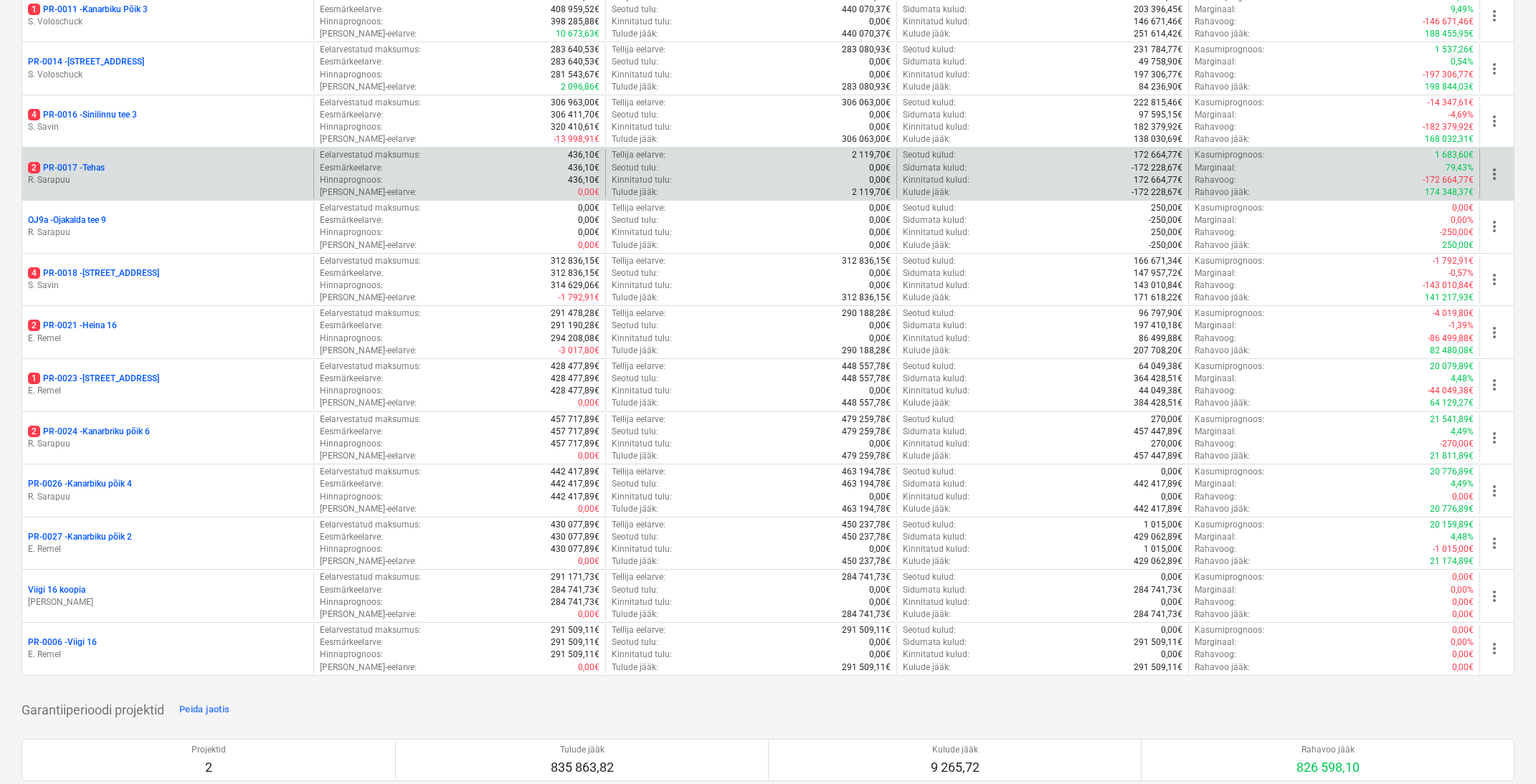
click at [78, 163] on p "2 PR-0017 - Tehas" at bounding box center [66, 167] width 77 height 12
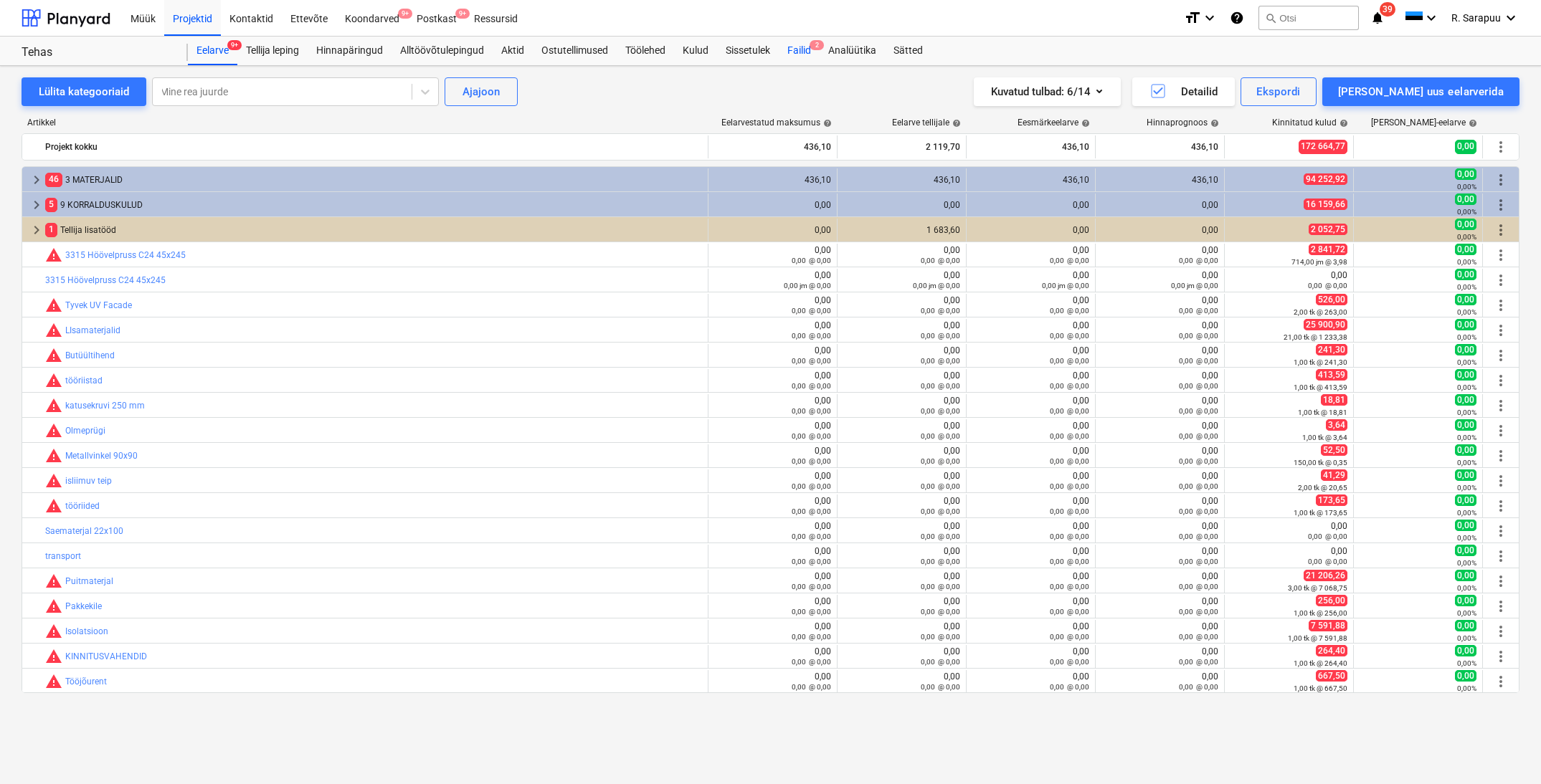
click at [784, 52] on div "Failid 2" at bounding box center [799, 51] width 41 height 29
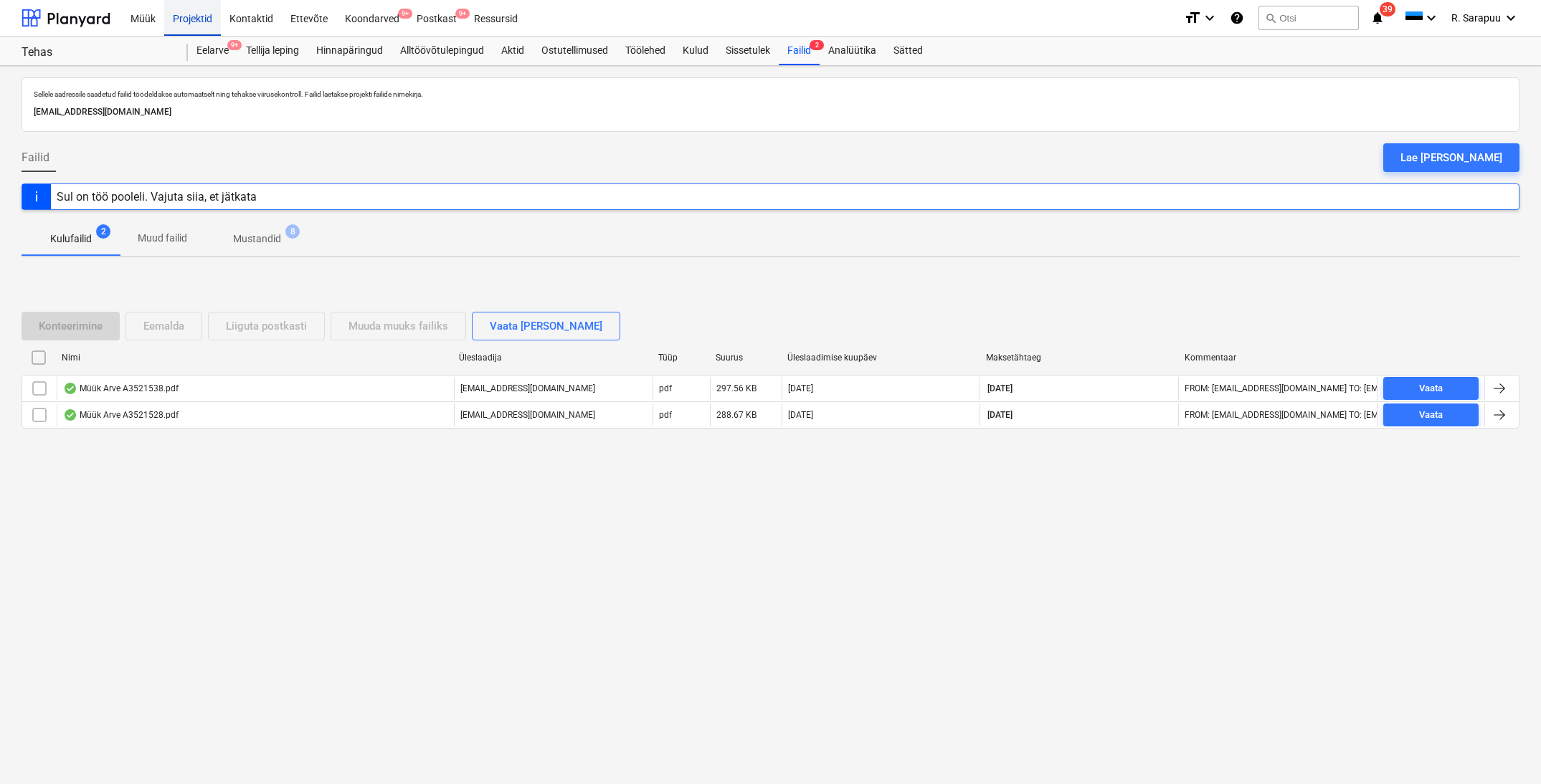
click at [191, 25] on div "Projektid" at bounding box center [192, 17] width 57 height 36
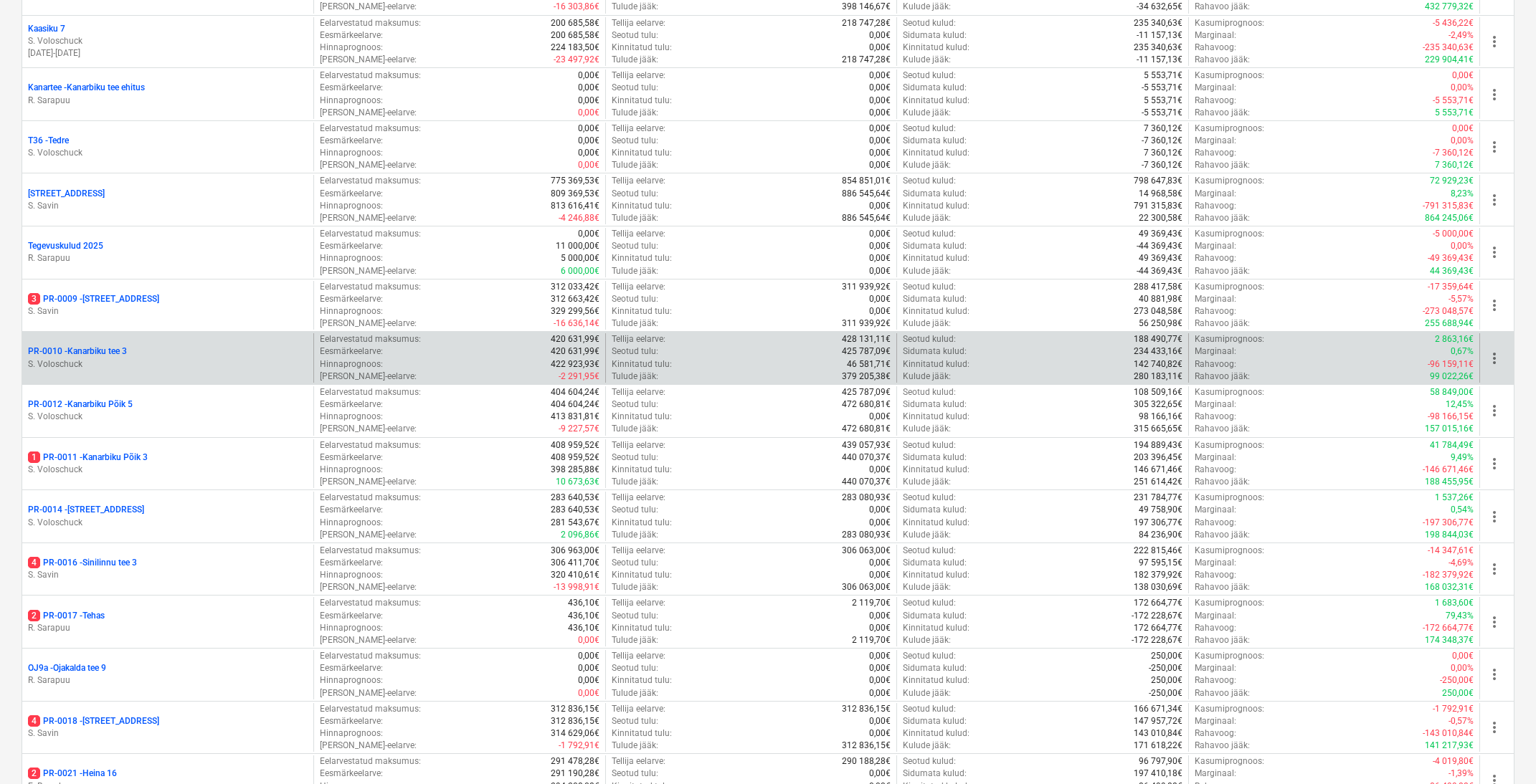
scroll to position [665, 1]
click at [107, 344] on p "PR-0010 - [GEOGRAPHIC_DATA] tee 3" at bounding box center [77, 349] width 99 height 12
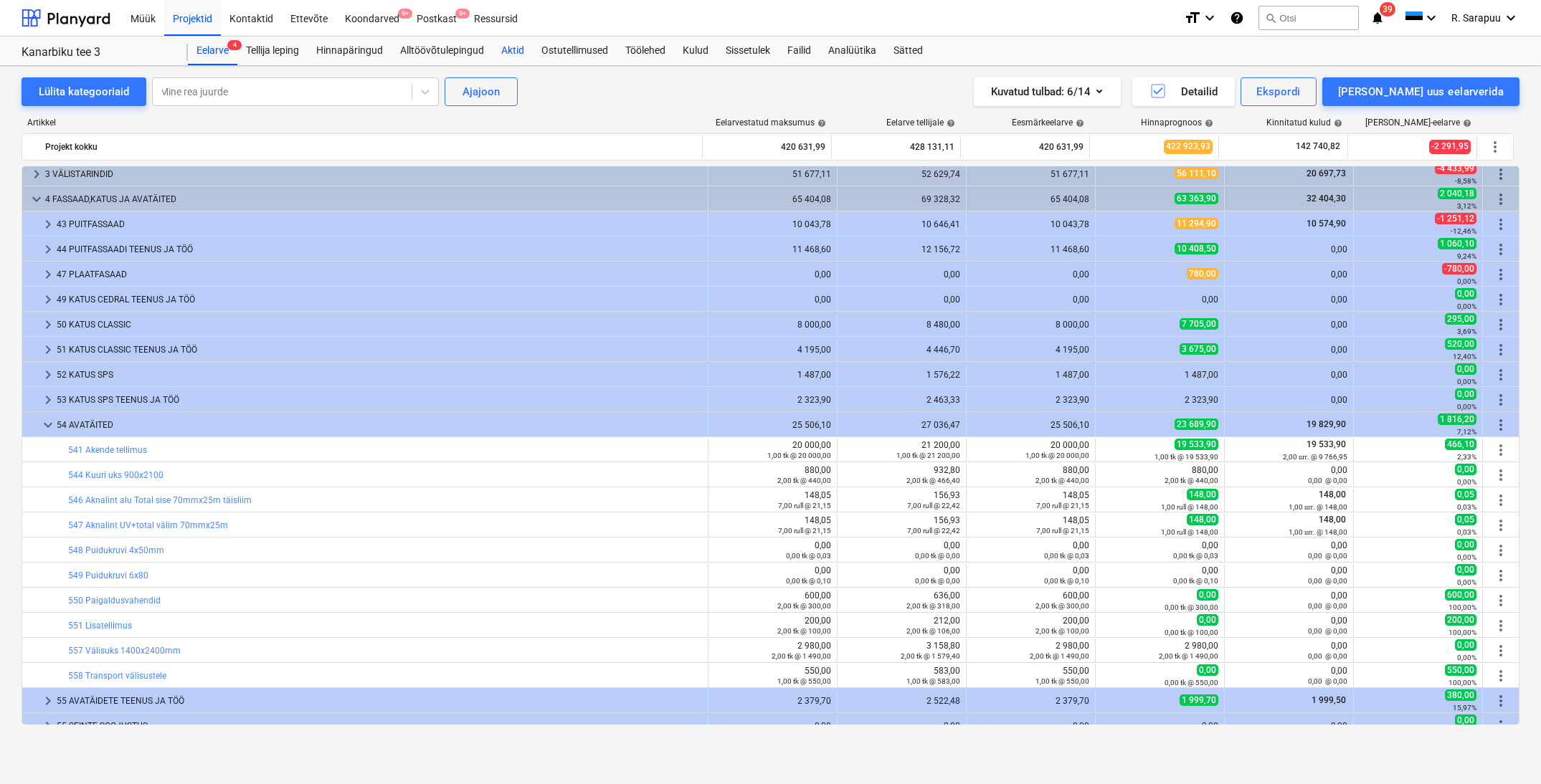
click at [526, 49] on div "Aktid" at bounding box center [512, 51] width 40 height 29
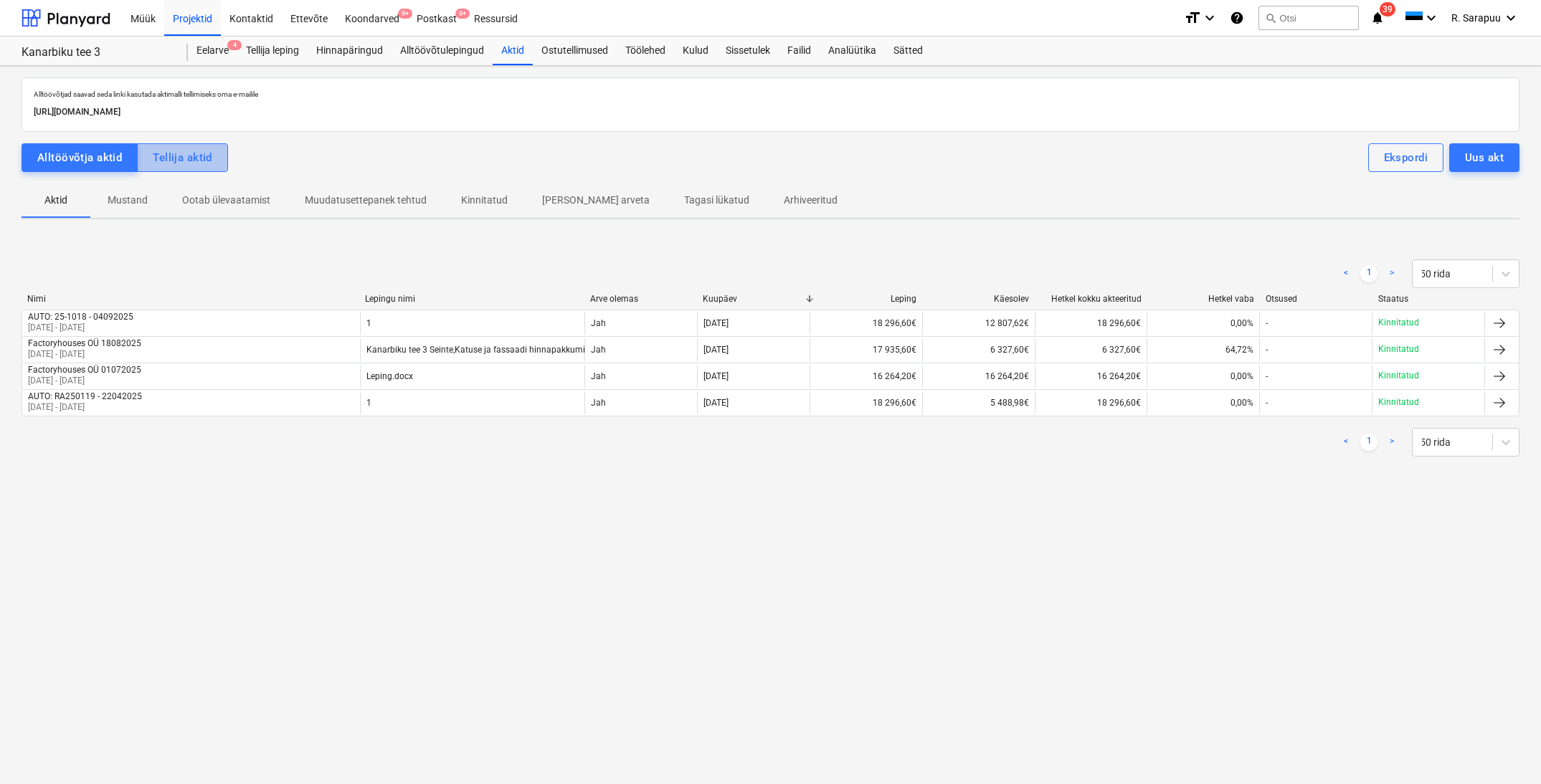
click at [177, 154] on div "Tellija aktid" at bounding box center [183, 158] width 60 height 19
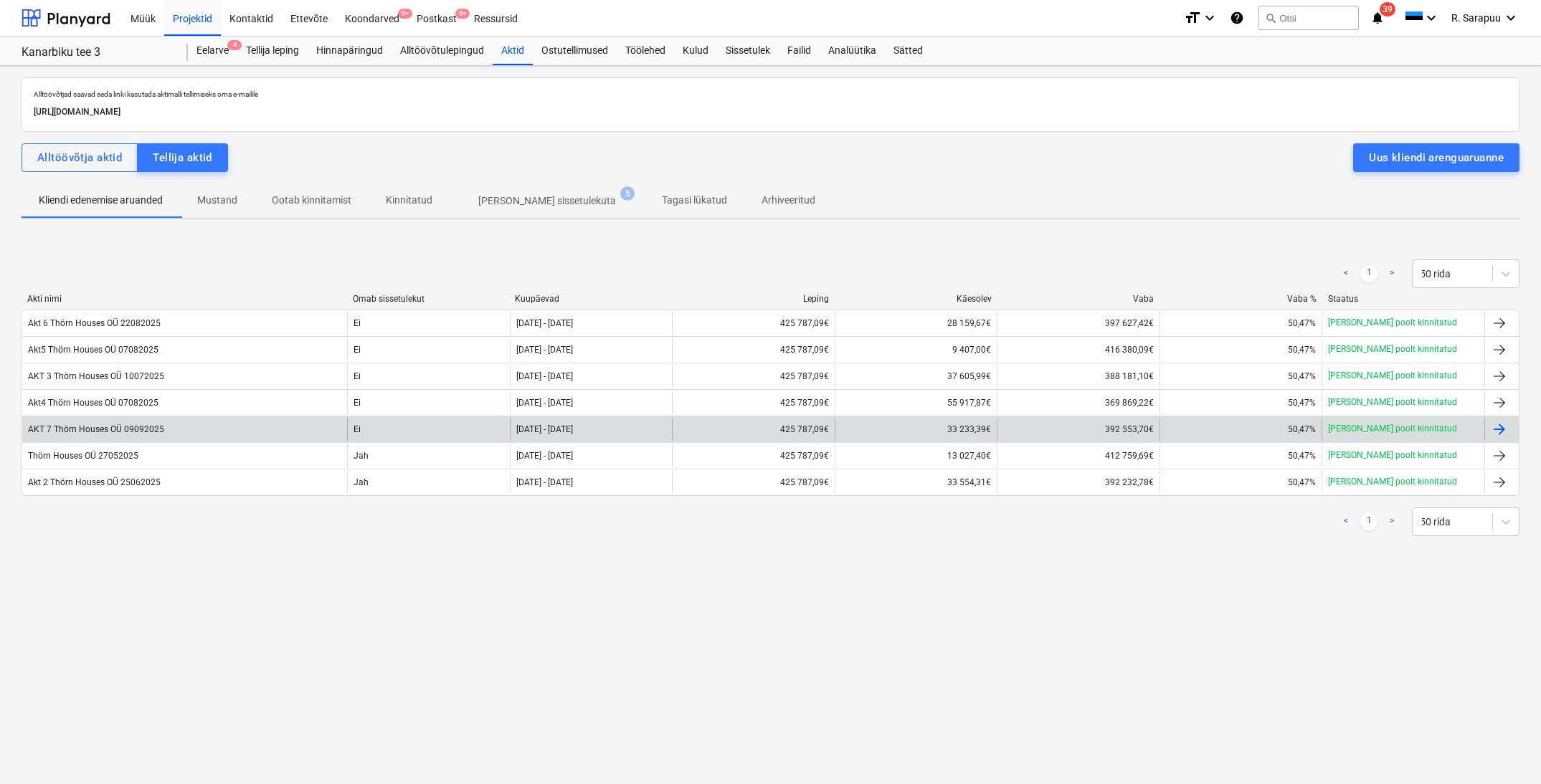
scroll to position [0, 1]
click at [62, 429] on div "AKT 7 Thörn Houses OÜ 09092025" at bounding box center [96, 429] width 136 height 10
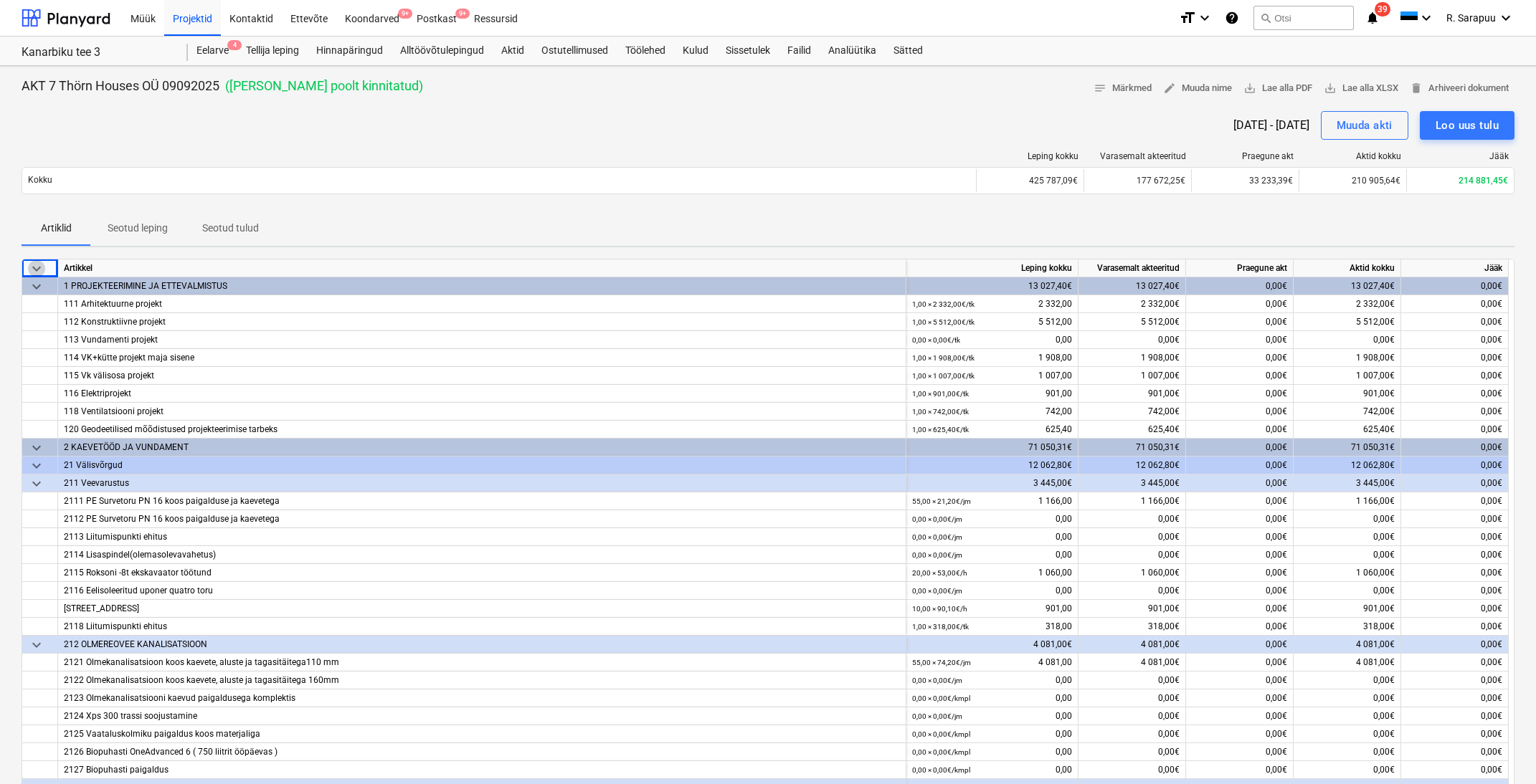
click at [39, 263] on span "keyboard_arrow_down" at bounding box center [36, 268] width 17 height 17
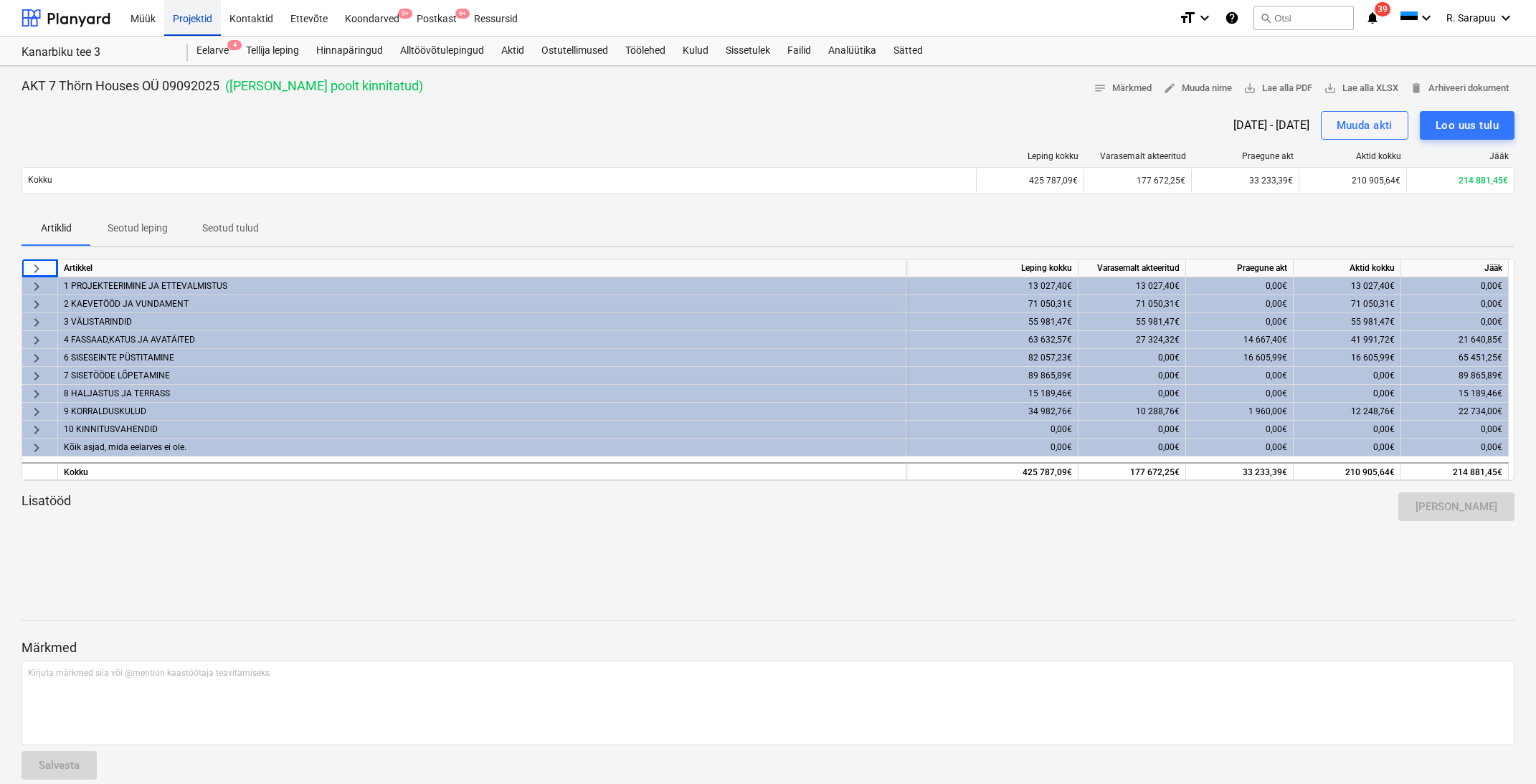
click at [200, 19] on div "Projektid" at bounding box center [192, 17] width 57 height 36
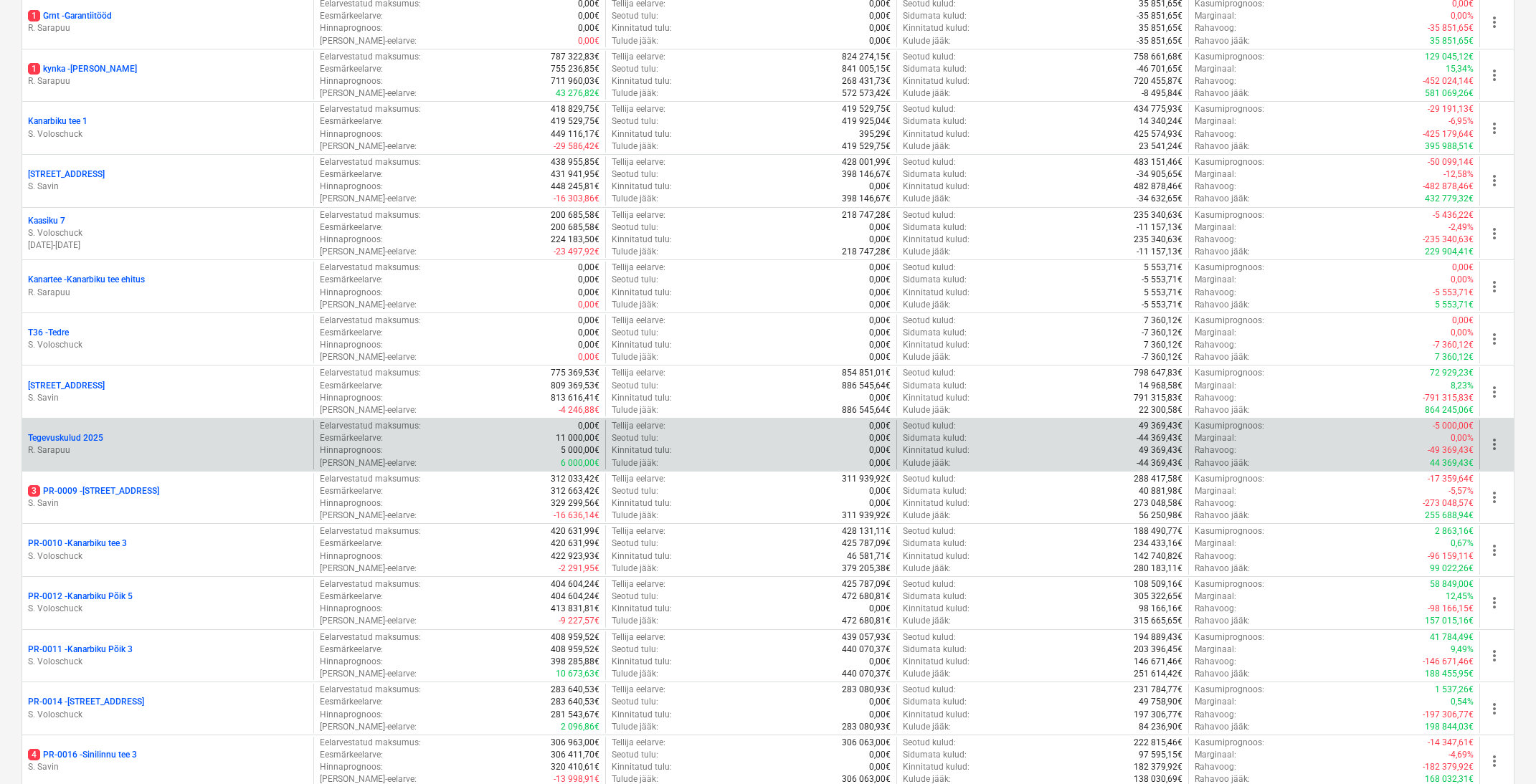
scroll to position [694, 0]
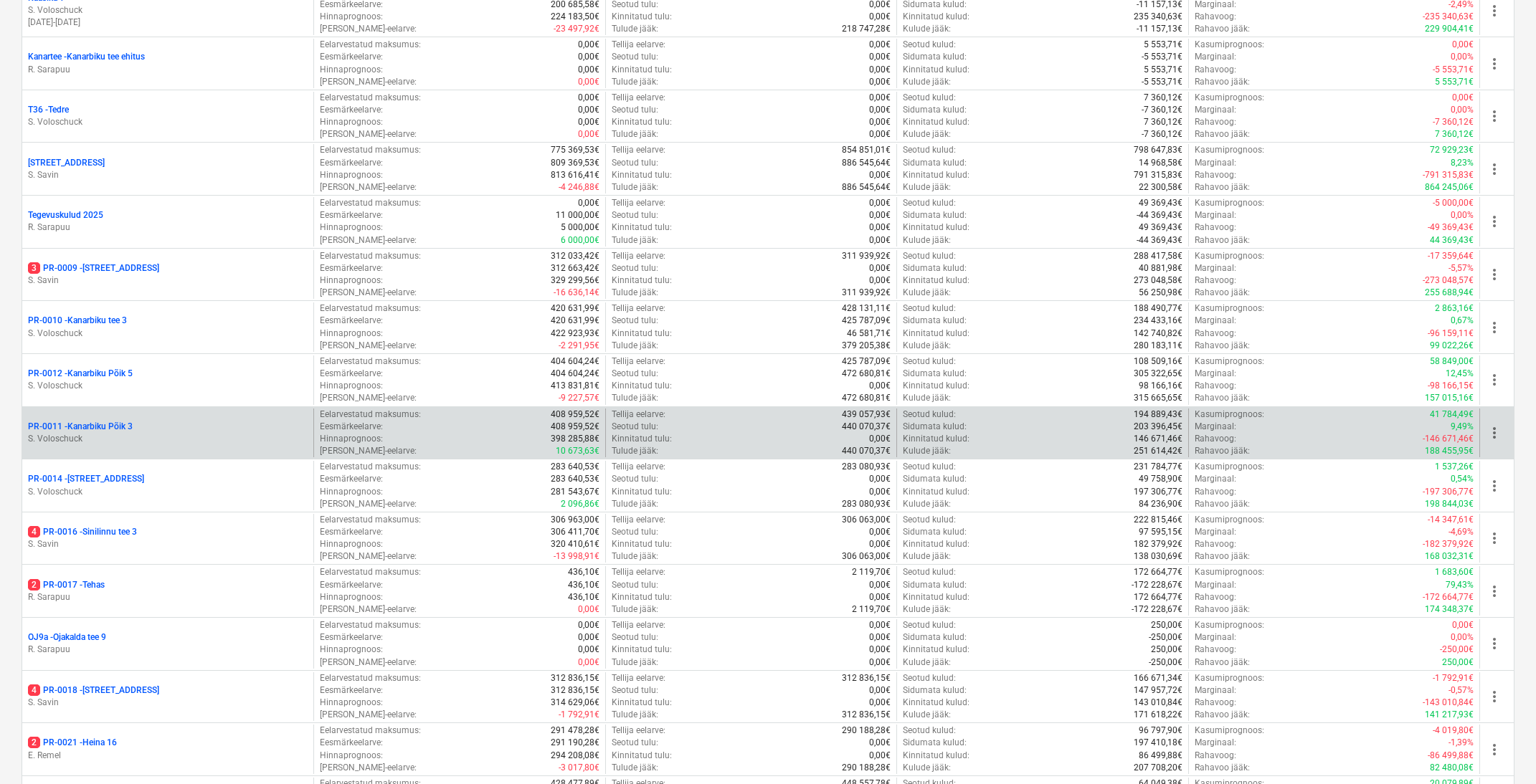
click at [115, 421] on p "PR-0011 - Kanarbiku Põik 3" at bounding box center [81, 426] width 105 height 12
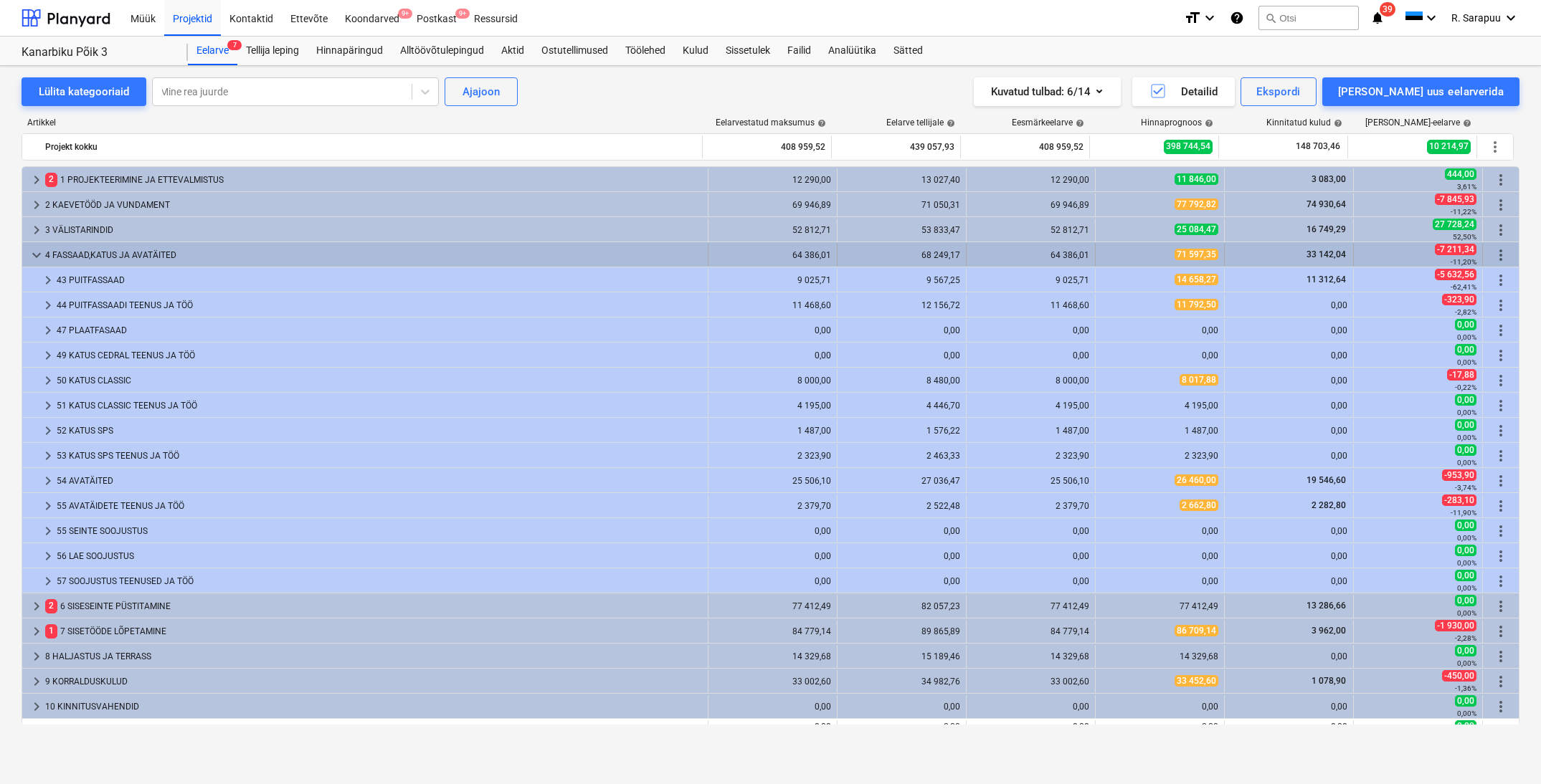
click at [36, 253] on span "keyboard_arrow_down" at bounding box center [36, 254] width 17 height 17
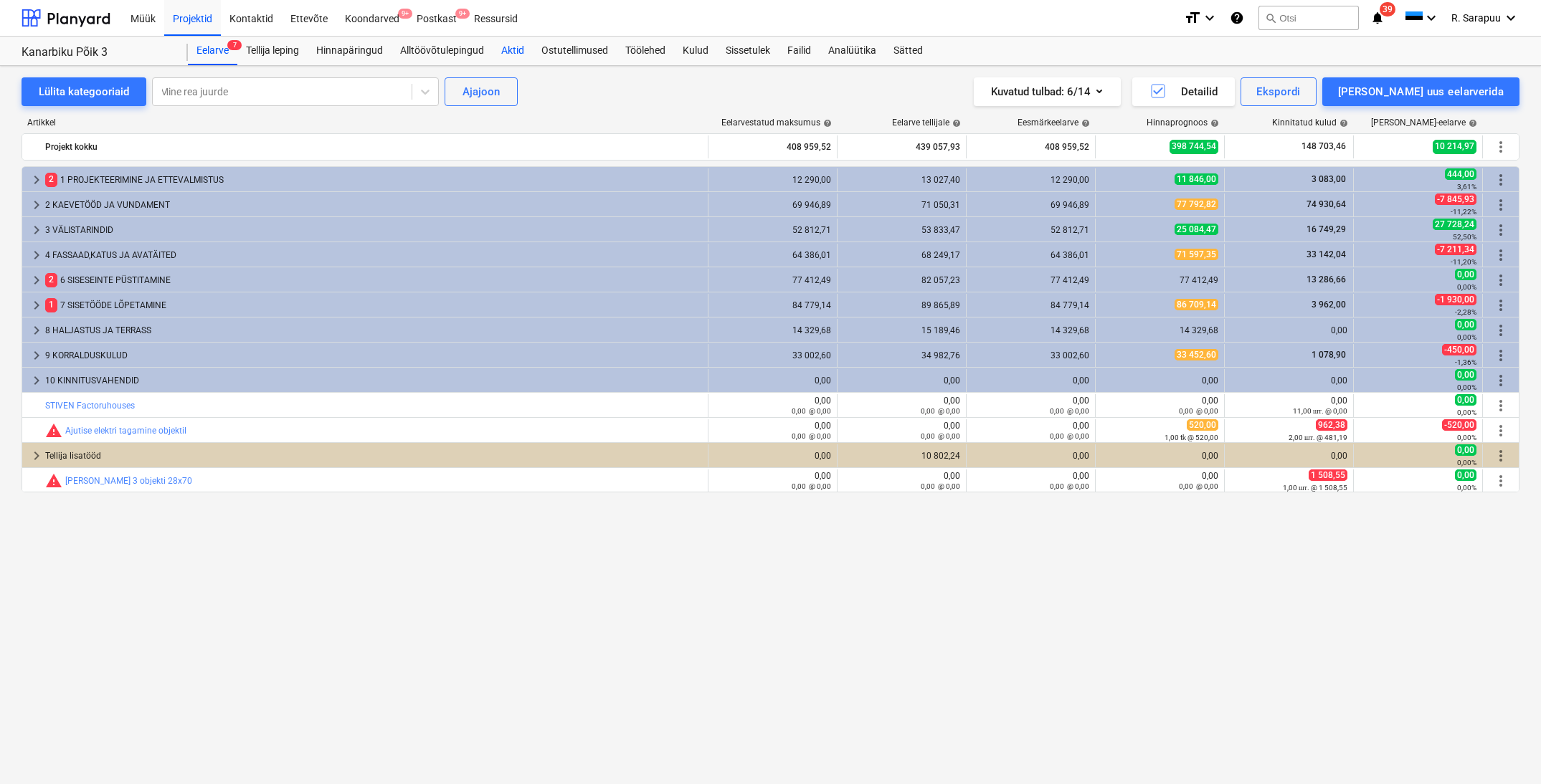
click at [519, 51] on div "Aktid" at bounding box center [512, 51] width 40 height 29
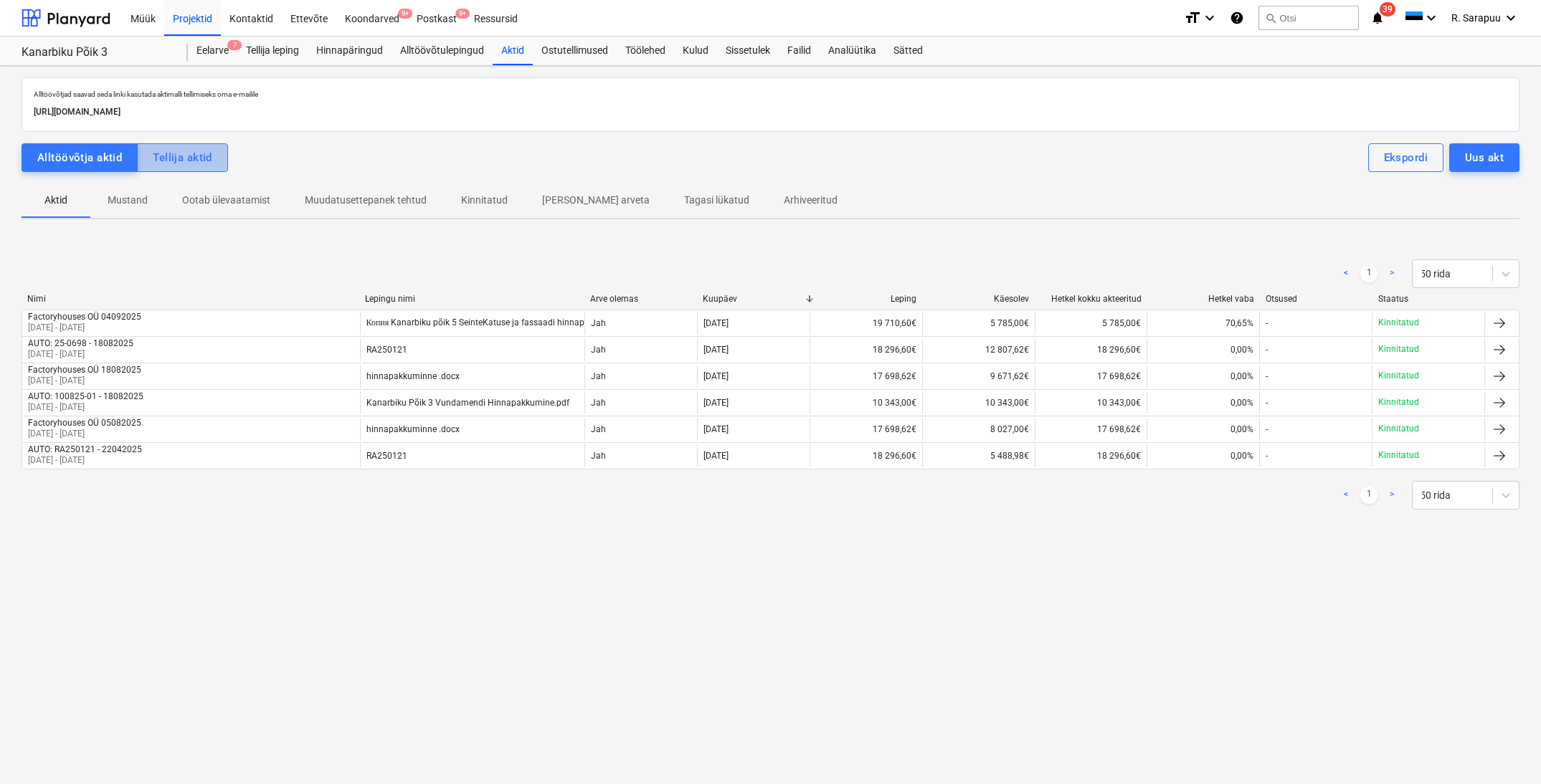
click at [172, 157] on div "Tellija aktid" at bounding box center [183, 158] width 60 height 19
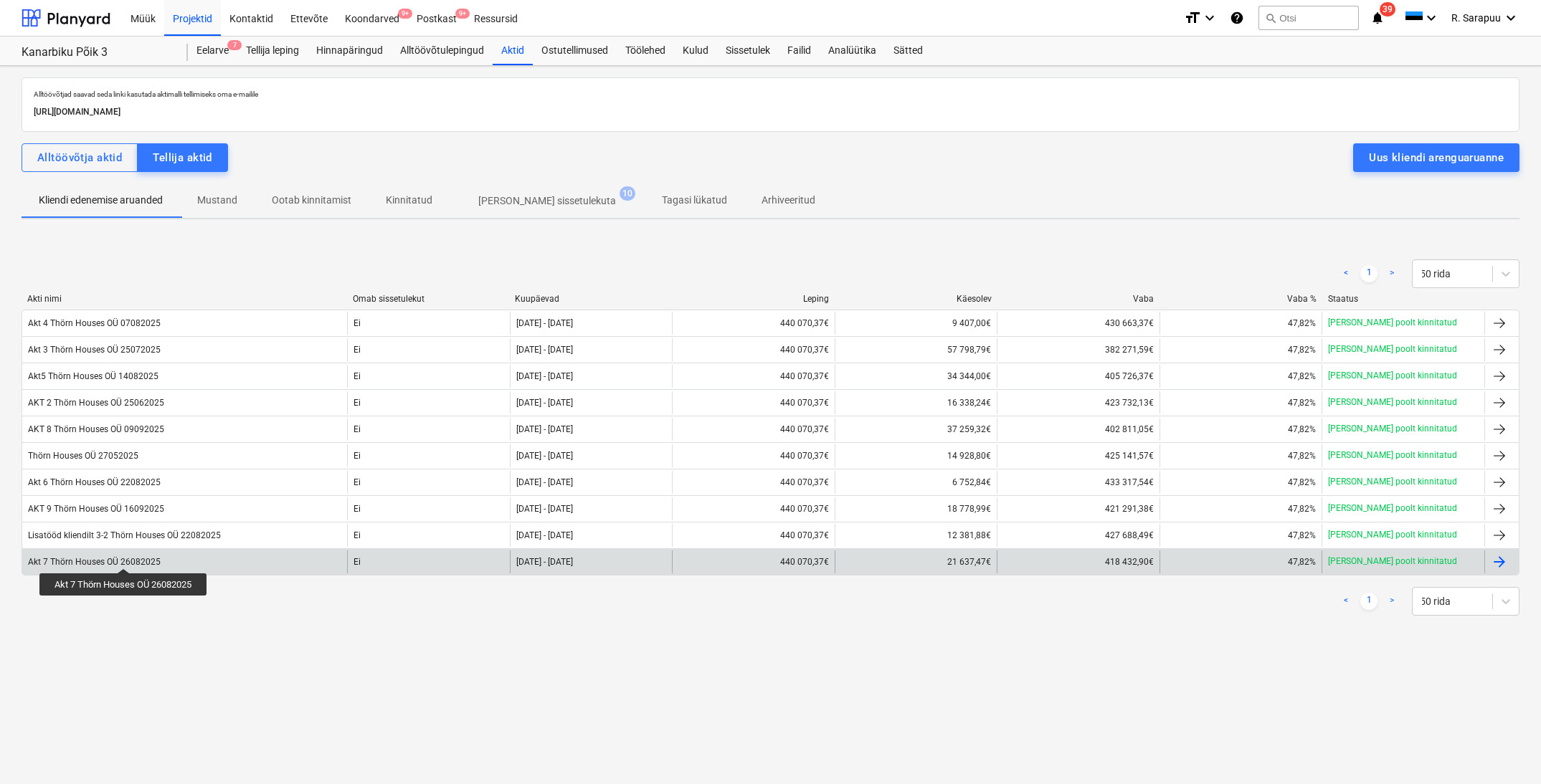
scroll to position [1, 0]
click at [125, 557] on div "Akt 7 Thörn Houses OÜ 26082025" at bounding box center [94, 561] width 133 height 10
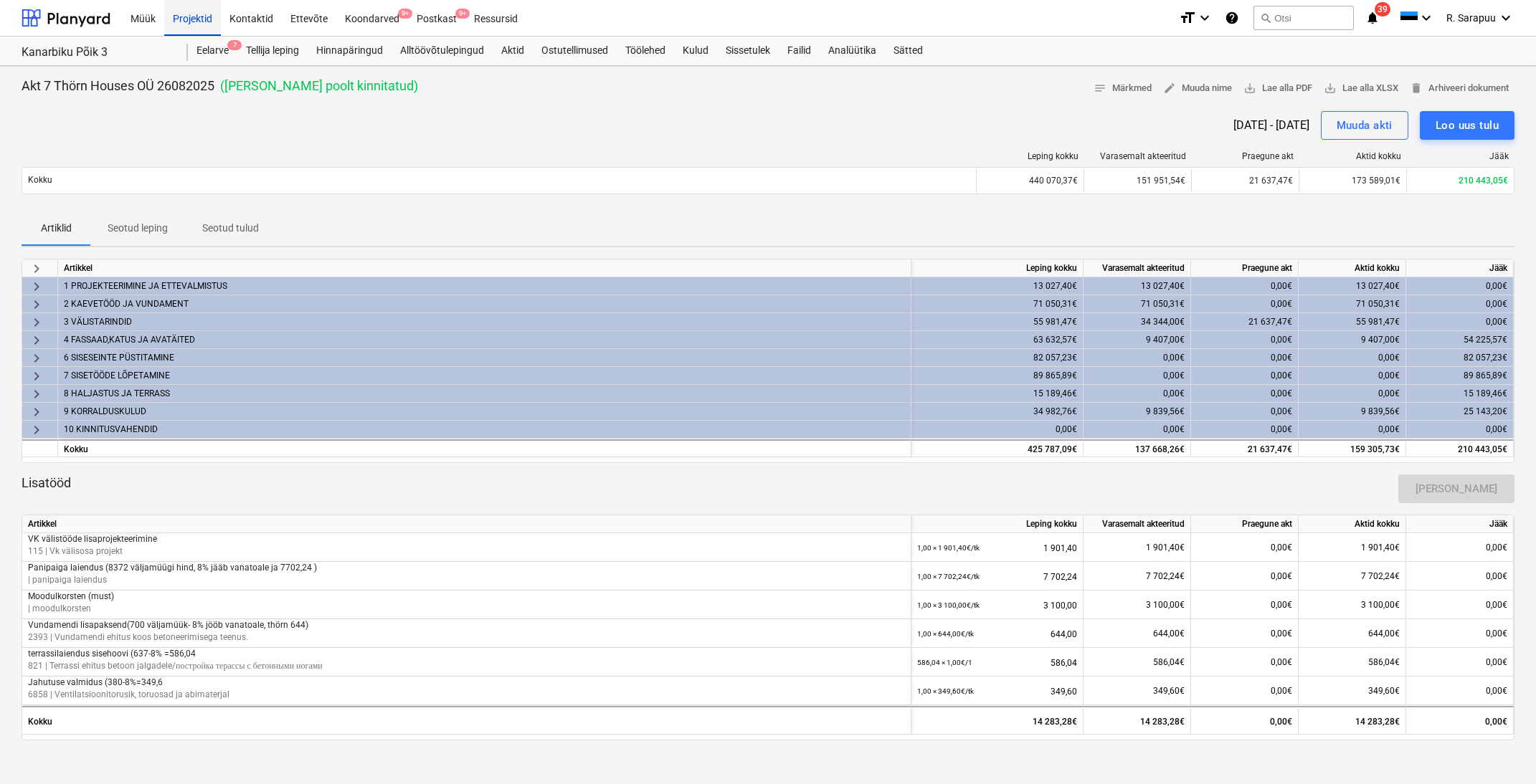
click at [202, 10] on div "Projektid" at bounding box center [192, 17] width 57 height 36
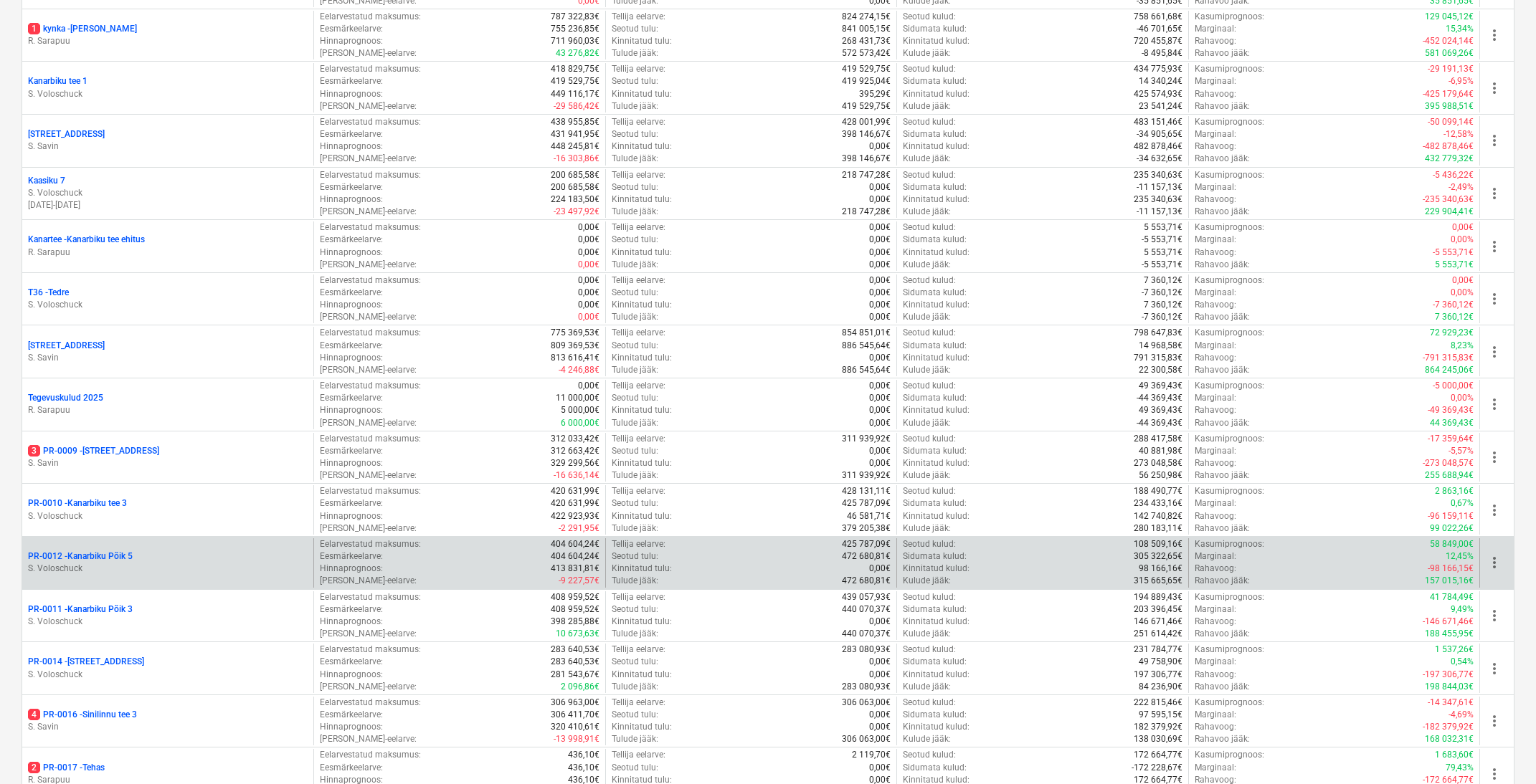
scroll to position [512, 0]
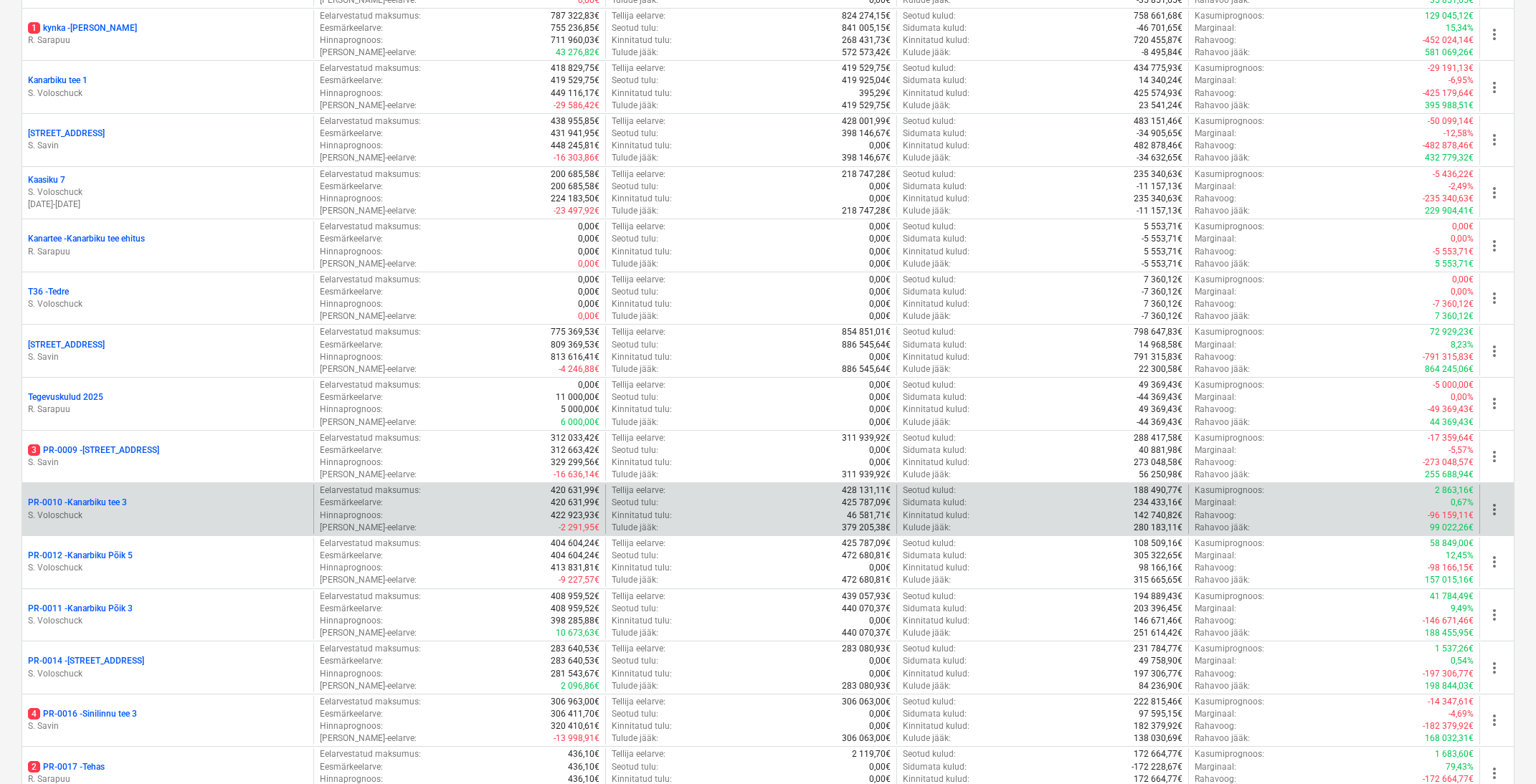
click at [97, 497] on p "PR-0010 - [GEOGRAPHIC_DATA] tee 3" at bounding box center [77, 502] width 99 height 12
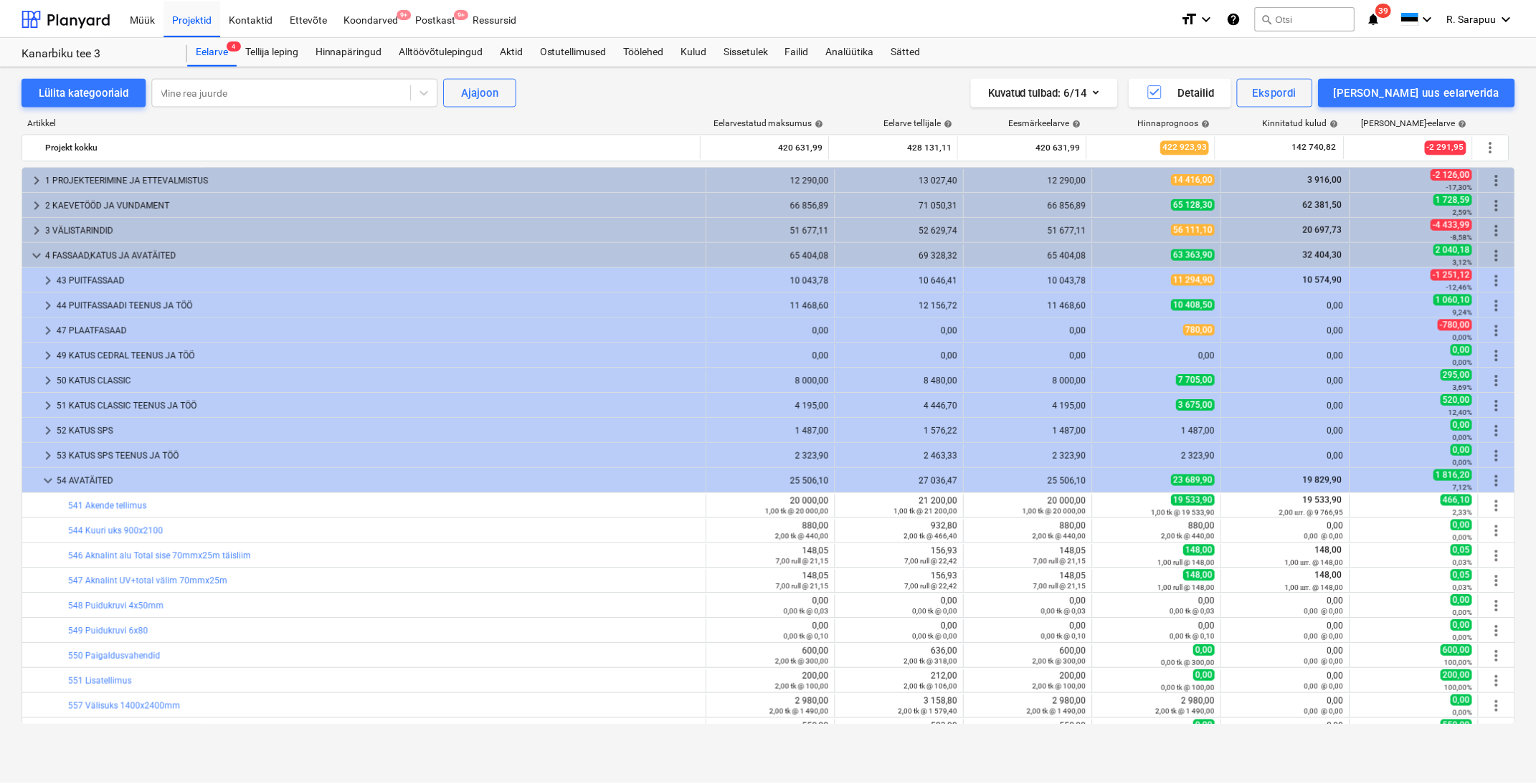
scroll to position [56, 0]
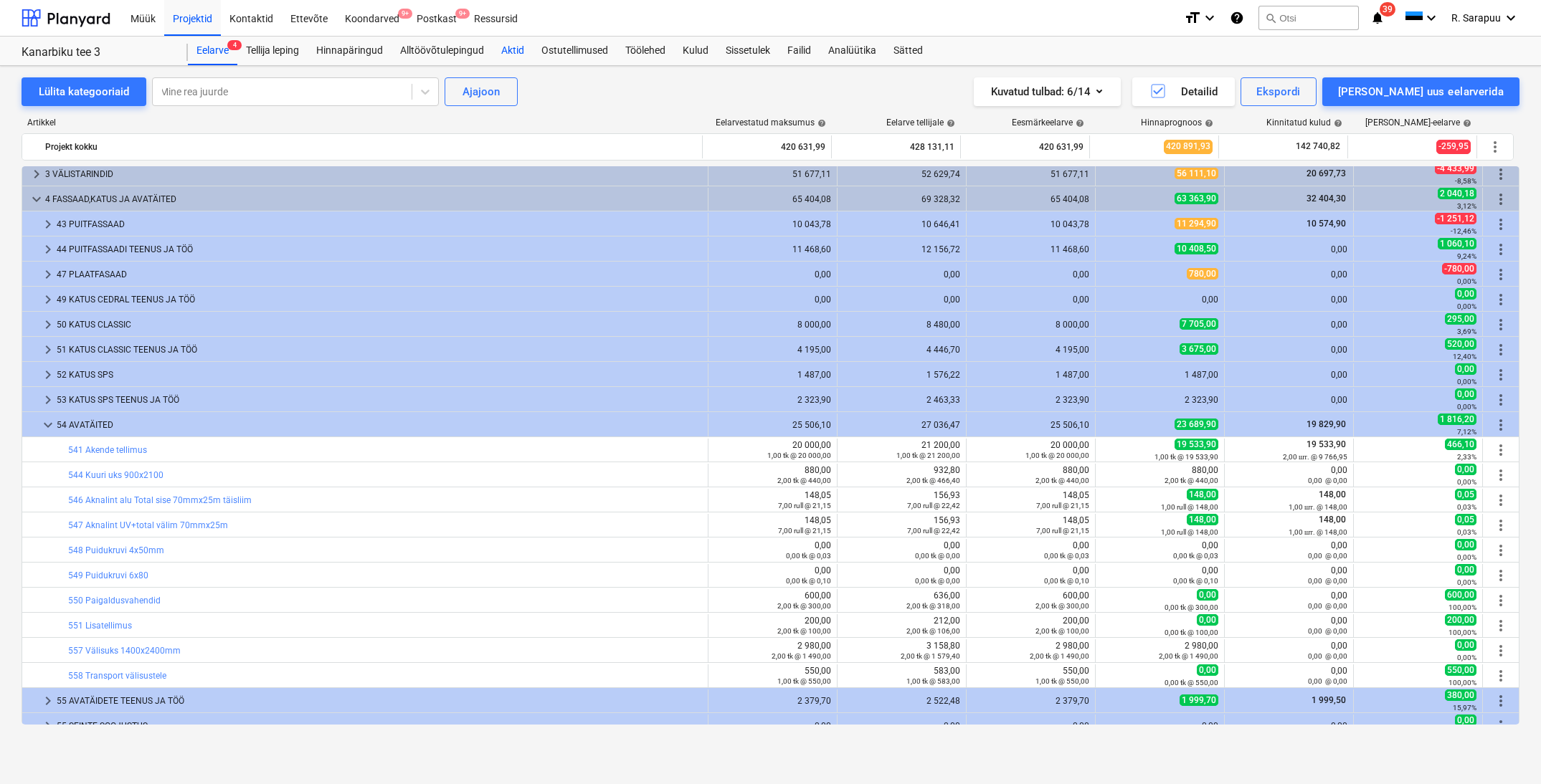
click at [510, 50] on div "Aktid" at bounding box center [512, 51] width 40 height 29
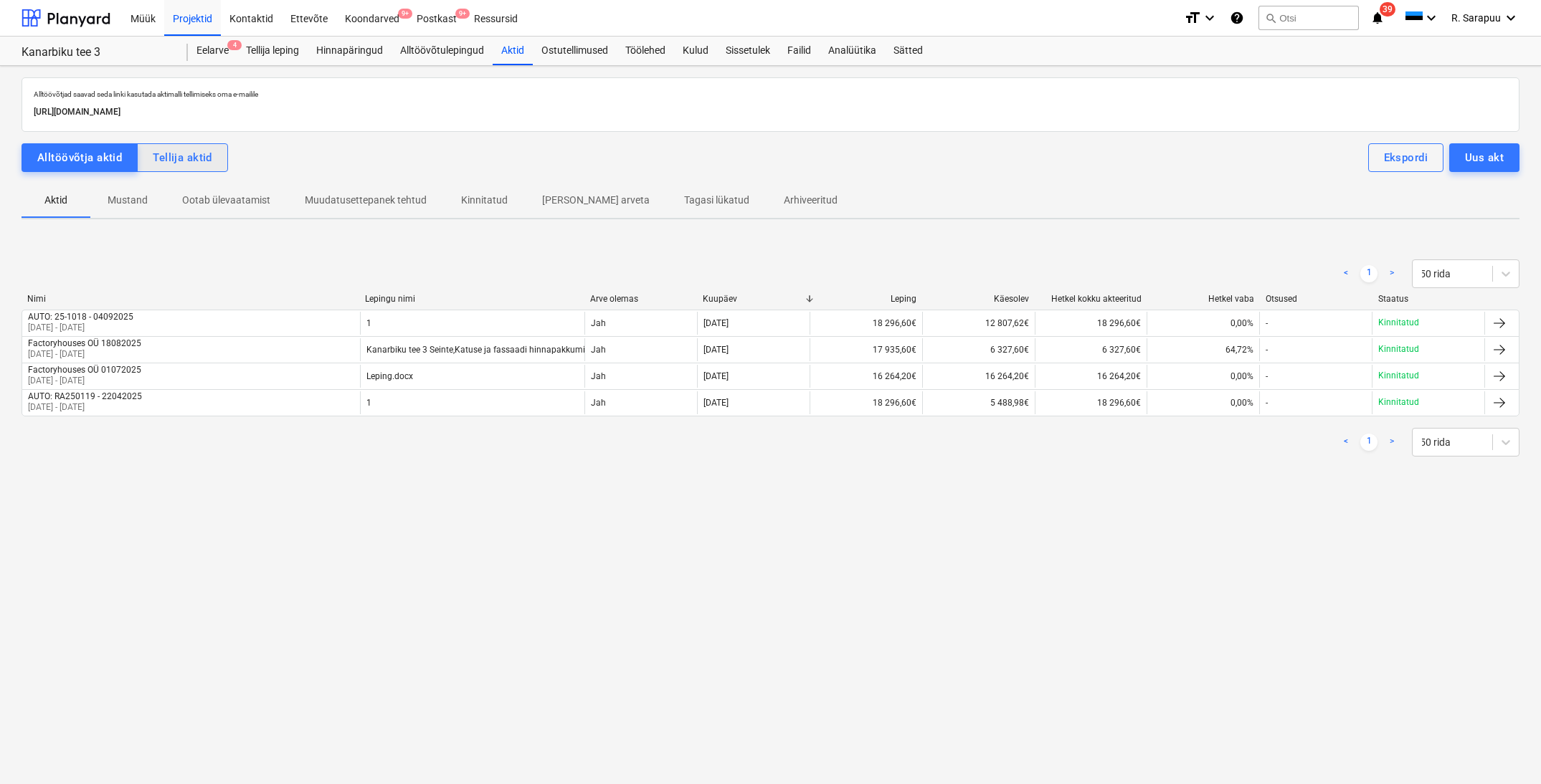
click at [198, 158] on div "Tellija aktid" at bounding box center [183, 158] width 60 height 19
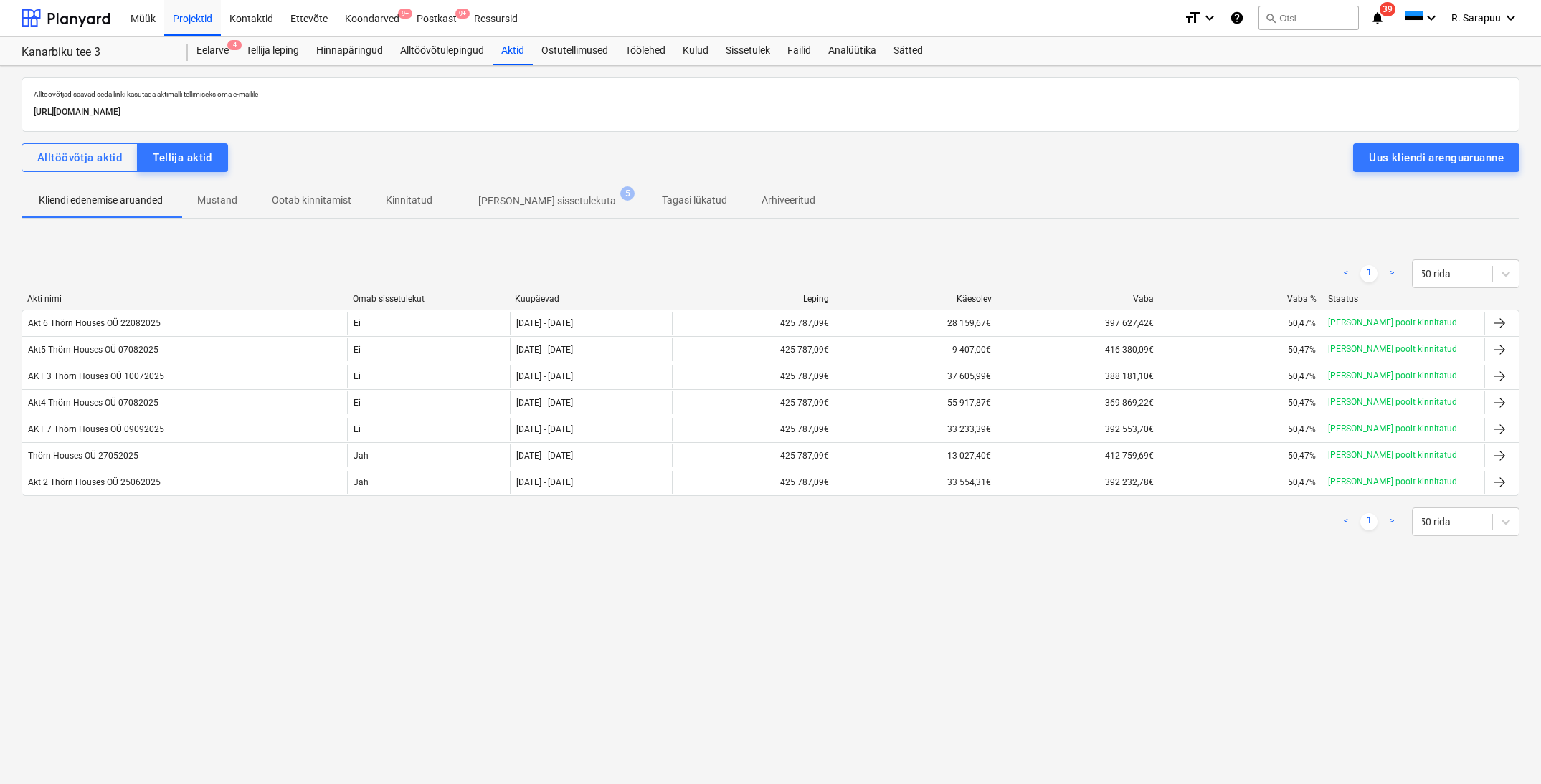
click at [1418, 167] on button "Uus kliendi arenguaruanne" at bounding box center [1436, 158] width 167 height 29
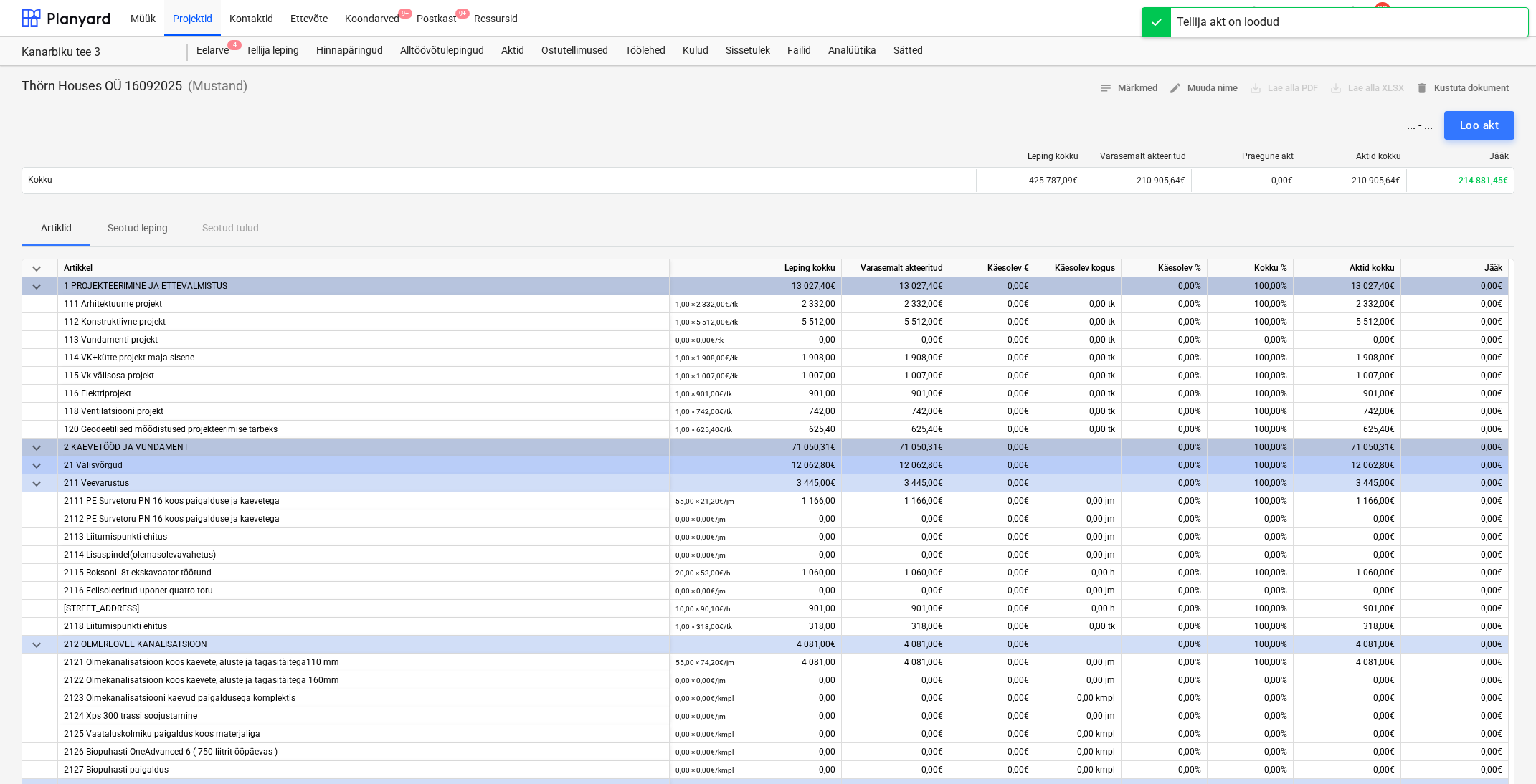
click at [30, 263] on span "keyboard_arrow_down" at bounding box center [36, 268] width 17 height 17
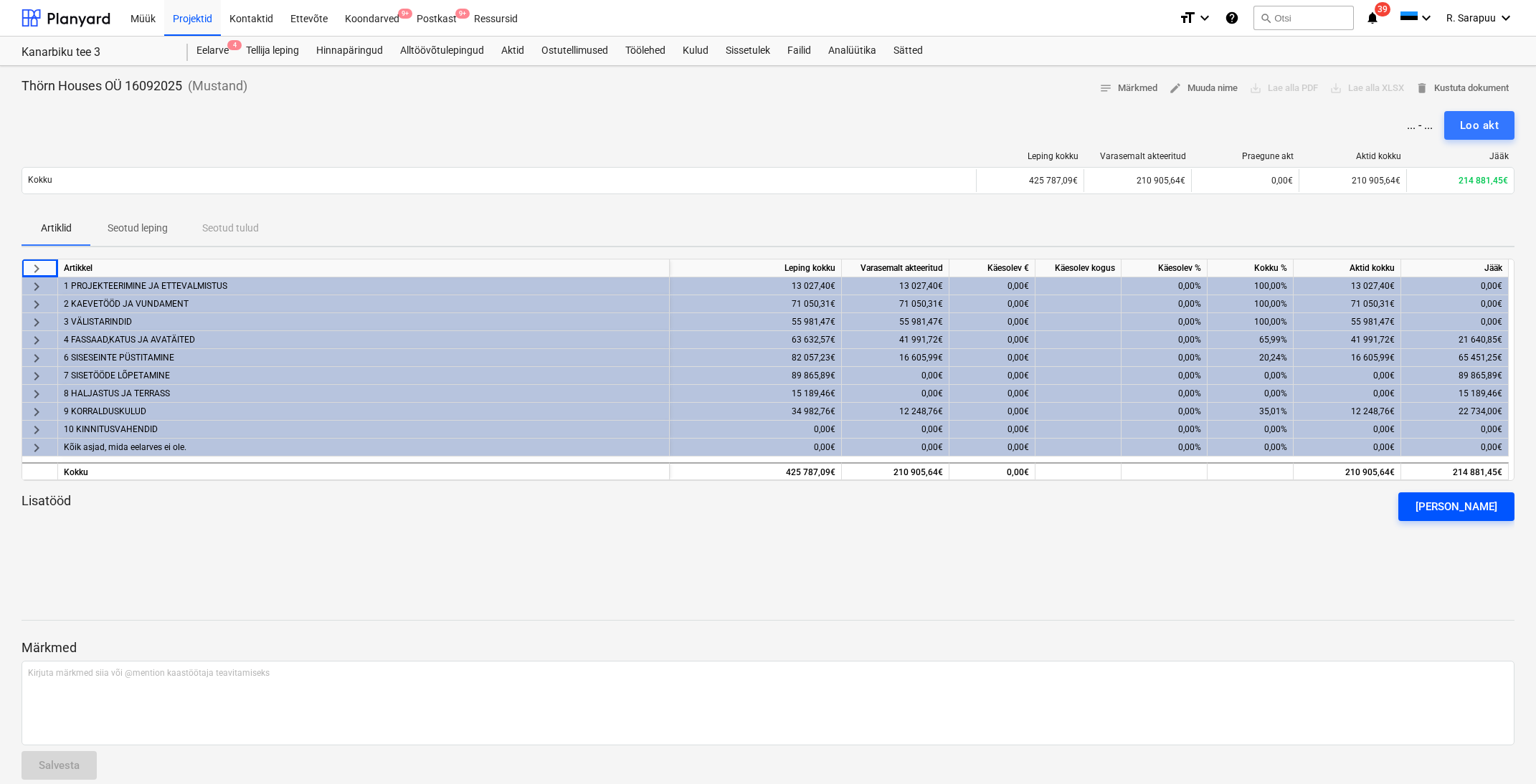
click at [1454, 511] on div "[PERSON_NAME]" at bounding box center [1456, 507] width 82 height 19
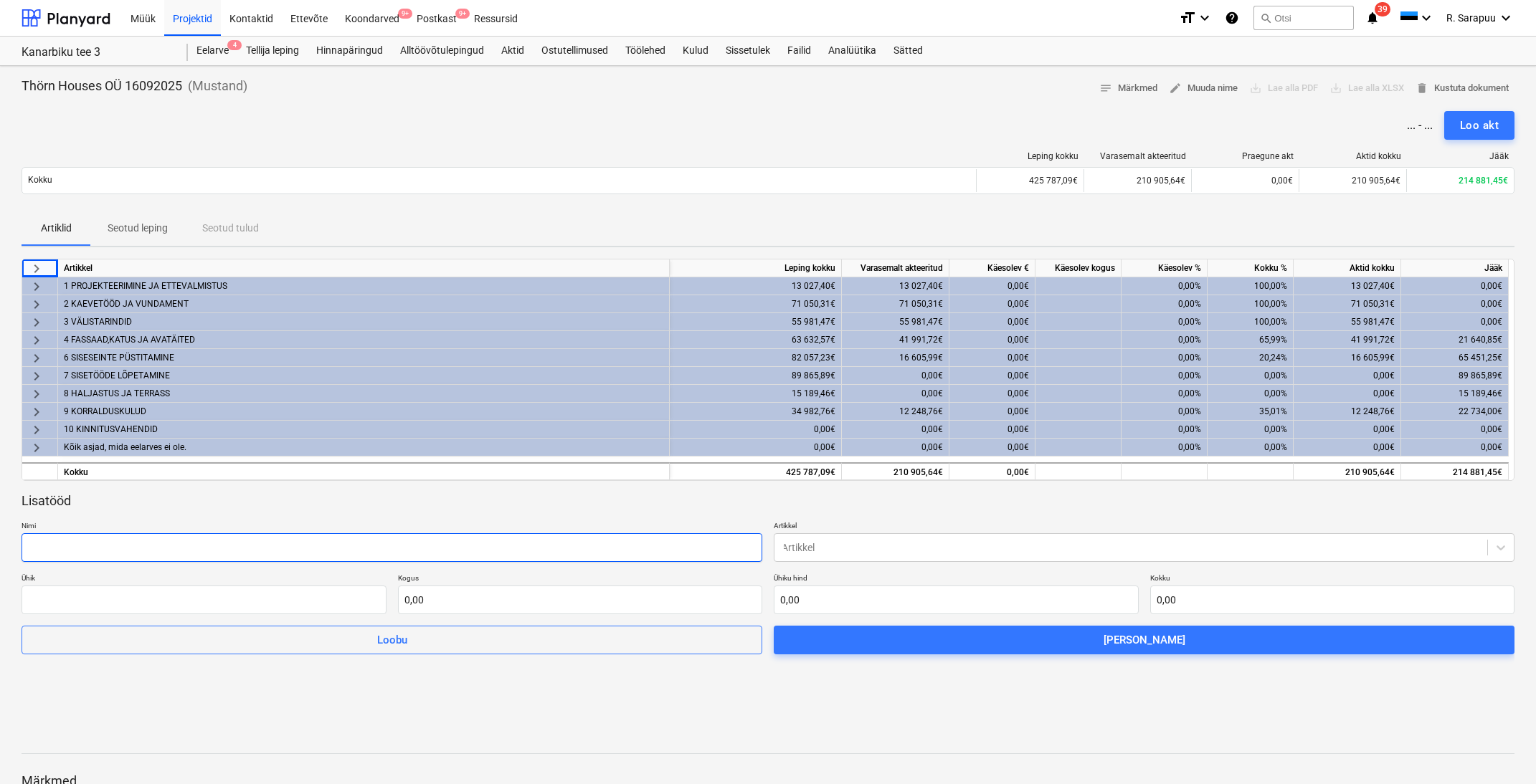
click at [352, 550] on input "text" at bounding box center [392, 548] width 741 height 29
click at [982, 546] on div at bounding box center [1130, 548] width 698 height 14
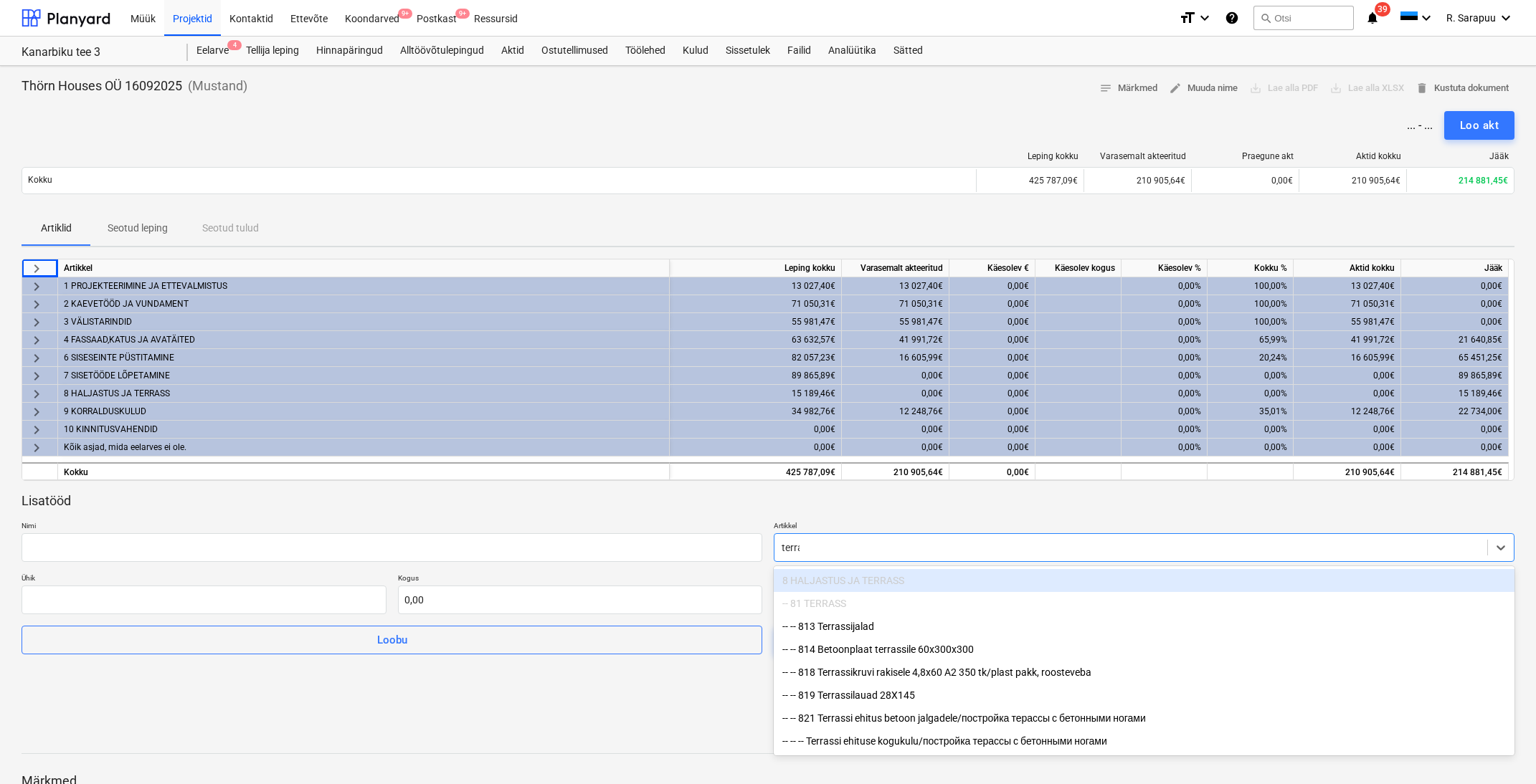
type input "terras"
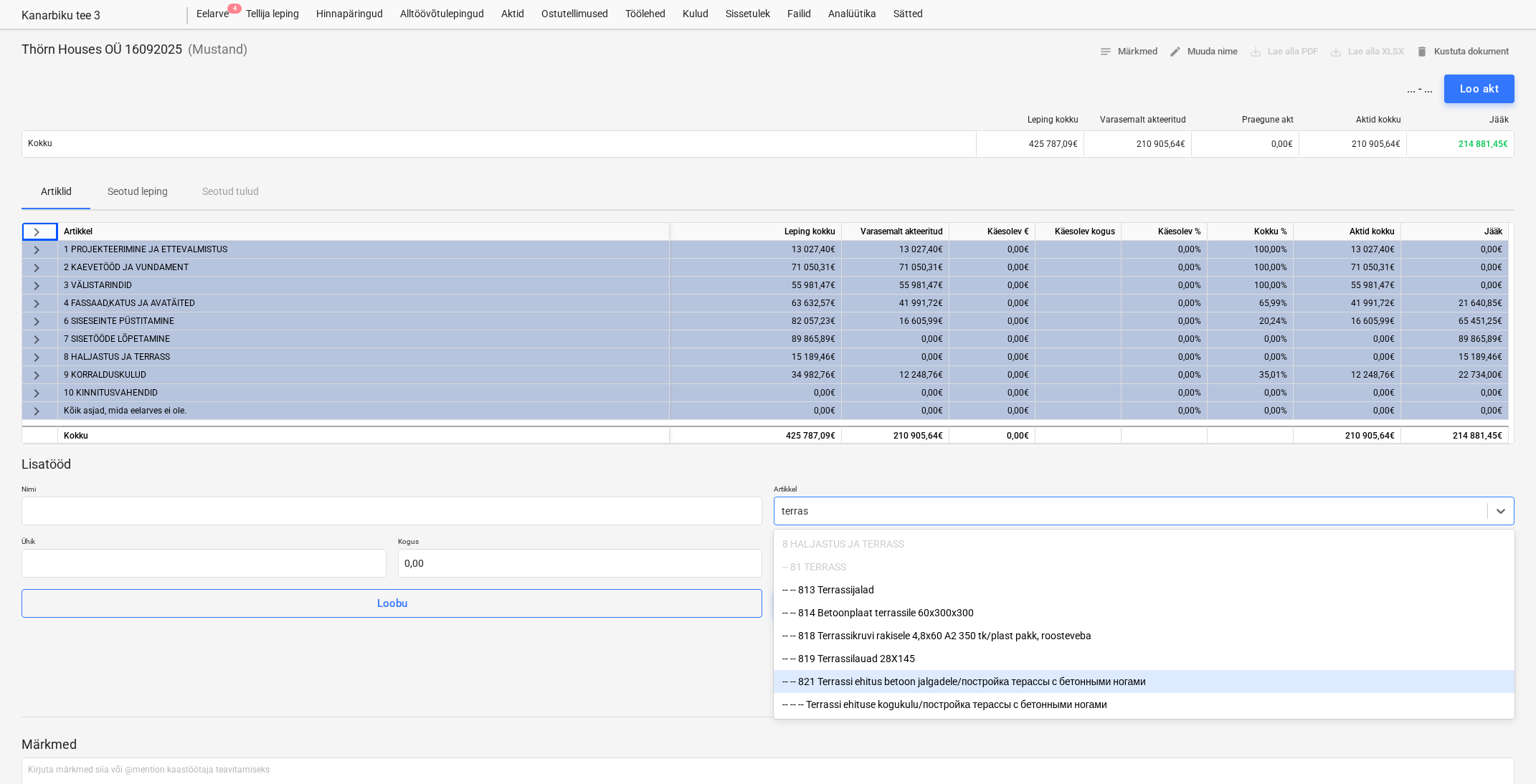
scroll to position [80, 0]
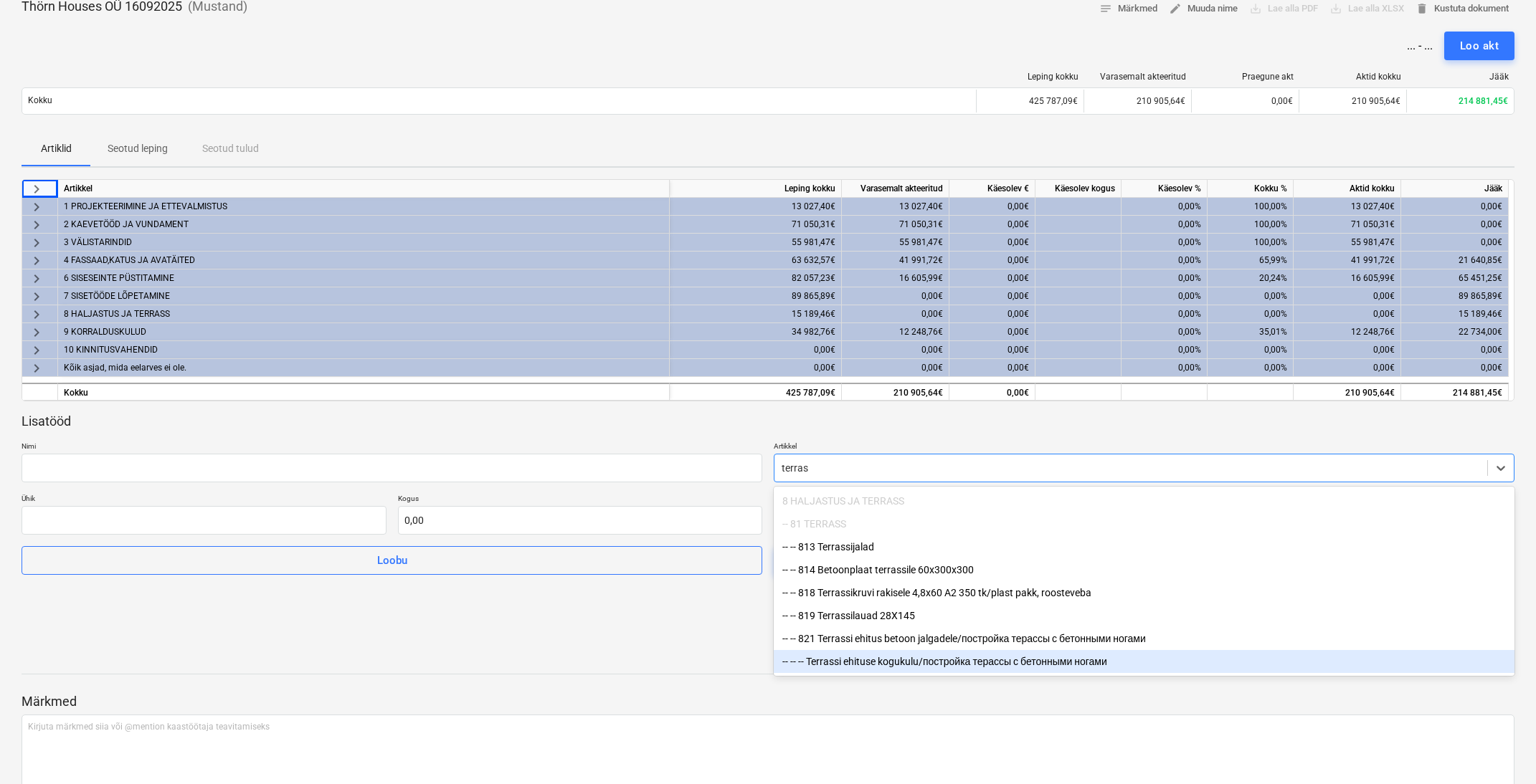
click at [858, 663] on div "-- -- -- Terrassi ehituse kogukulu/постройка терассы с бетонными ногами" at bounding box center [1145, 661] width 741 height 23
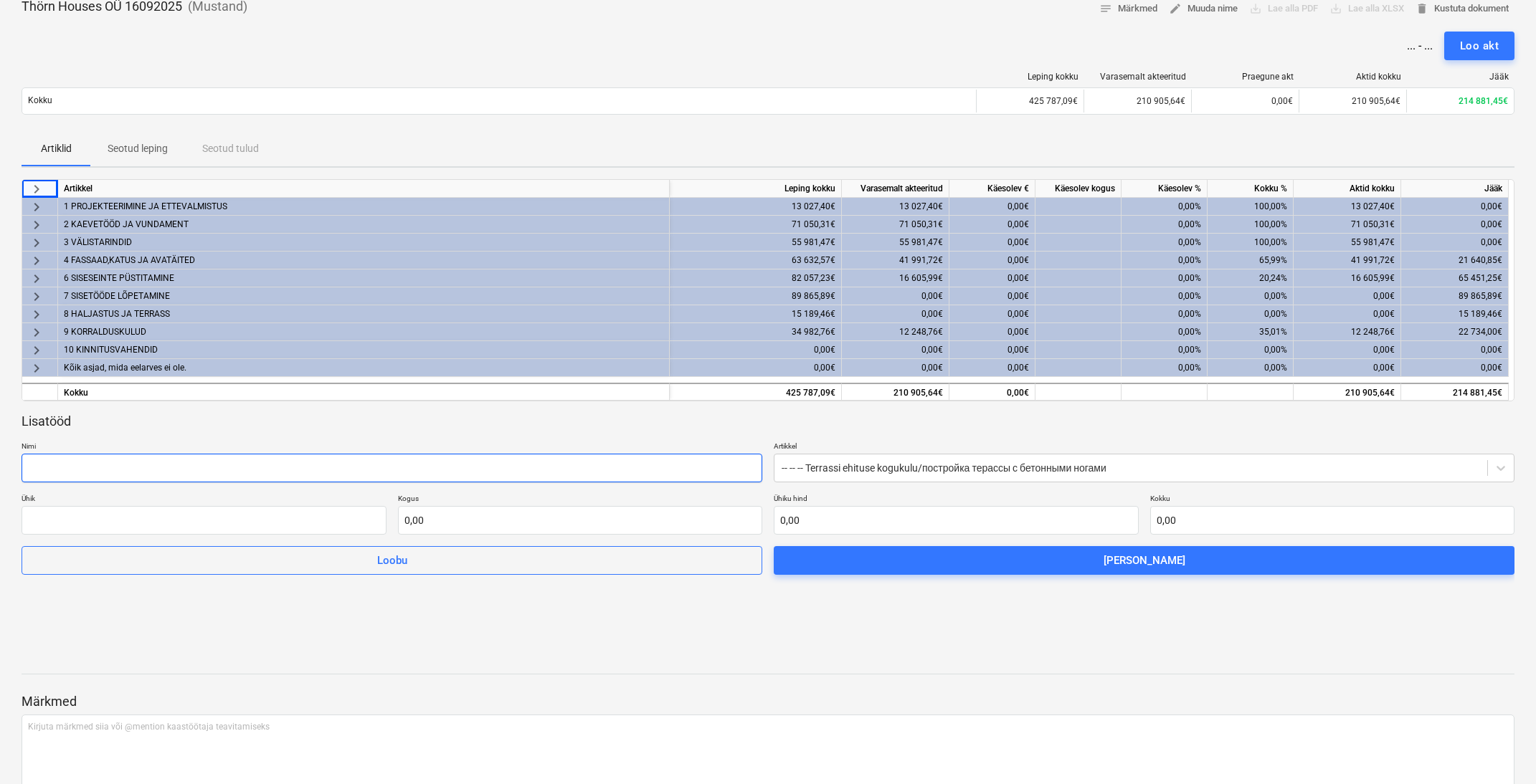
click at [284, 467] on input "text" at bounding box center [392, 468] width 741 height 29
click at [173, 467] on input "Terrassi laiendamine 3/1" at bounding box center [392, 468] width 741 height 29
type input "Terrassi laiendamine 3/1 935-8%"
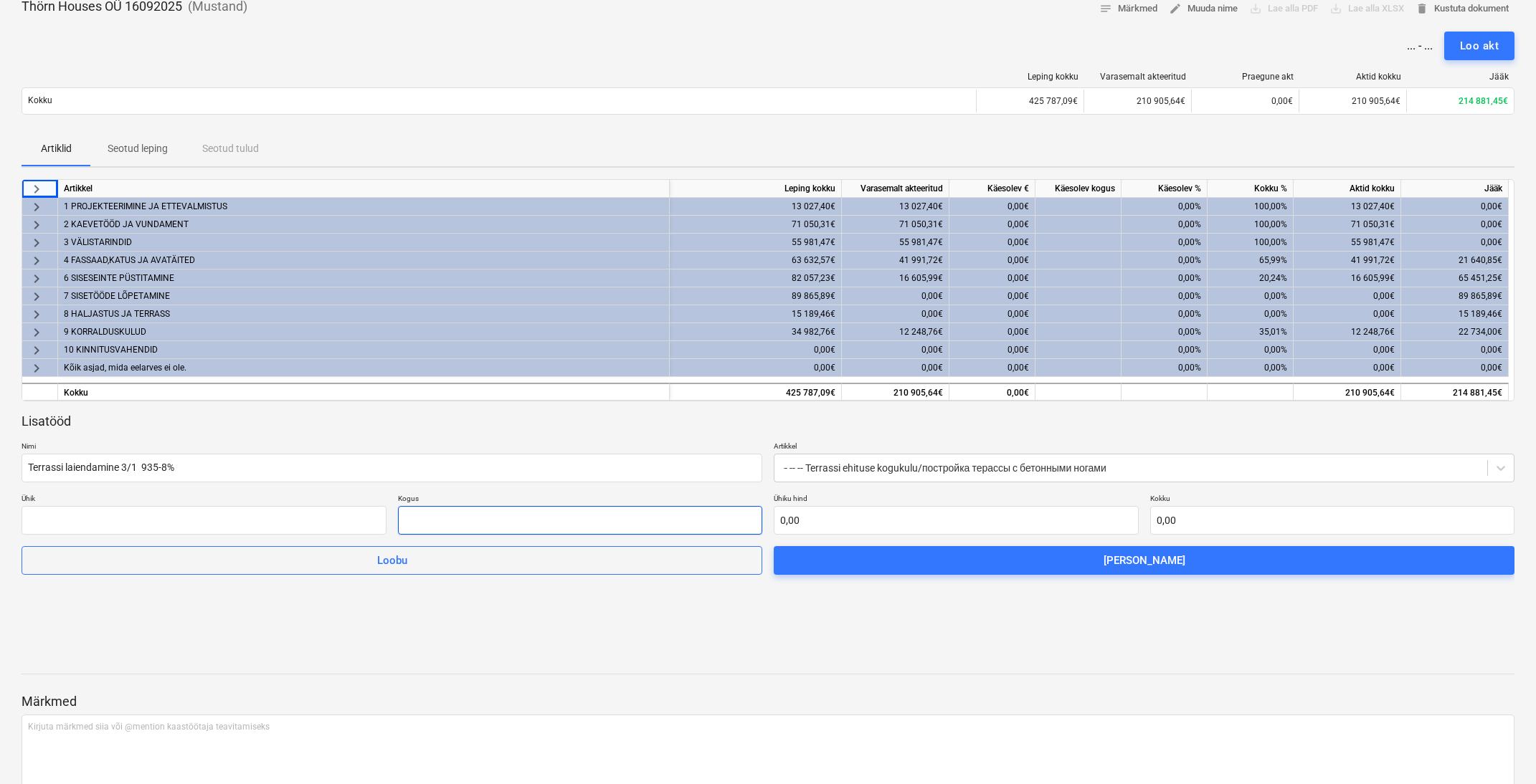
click at [466, 508] on input "text" at bounding box center [581, 521] width 365 height 29
type input "1,00"
type input "8"
type input "8,00"
type input "80"
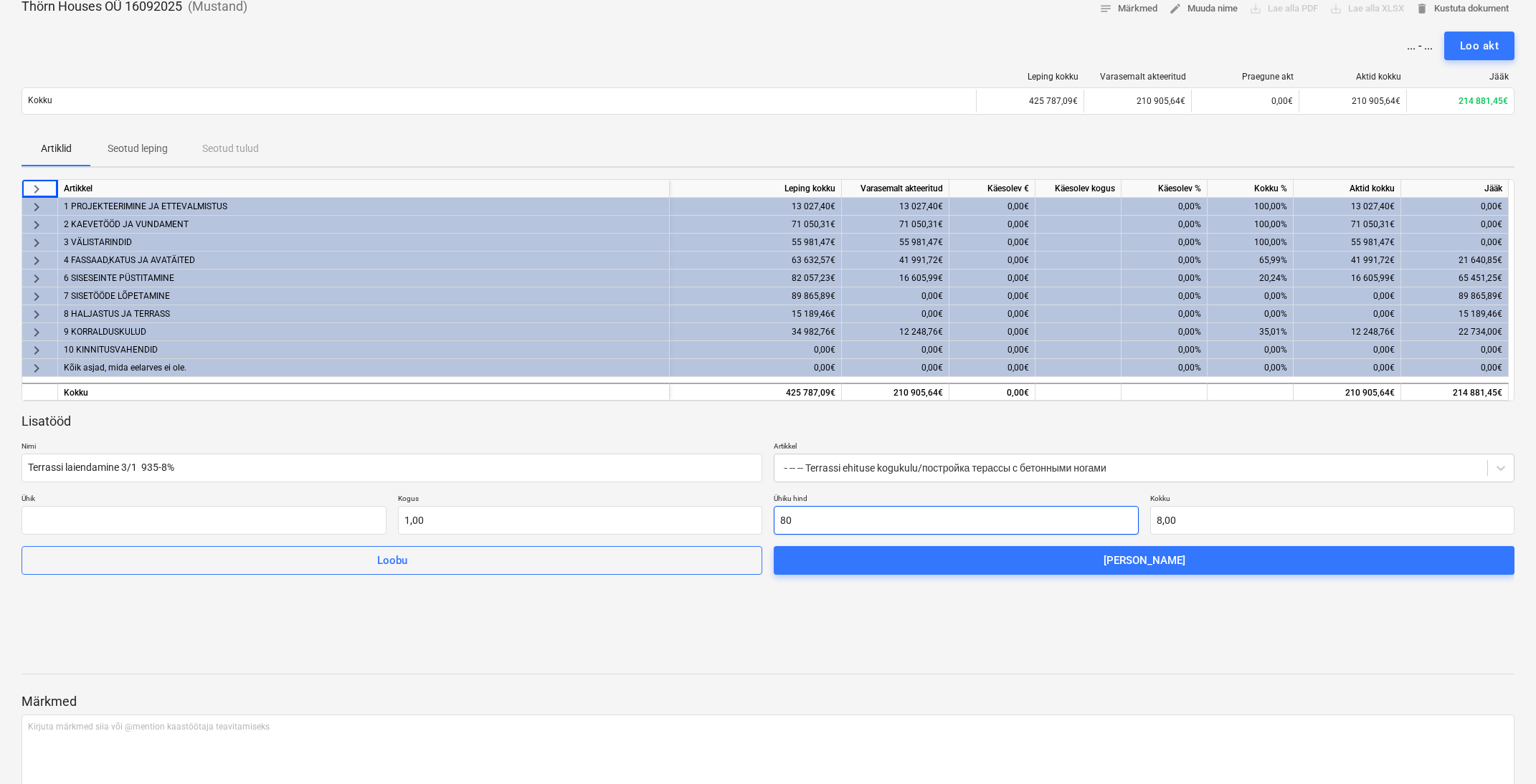
type input "80,00"
type input "8"
type input "8,00"
type input "86"
type input "86,00"
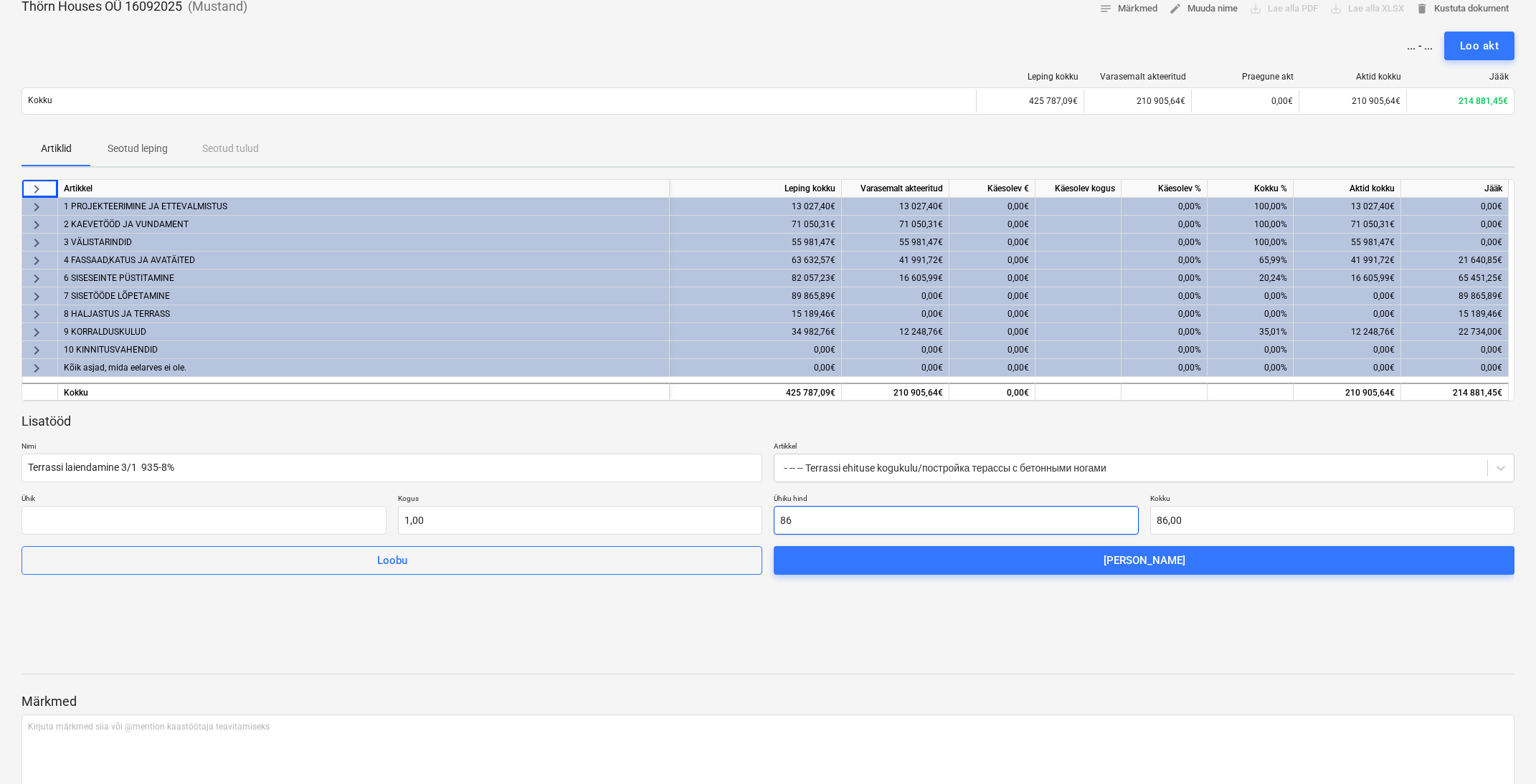
type input "860"
type input "860,00"
type input "860,2"
type input "860,20"
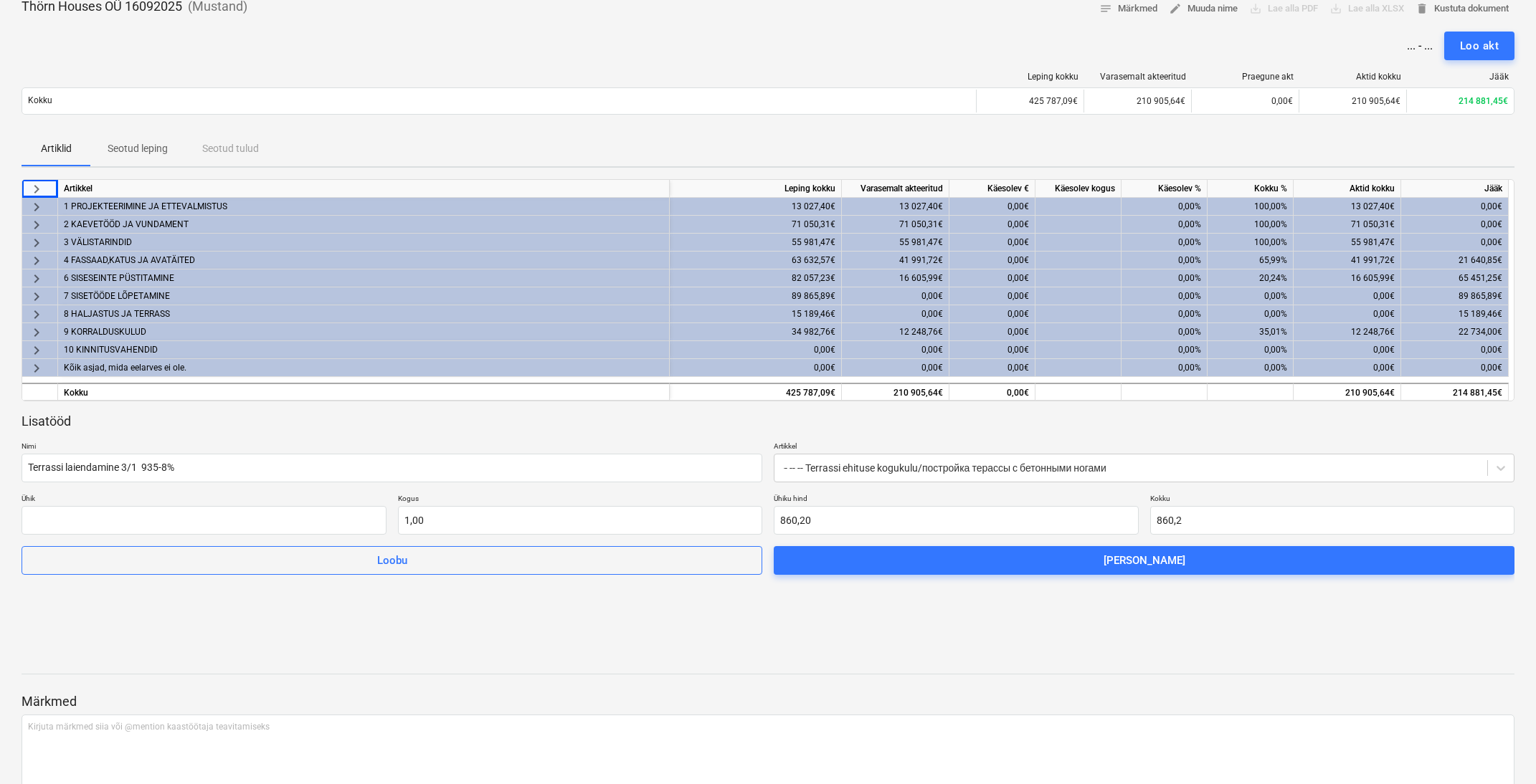
type input "860,20"
click at [833, 577] on div "keyboard_arrow_right Artikkel Leping kokku Varasemalt akteeritud Käesolev € Käe…" at bounding box center [768, 395] width 1493 height 431
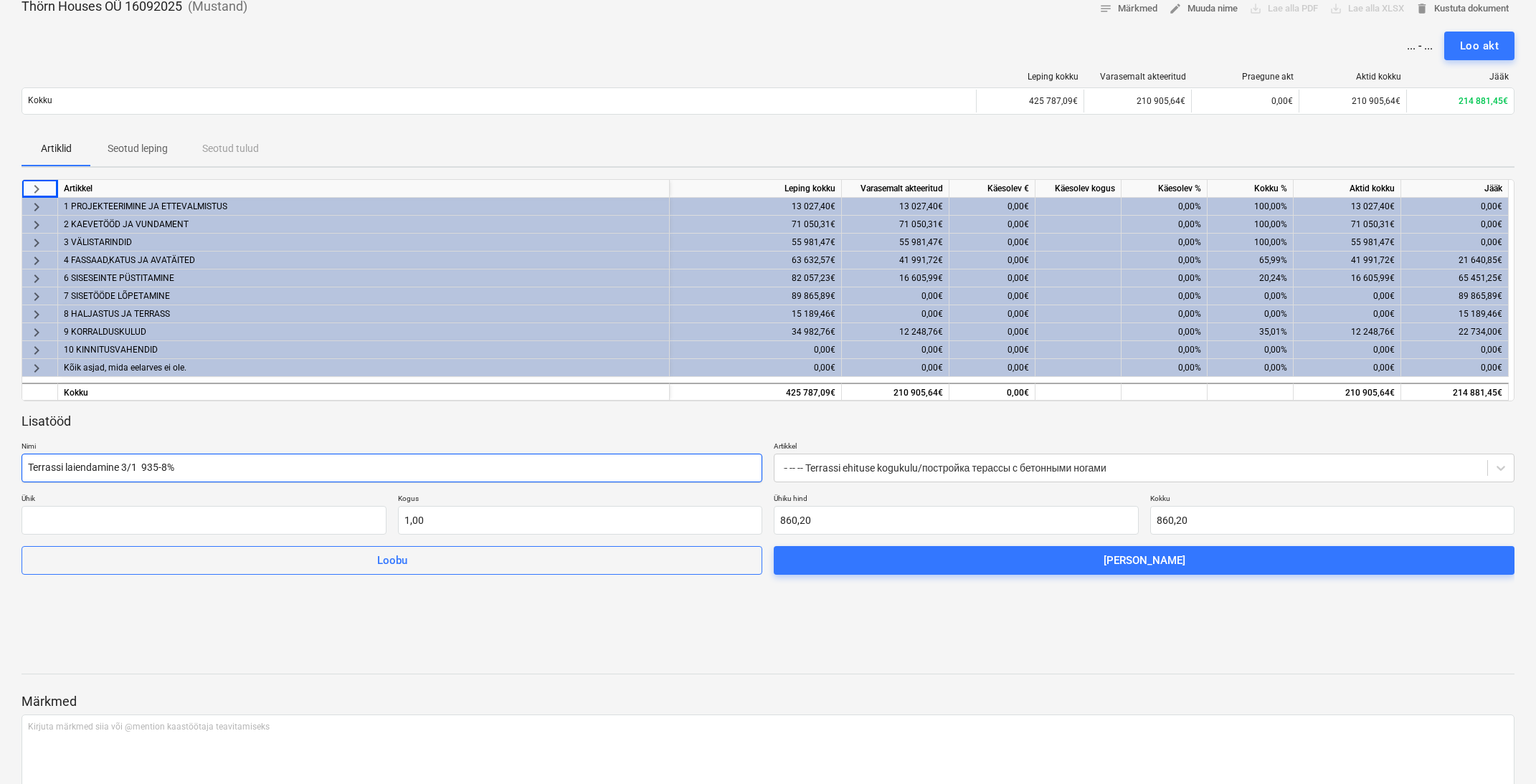
click at [188, 460] on input "Terrassi laiendamine 3/1 935-8%" at bounding box center [392, 468] width 741 height 29
drag, startPoint x: 164, startPoint y: 464, endPoint x: 174, endPoint y: 464, distance: 10.0
click at [167, 464] on input "Terrassi laiendamine 3/1 935-8%" at bounding box center [392, 468] width 741 height 29
drag, startPoint x: 180, startPoint y: 464, endPoint x: 171, endPoint y: 464, distance: 9.0
click at [180, 464] on input "Terrassi laiendamine 3/1 935-8%" at bounding box center [392, 468] width 741 height 29
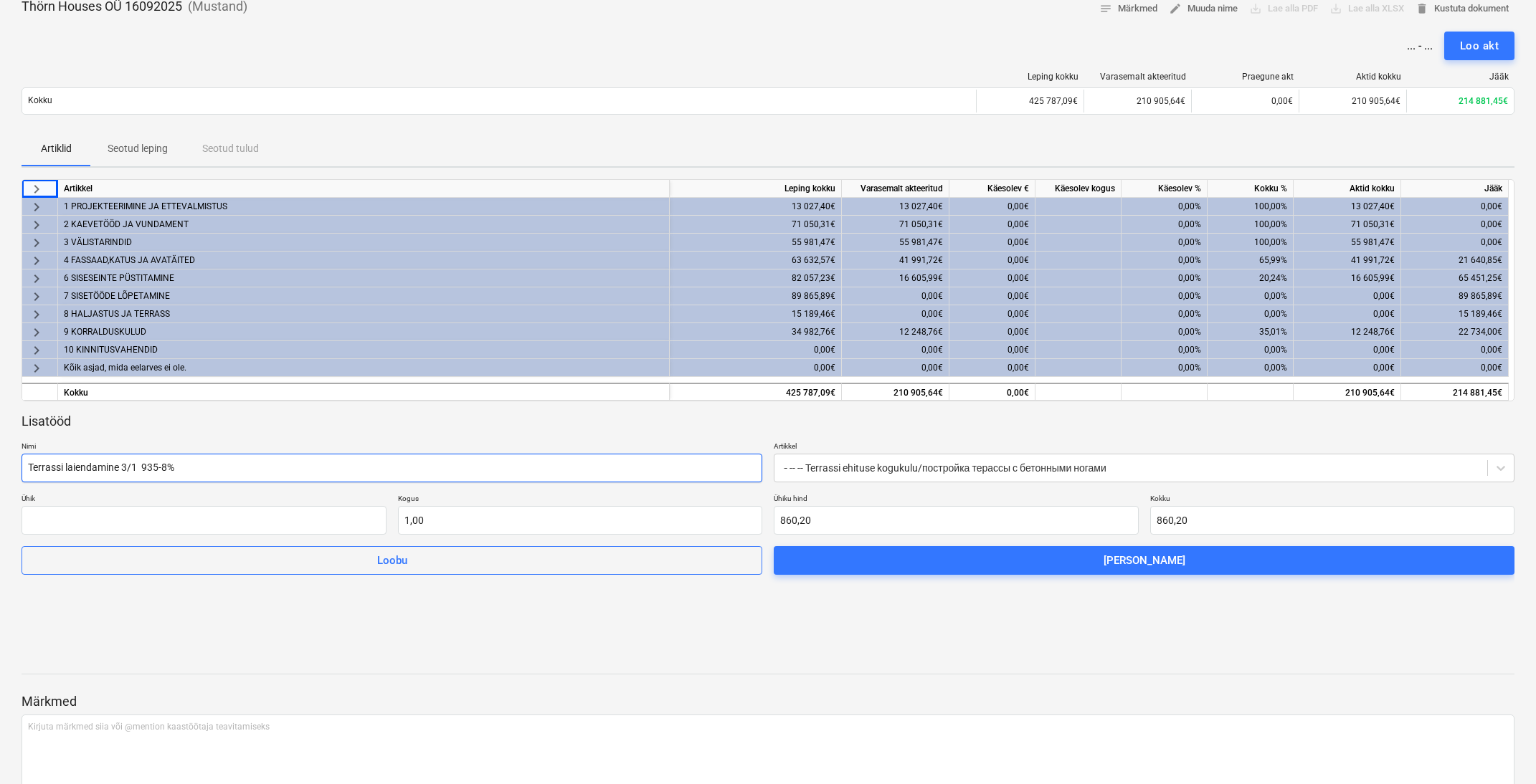
drag, startPoint x: 165, startPoint y: 465, endPoint x: 178, endPoint y: 464, distance: 13.0
click at [168, 465] on input "Terrassi laiendamine 3/1 935-8%" at bounding box center [392, 468] width 741 height 29
click at [185, 464] on input "Terrassi laiendamine 3/1 935-8%" at bounding box center [392, 468] width 741 height 29
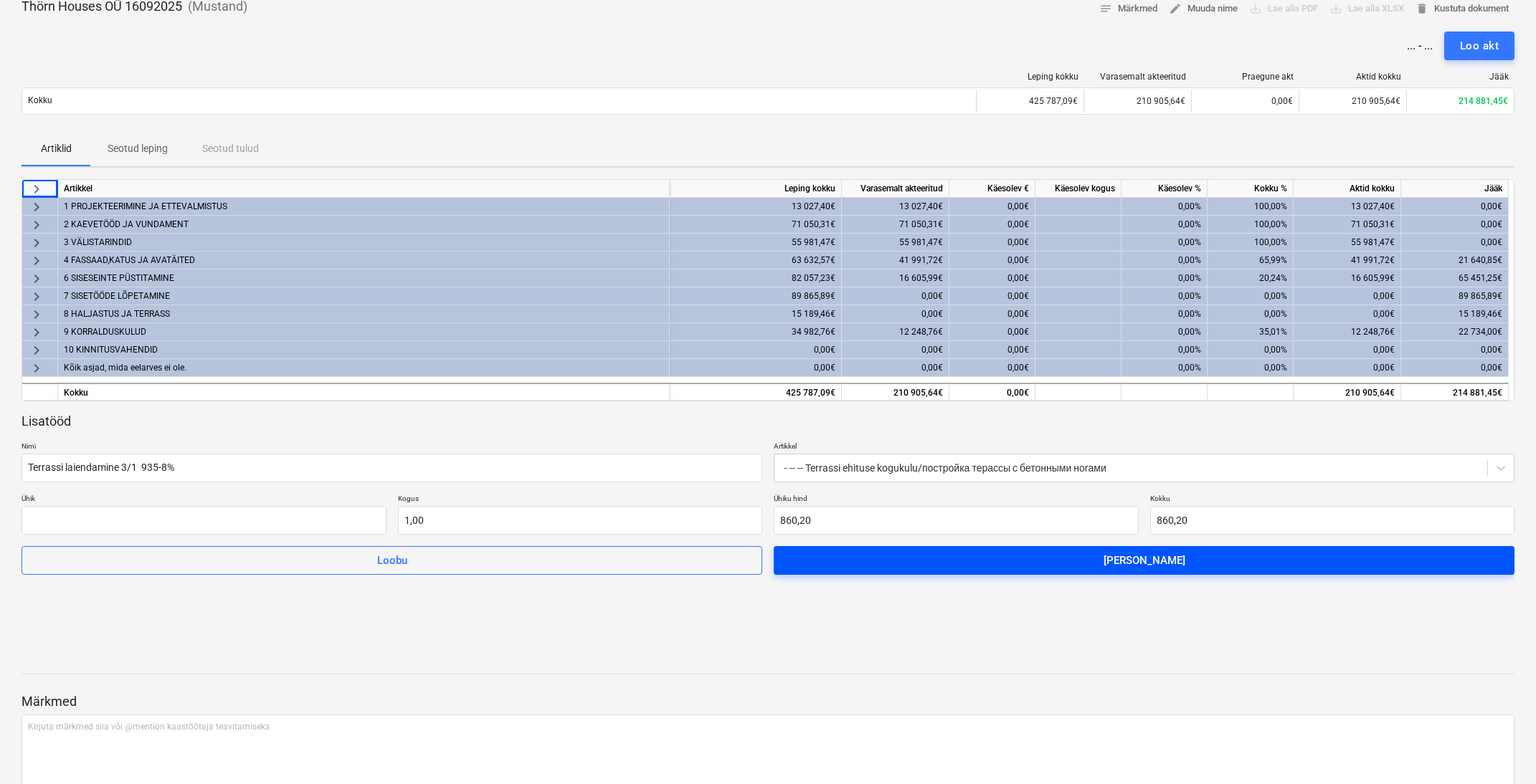
click at [974, 560] on span "[PERSON_NAME]" at bounding box center [1145, 560] width 706 height 19
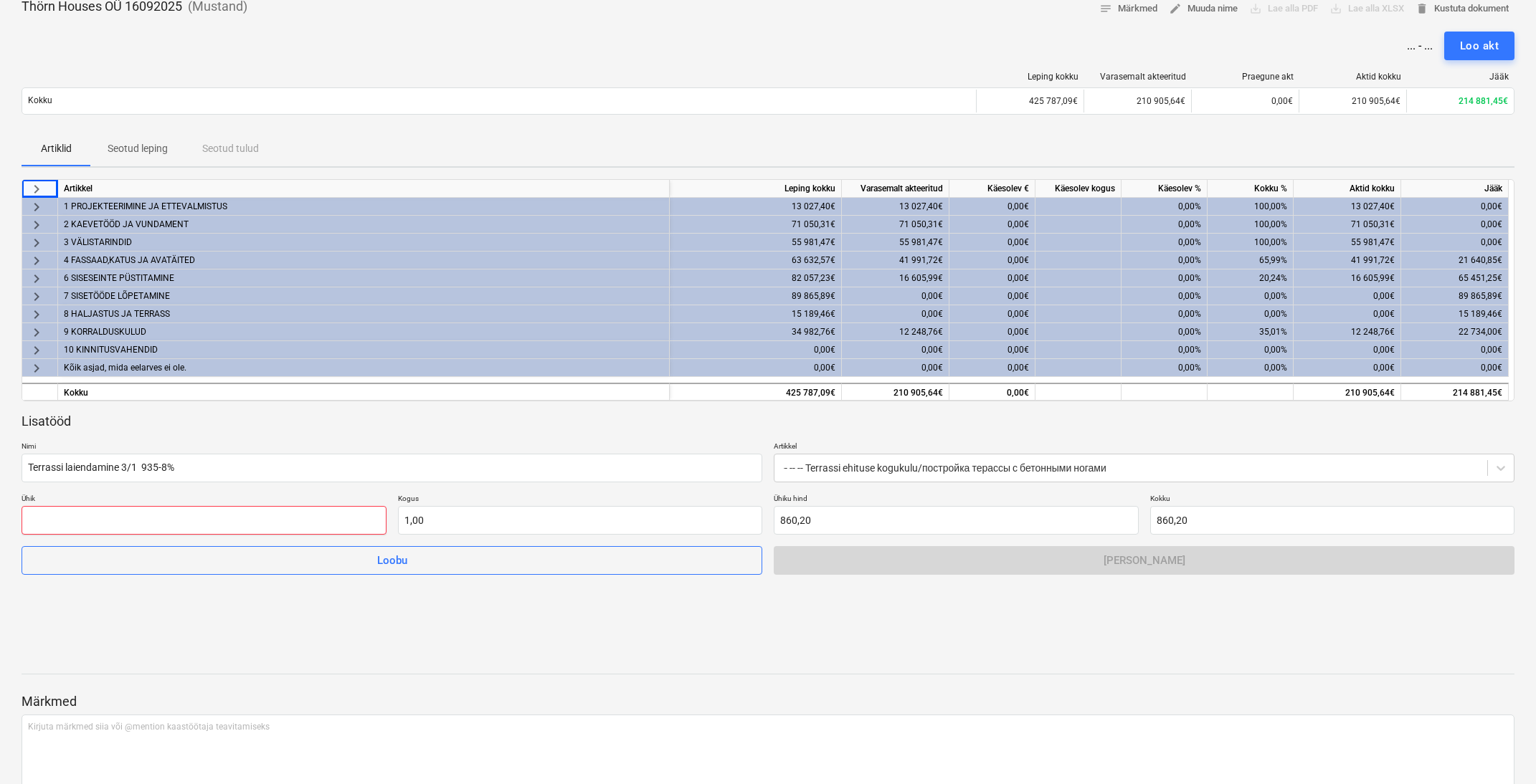
click at [188, 526] on input "text" at bounding box center [204, 521] width 365 height 29
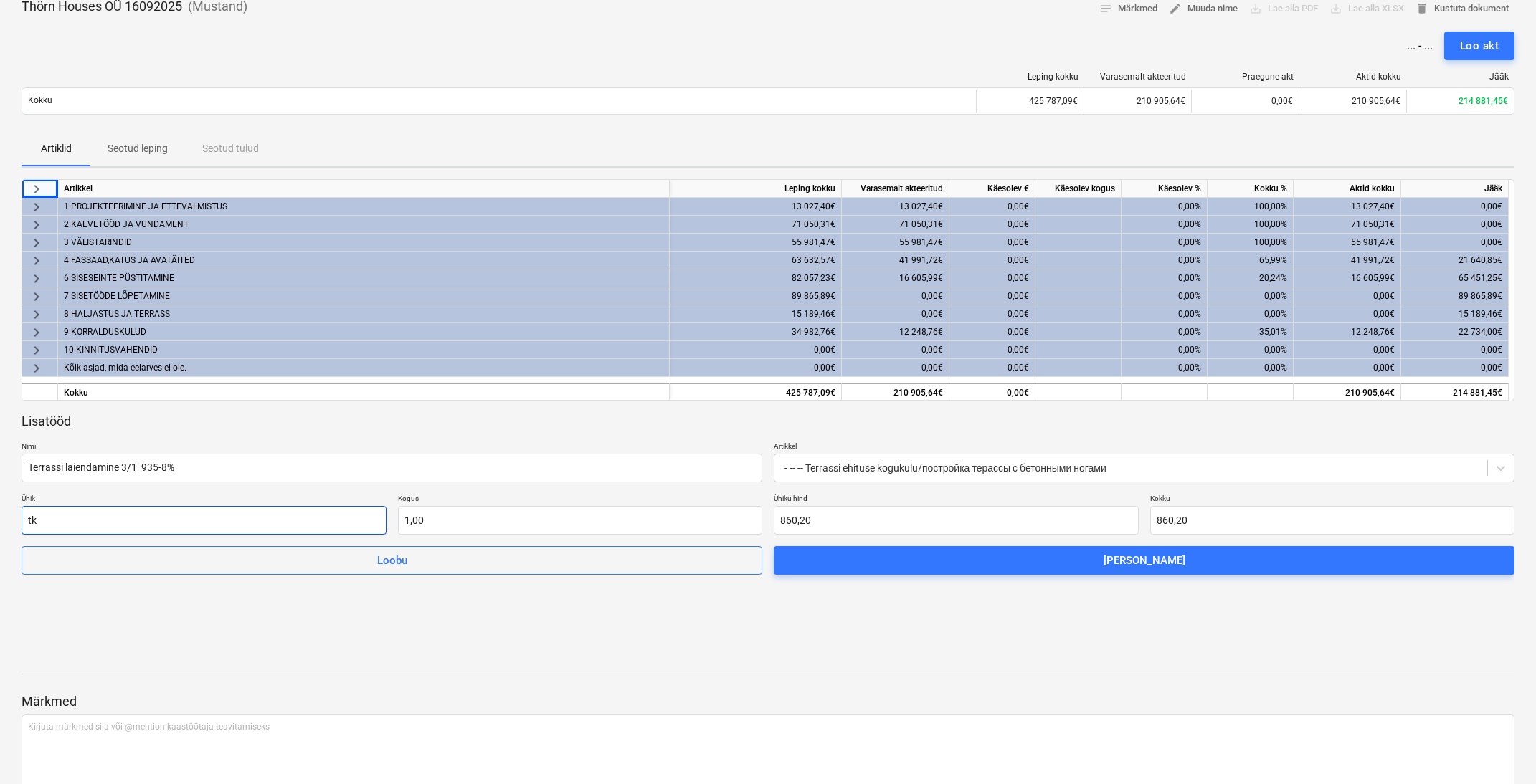
type input "tk"
type input "1,00"
drag, startPoint x: 864, startPoint y: 681, endPoint x: 850, endPoint y: 683, distance: 14.1
click at [863, 682] on div at bounding box center [768, 687] width 1493 height 12
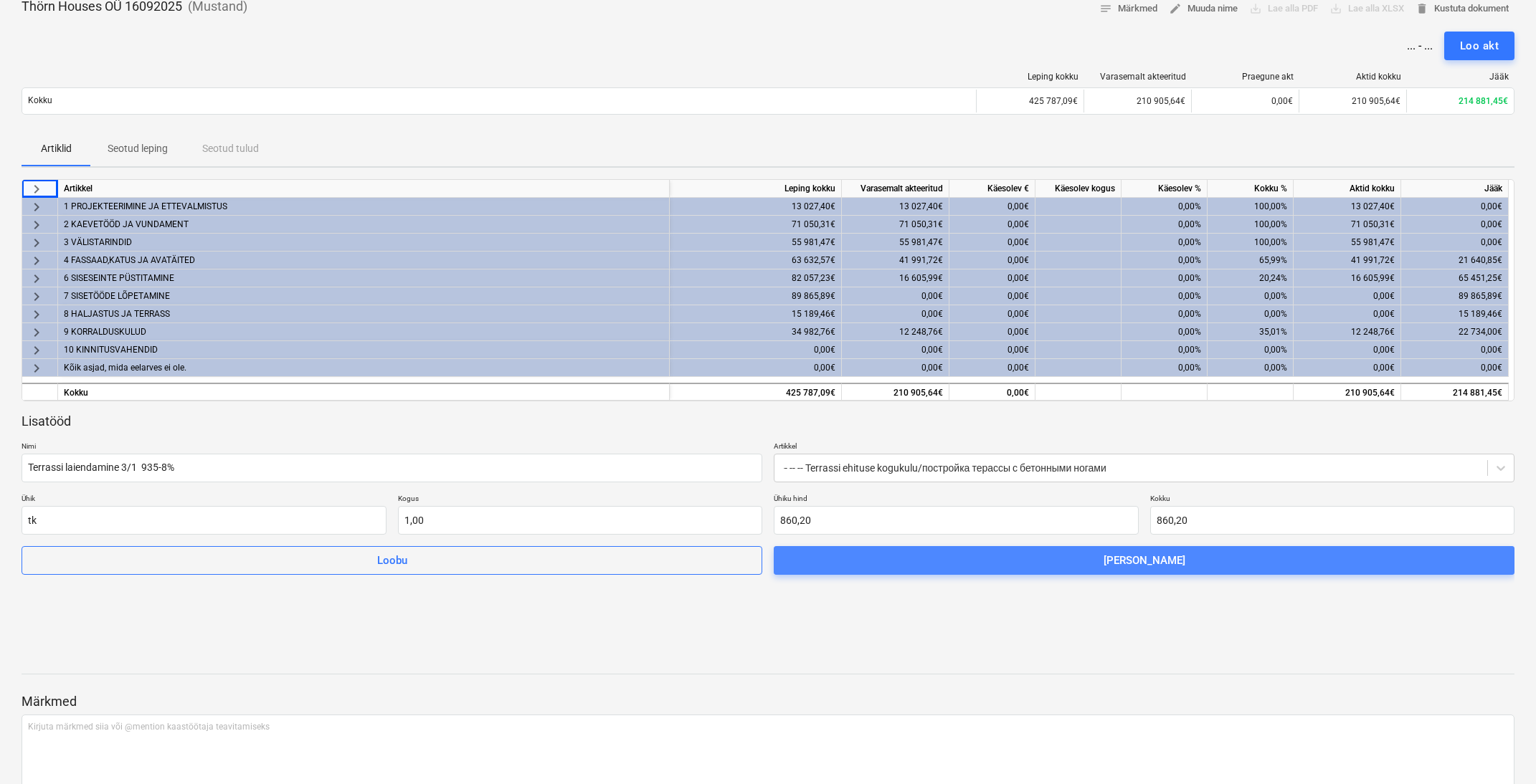
click at [1008, 560] on span "[PERSON_NAME]" at bounding box center [1145, 560] width 706 height 19
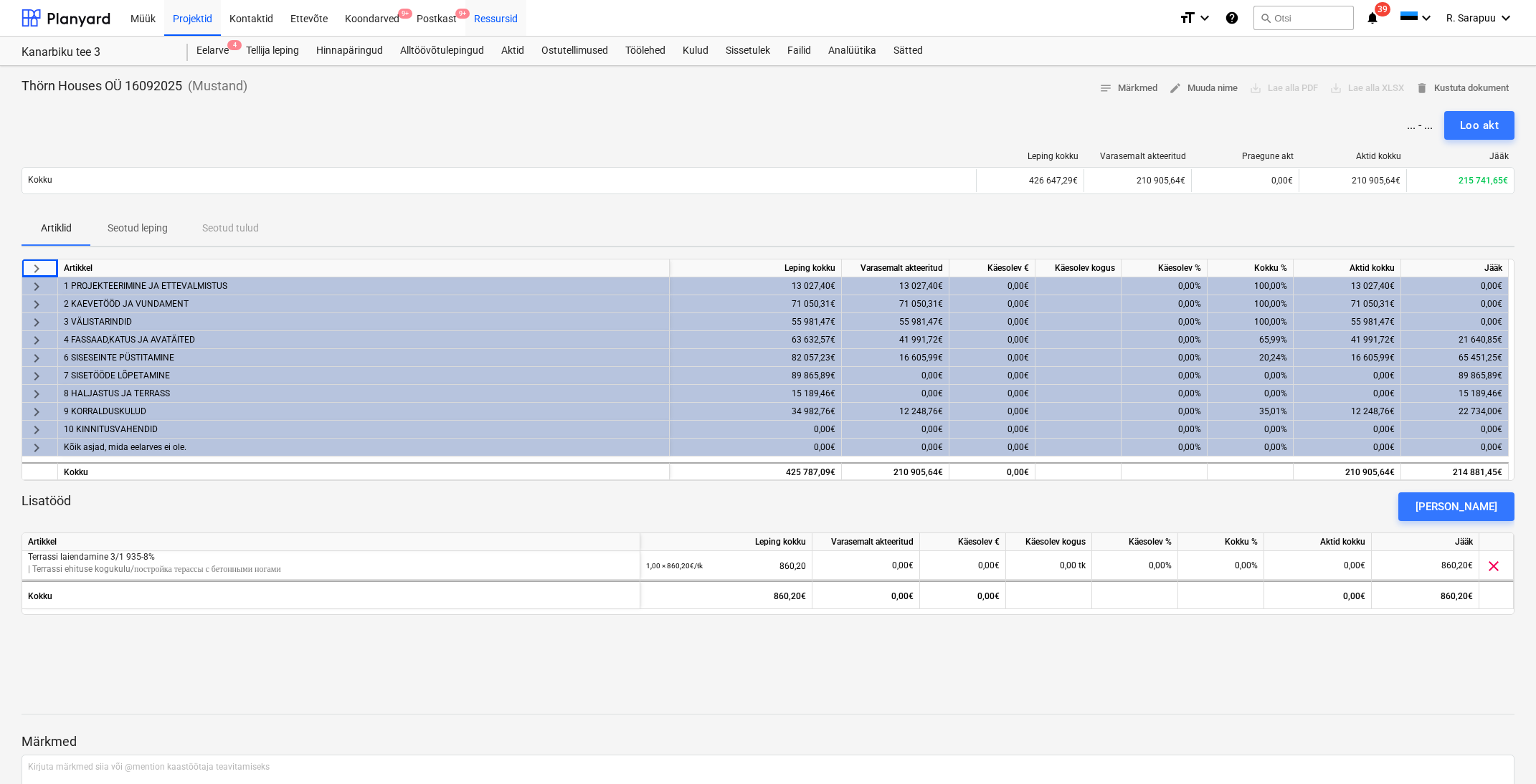
scroll to position [0, 0]
click at [954, 639] on div "keyboard_arrow_right Artikkel Leping kokku Varasemalt akteeritud Käesolev € Käe…" at bounding box center [768, 454] width 1493 height 391
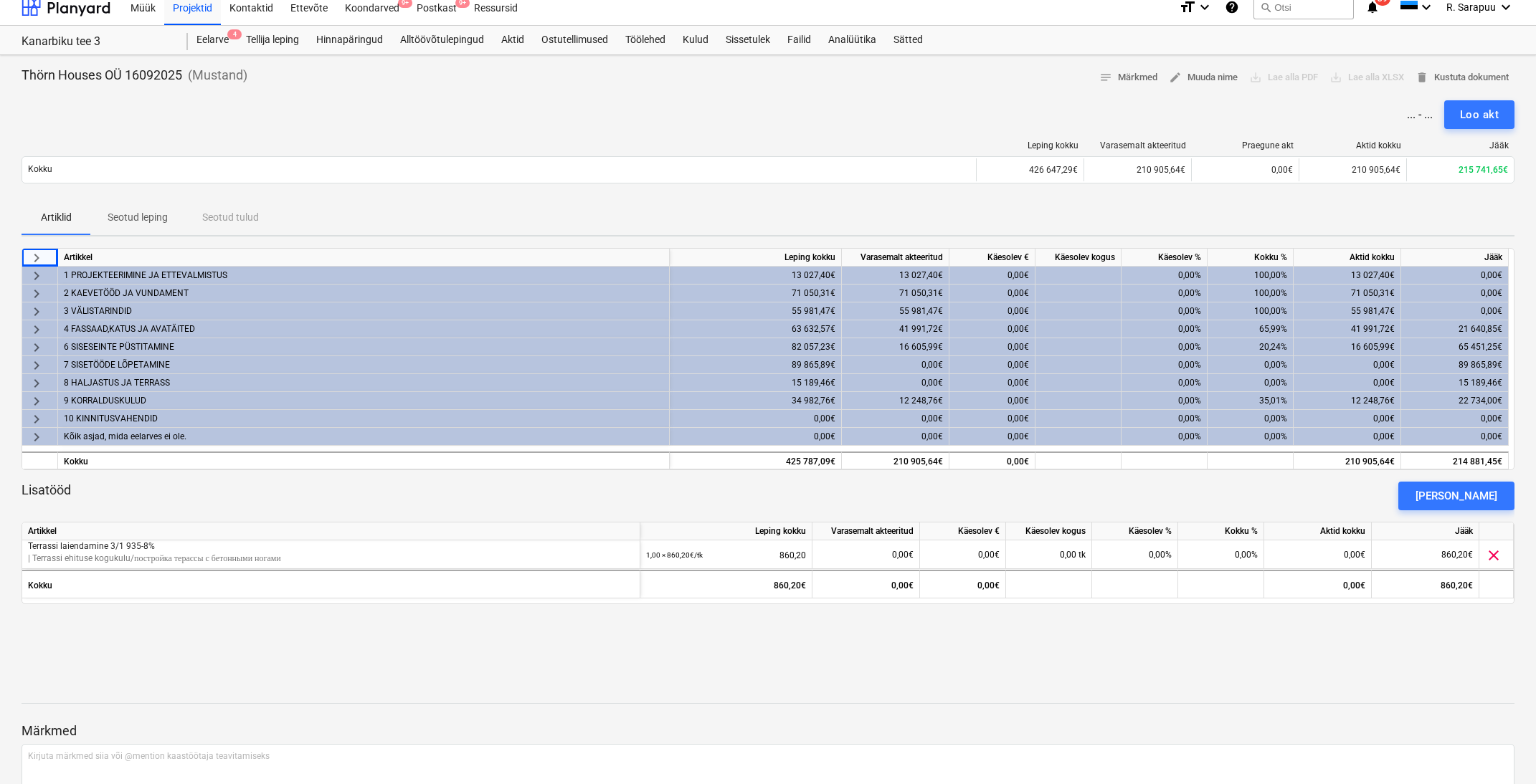
scroll to position [12, 0]
